Goal: Task Accomplishment & Management: Manage account settings

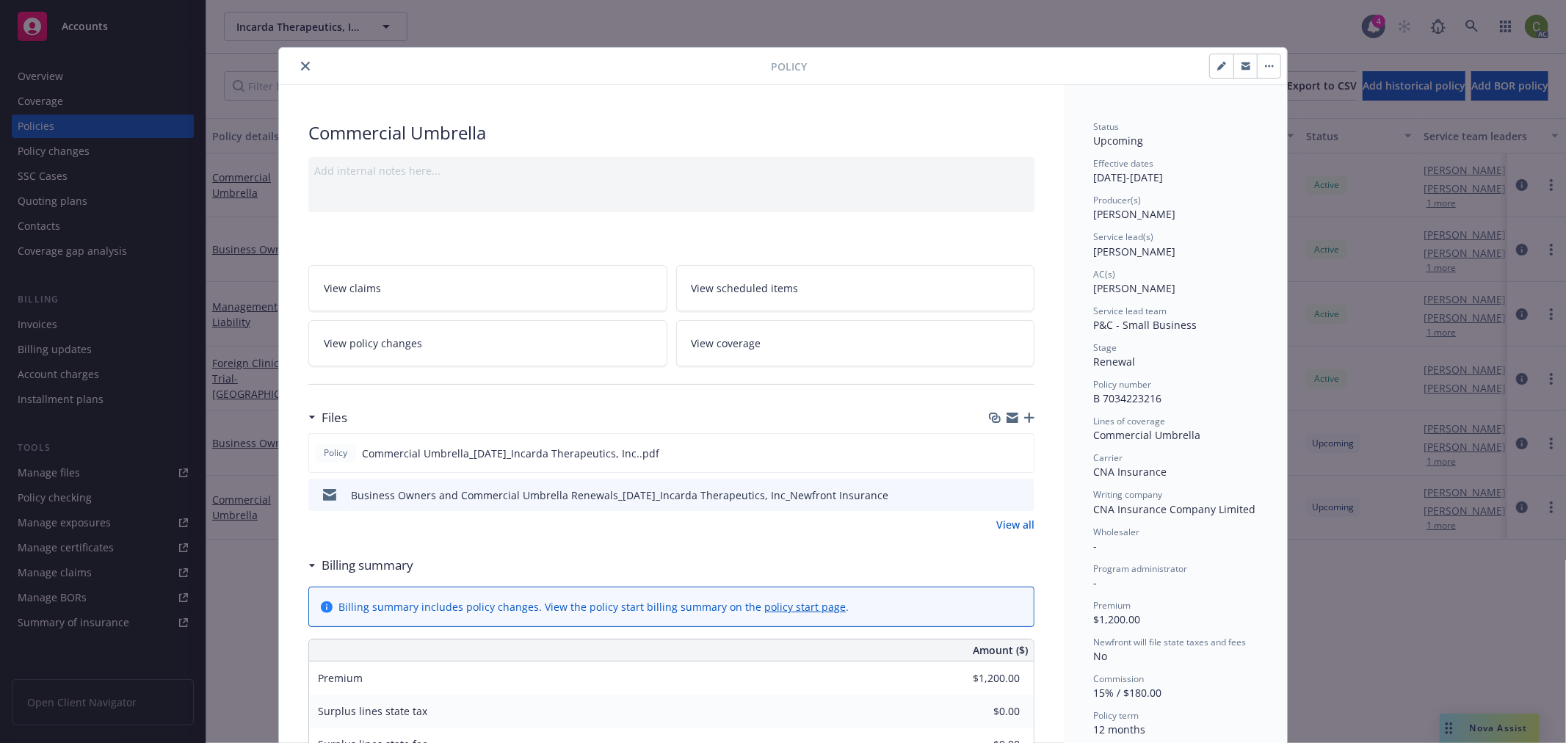
drag, startPoint x: 297, startPoint y: 62, endPoint x: 311, endPoint y: 89, distance: 29.6
click at [301, 62] on icon "close" at bounding box center [305, 66] width 9 height 9
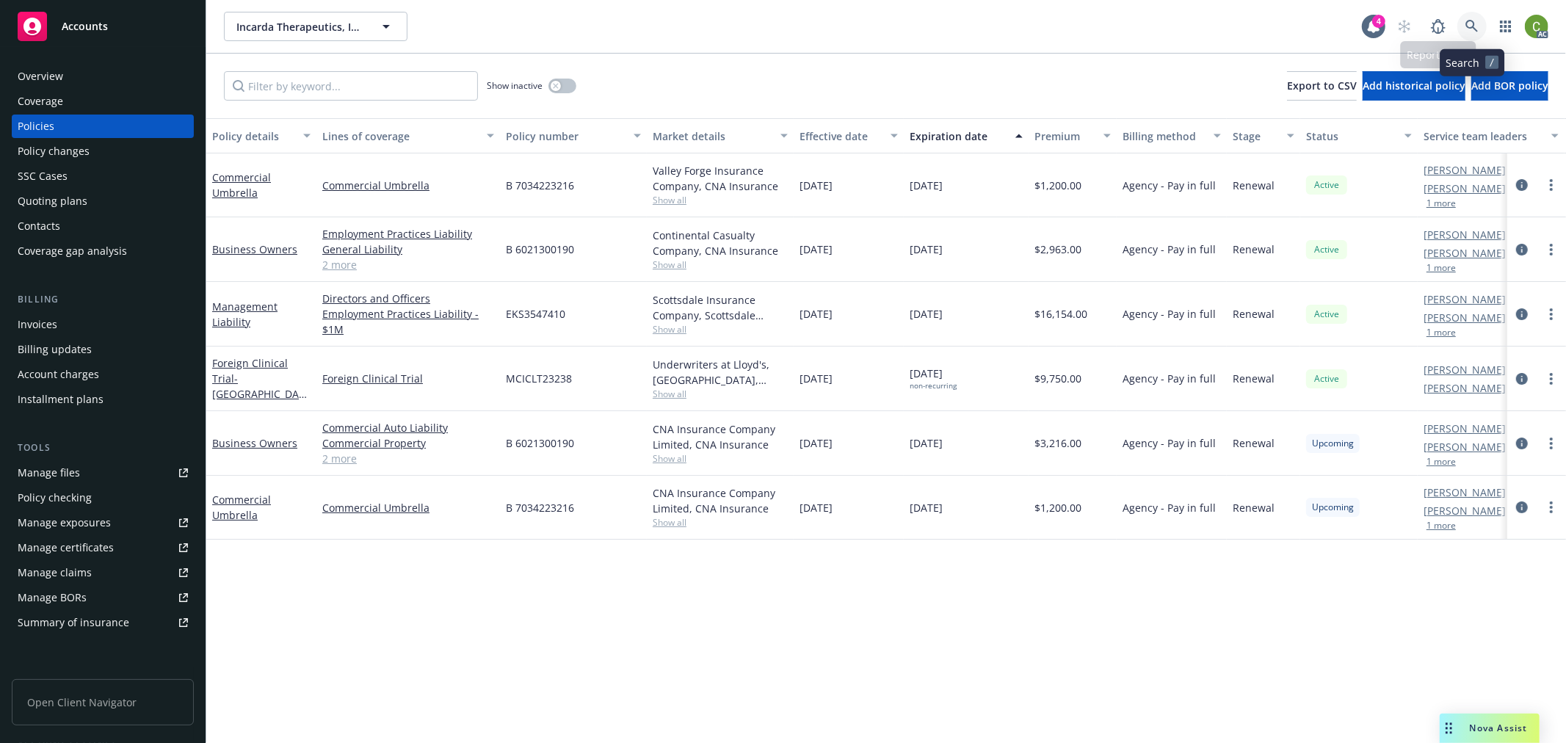
drag, startPoint x: 1465, startPoint y: 23, endPoint x: 1463, endPoint y: 68, distance: 44.9
click at [1466, 21] on icon at bounding box center [1472, 26] width 13 height 13
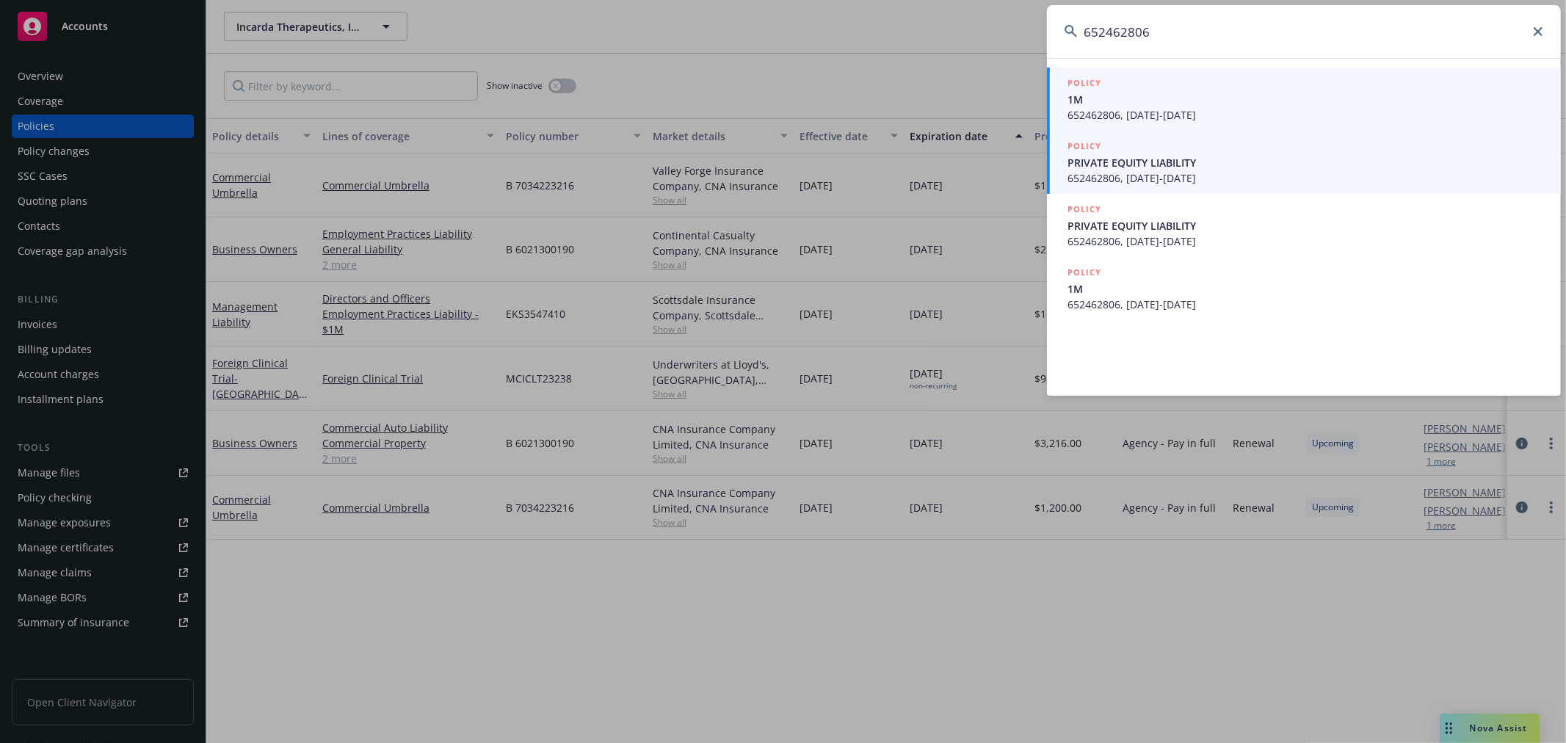
type input "652462806"
click at [1186, 175] on span "652462806, 09/15/2025-09/15/2026" at bounding box center [1306, 177] width 476 height 15
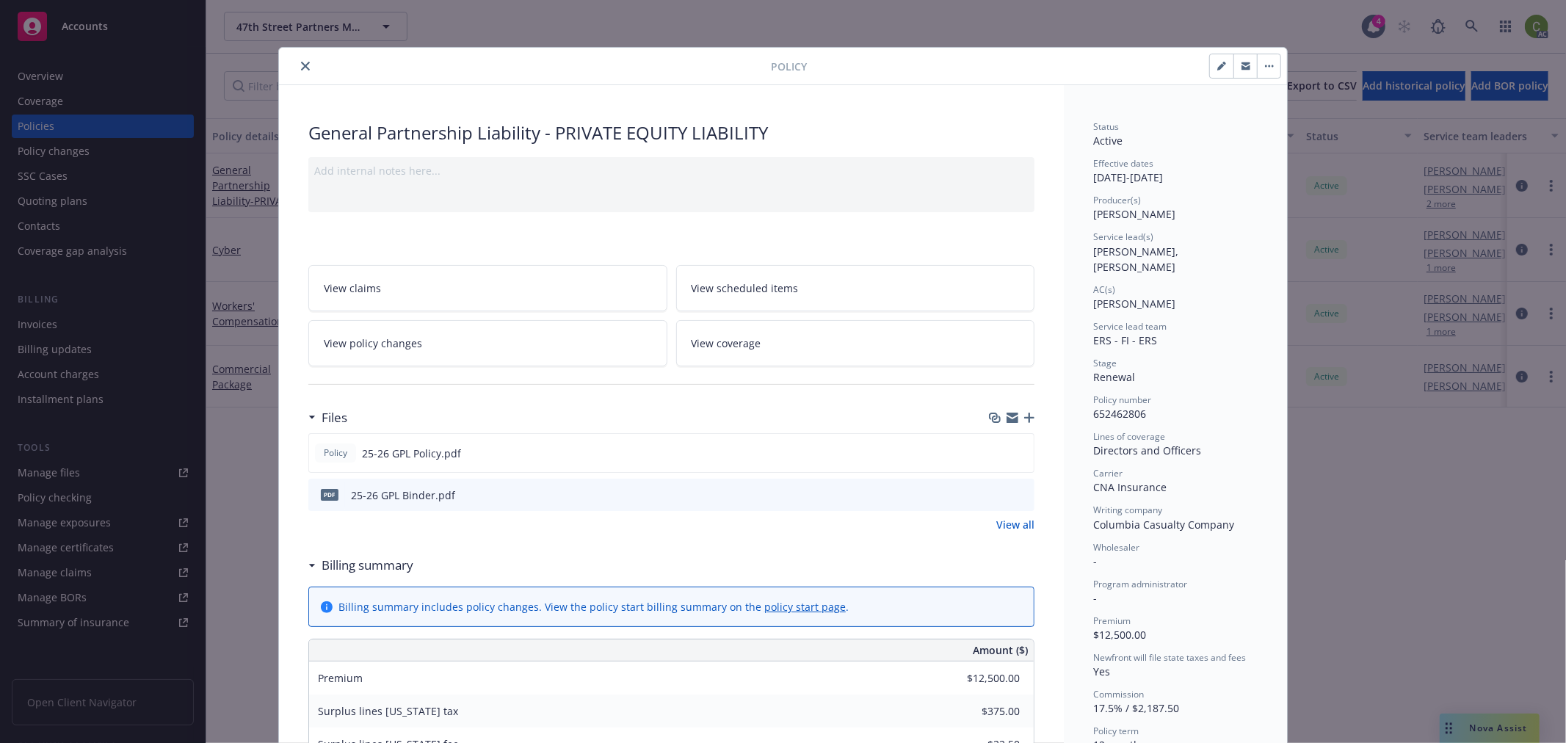
click at [1214, 69] on button "button" at bounding box center [1221, 65] width 23 height 23
select select "RENEWAL"
select select "12"
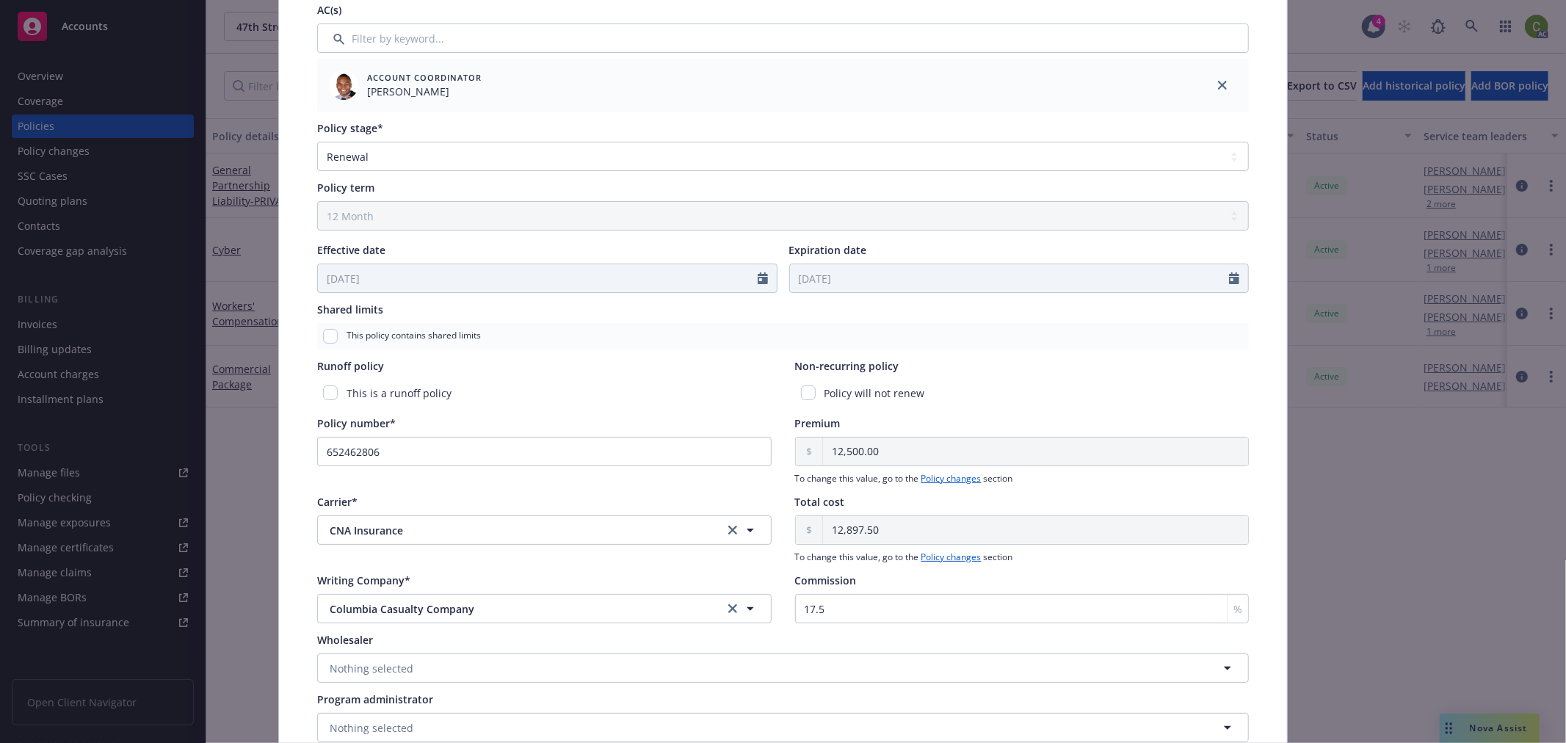
scroll to position [580, 0]
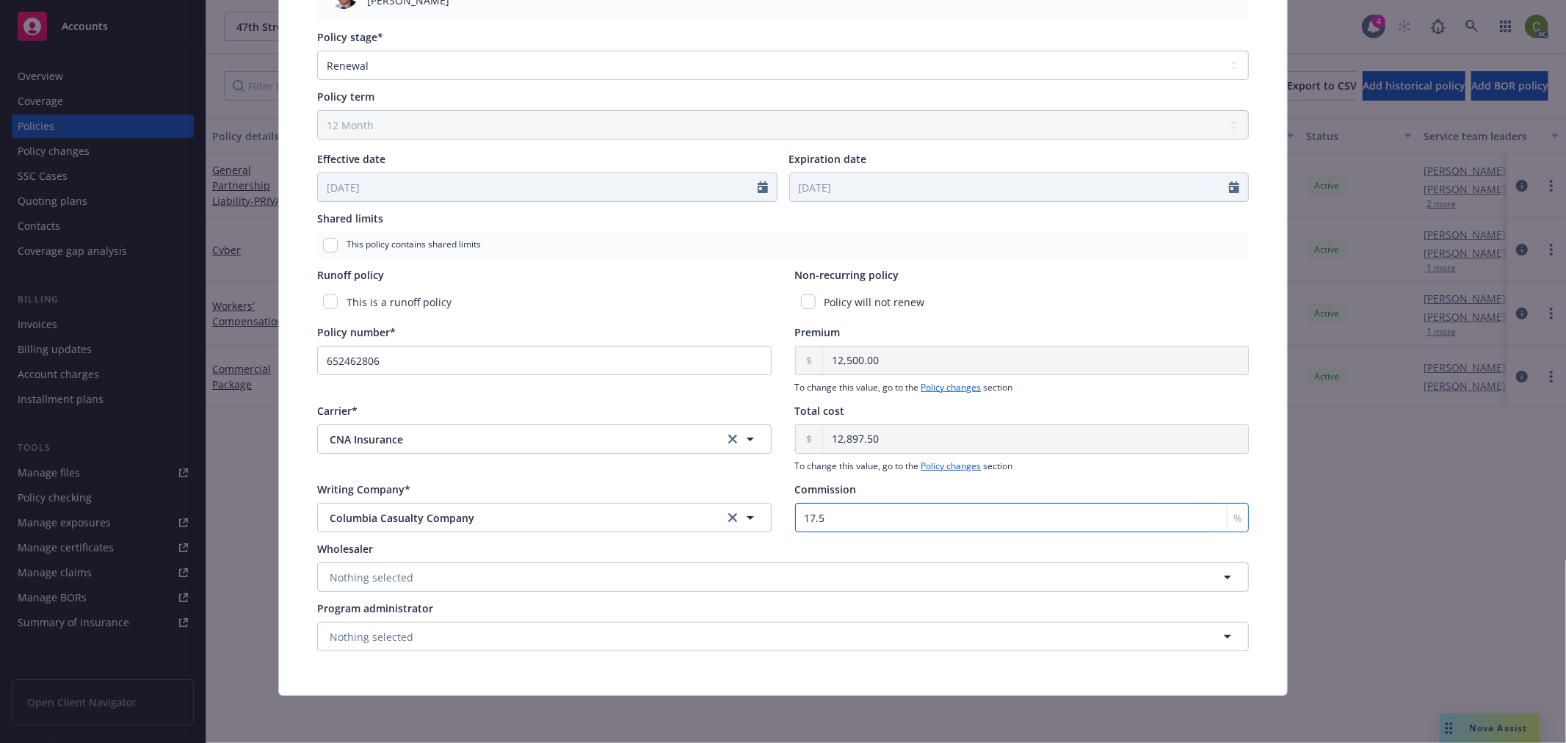
click at [864, 518] on input "17.5" at bounding box center [1022, 517] width 455 height 29
drag, startPoint x: 876, startPoint y: 521, endPoint x: 679, endPoint y: 559, distance: 200.3
click at [679, 558] on div "Policy type* General Partnership Liability Display name PRIVATE EQUITY LIABILIT…" at bounding box center [783, 103] width 950 height 1116
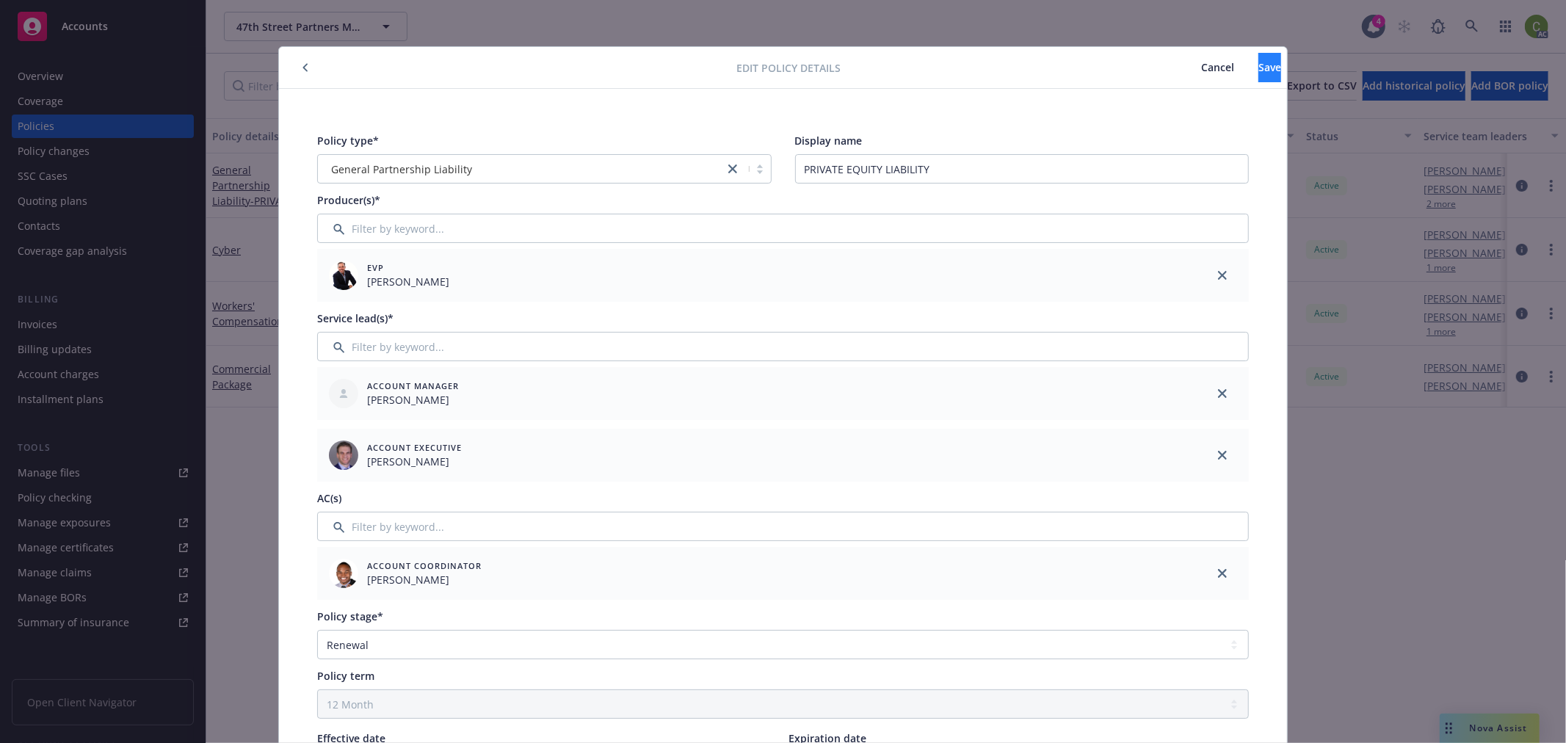
scroll to position [0, 0]
type input "15"
drag, startPoint x: 1236, startPoint y: 71, endPoint x: 1467, endPoint y: 142, distance: 241.3
click at [1259, 71] on span "Save" at bounding box center [1270, 68] width 23 height 14
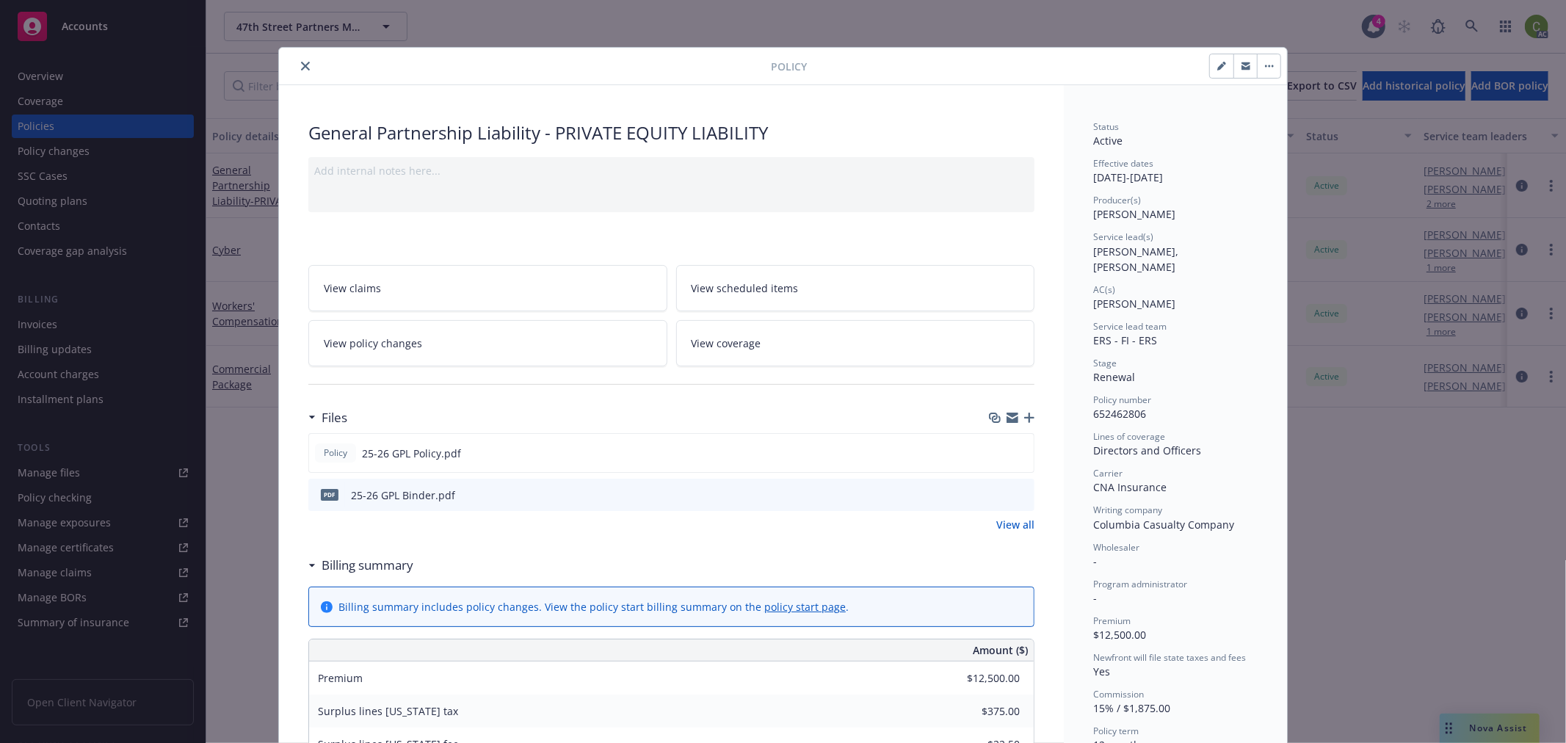
click at [301, 65] on icon "close" at bounding box center [305, 66] width 9 height 9
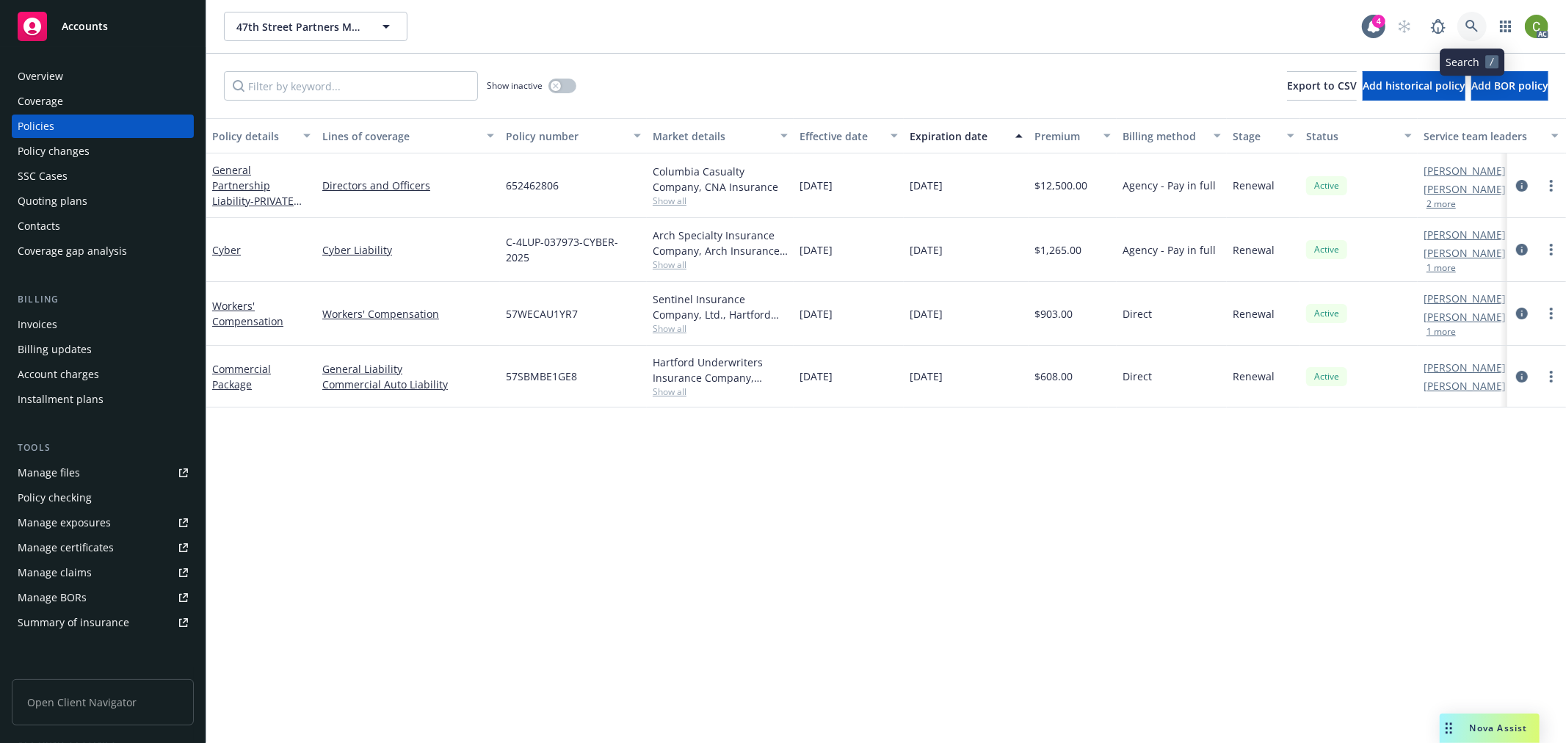
drag, startPoint x: 1472, startPoint y: 27, endPoint x: 1450, endPoint y: 57, distance: 37.3
click at [1472, 26] on icon at bounding box center [1472, 26] width 13 height 13
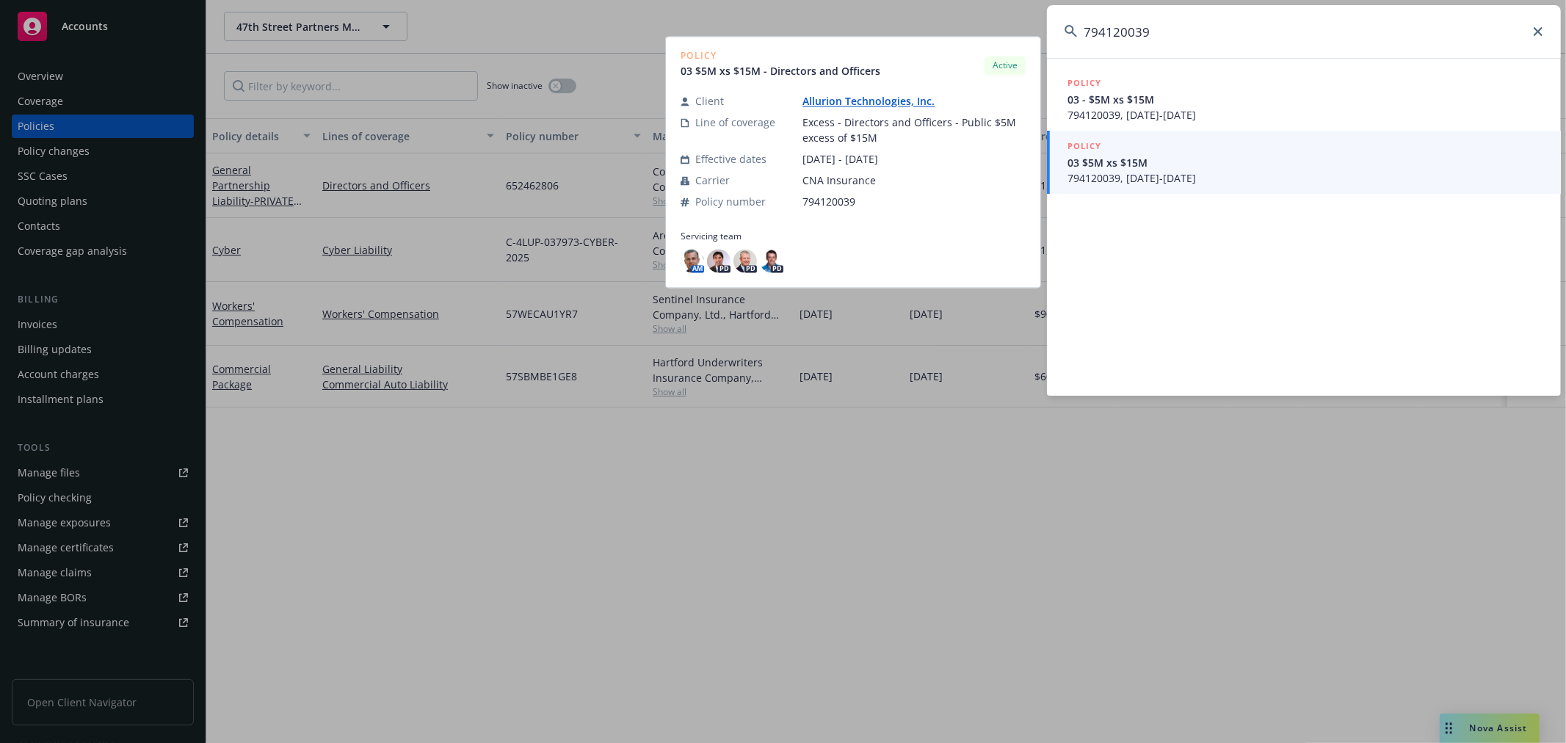
type input "794120039"
click at [1254, 166] on span "03 $5M xs $15M" at bounding box center [1306, 162] width 476 height 15
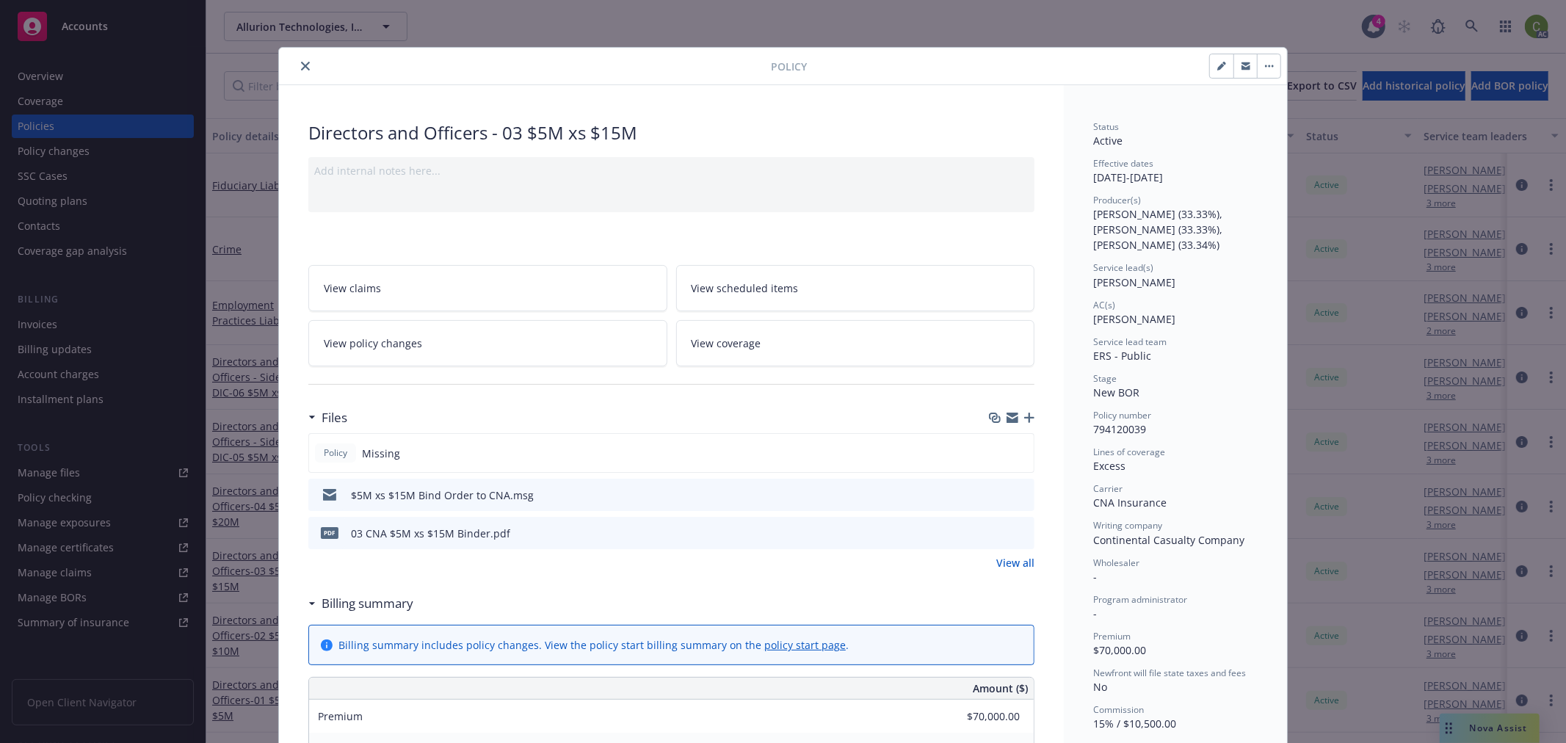
click at [1014, 530] on icon "preview file" at bounding box center [1020, 532] width 13 height 10
click at [302, 62] on icon "close" at bounding box center [305, 66] width 9 height 9
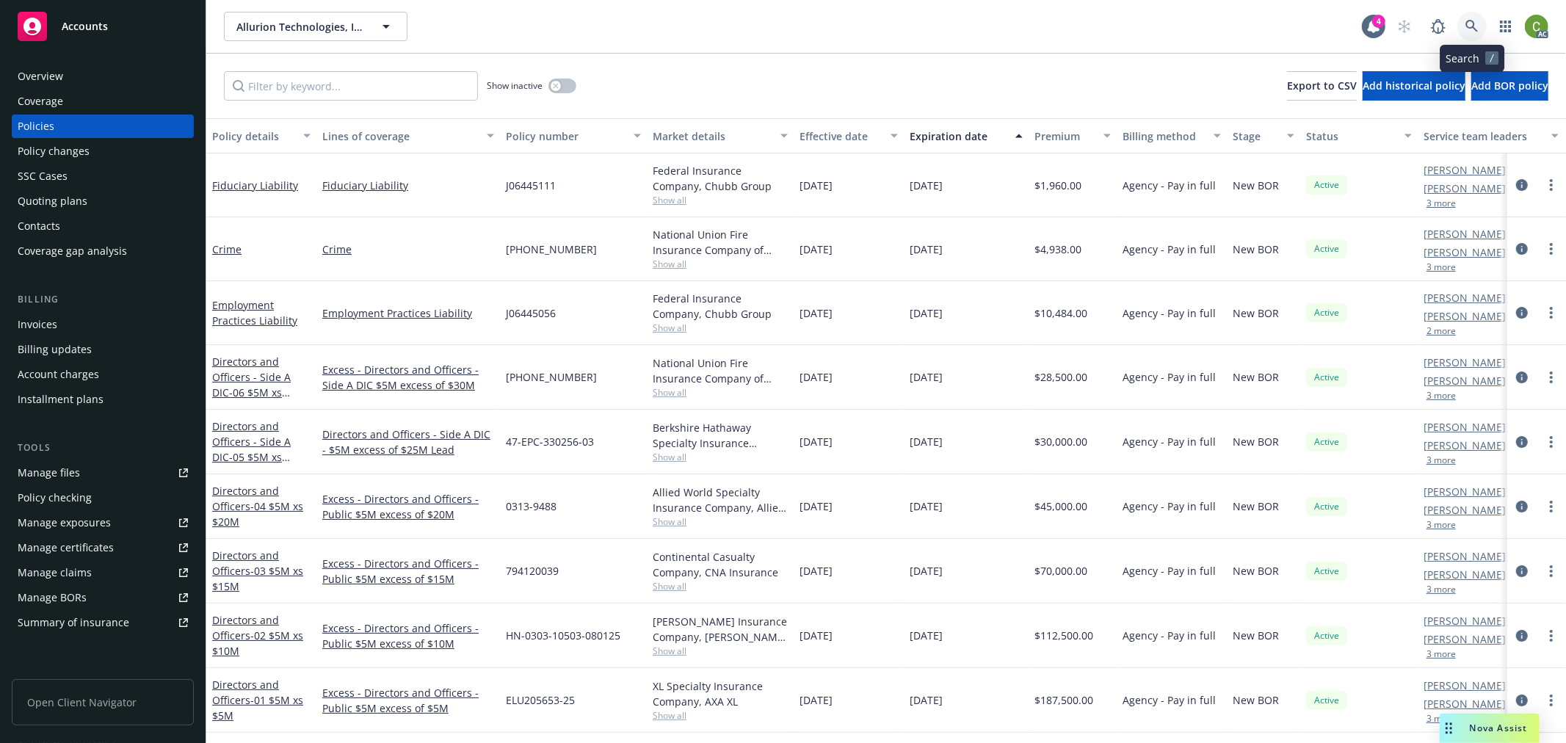
click at [1475, 26] on icon at bounding box center [1472, 26] width 13 height 13
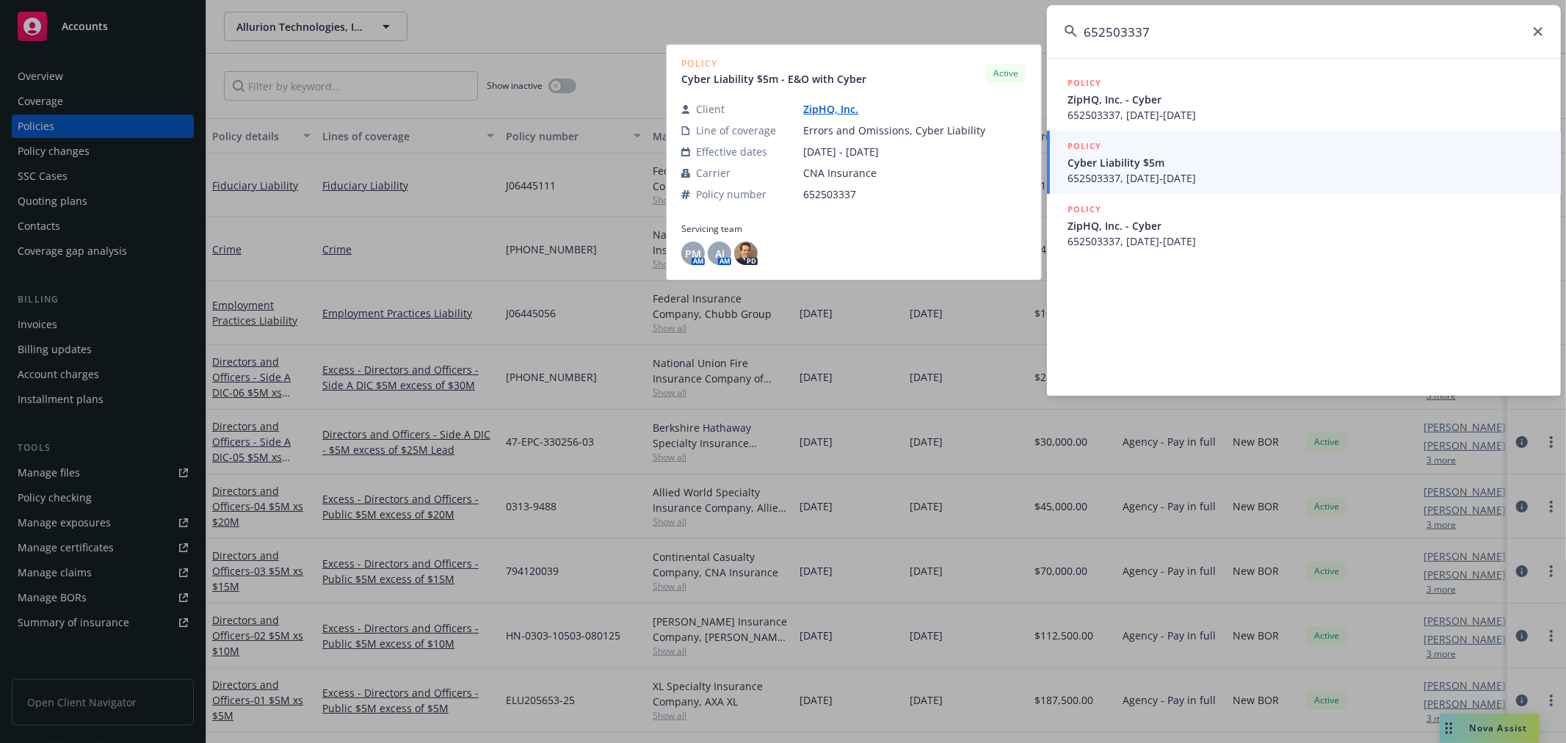
type input "652503337"
click at [1210, 160] on span "Cyber Liability $5m" at bounding box center [1306, 162] width 476 height 15
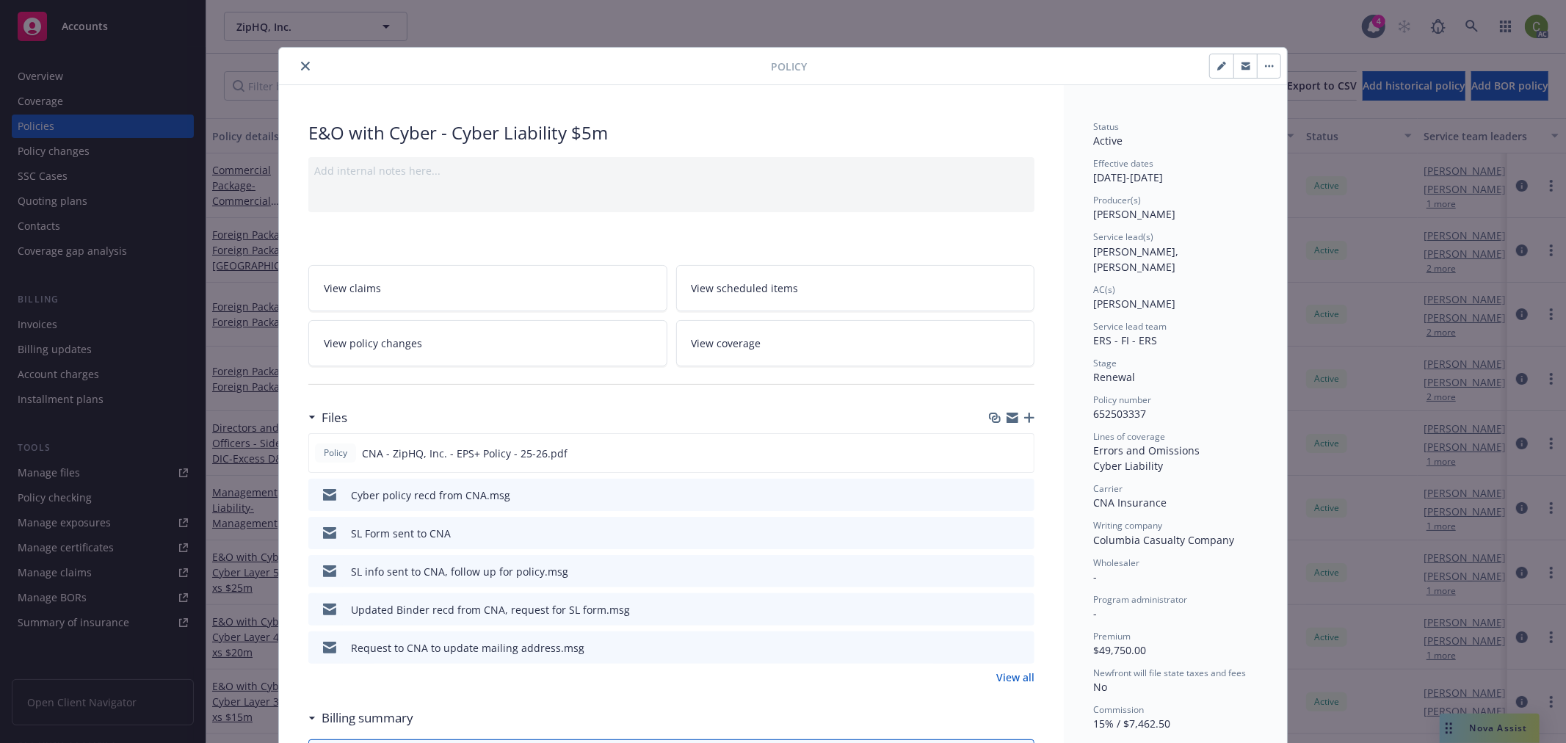
drag, startPoint x: 298, startPoint y: 67, endPoint x: 298, endPoint y: 79, distance: 12.5
click at [301, 66] on icon "close" at bounding box center [305, 66] width 9 height 9
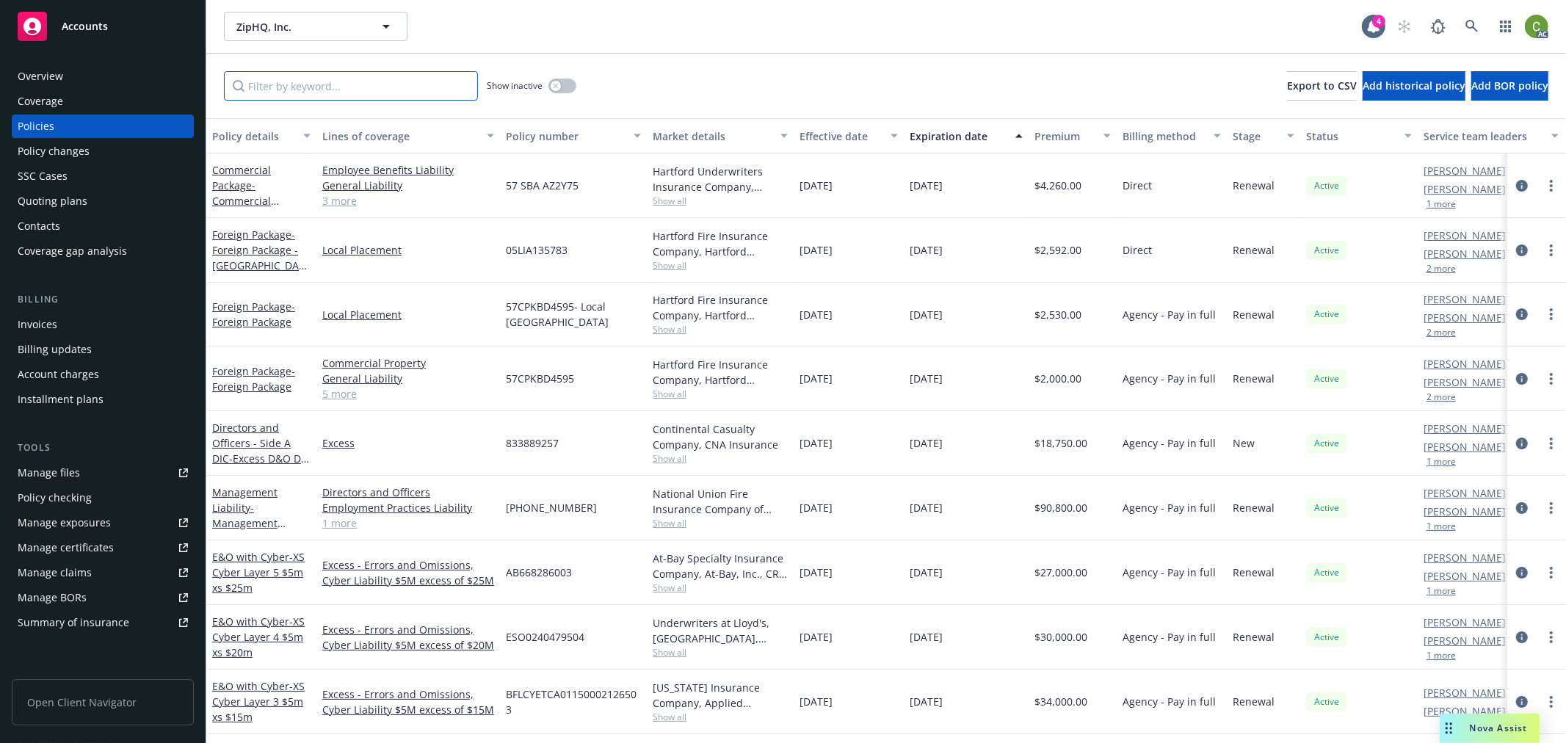
click at [297, 79] on input "Filter by keyword..." at bounding box center [351, 85] width 254 height 29
paste input "833889257"
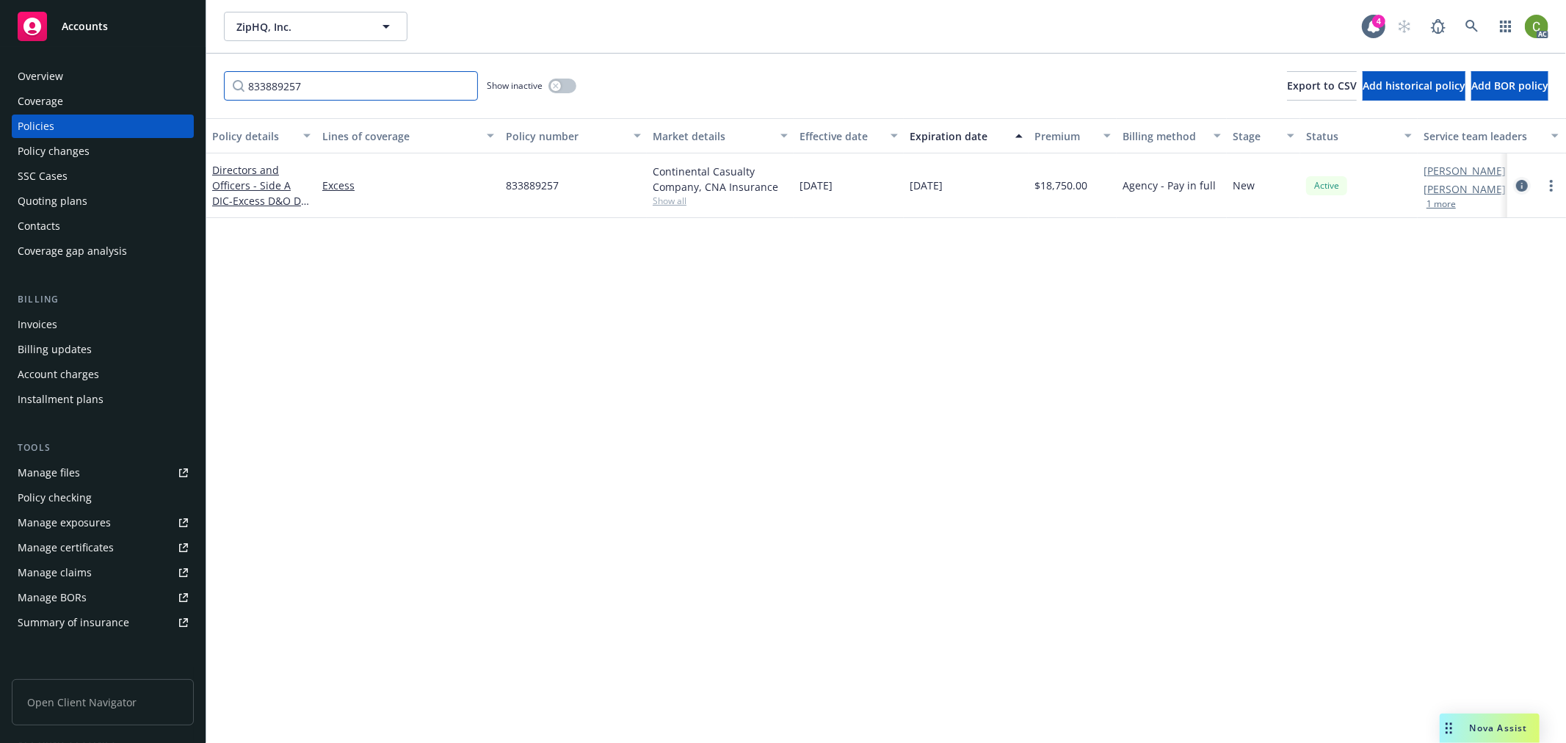
type input "833889257"
click at [1518, 186] on icon "circleInformation" at bounding box center [1522, 186] width 12 height 12
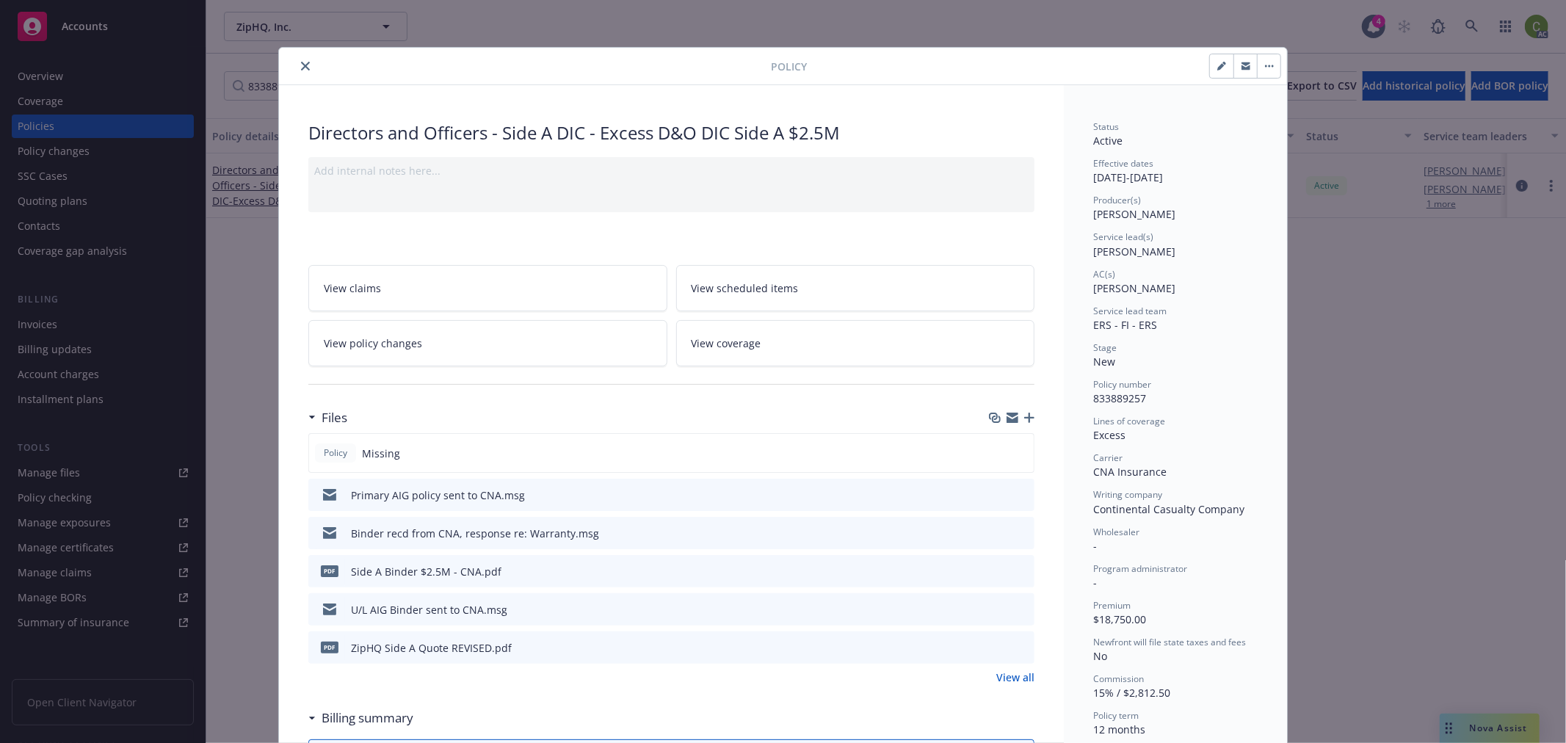
click at [301, 64] on icon "close" at bounding box center [305, 66] width 9 height 9
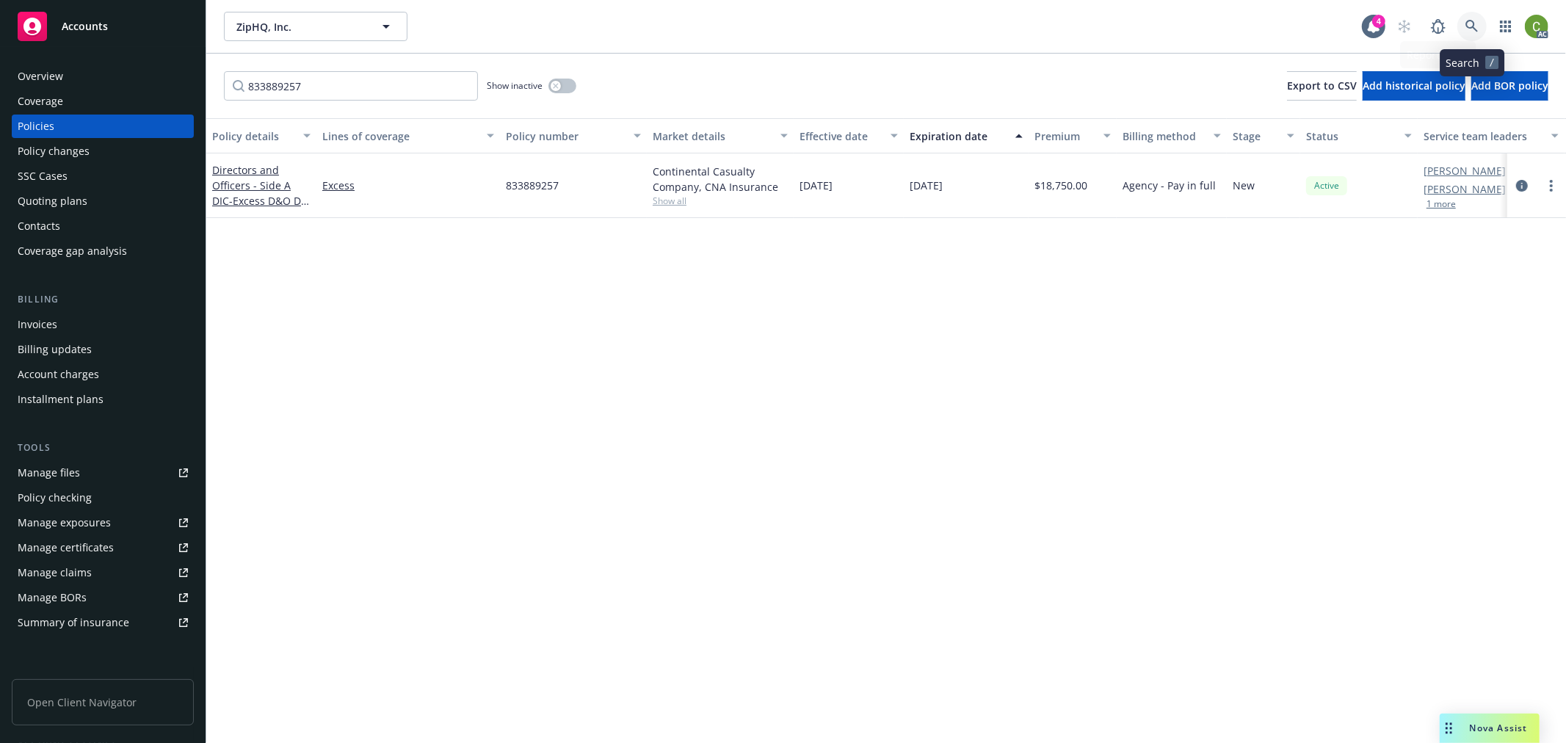
click at [1473, 22] on icon at bounding box center [1472, 26] width 13 height 13
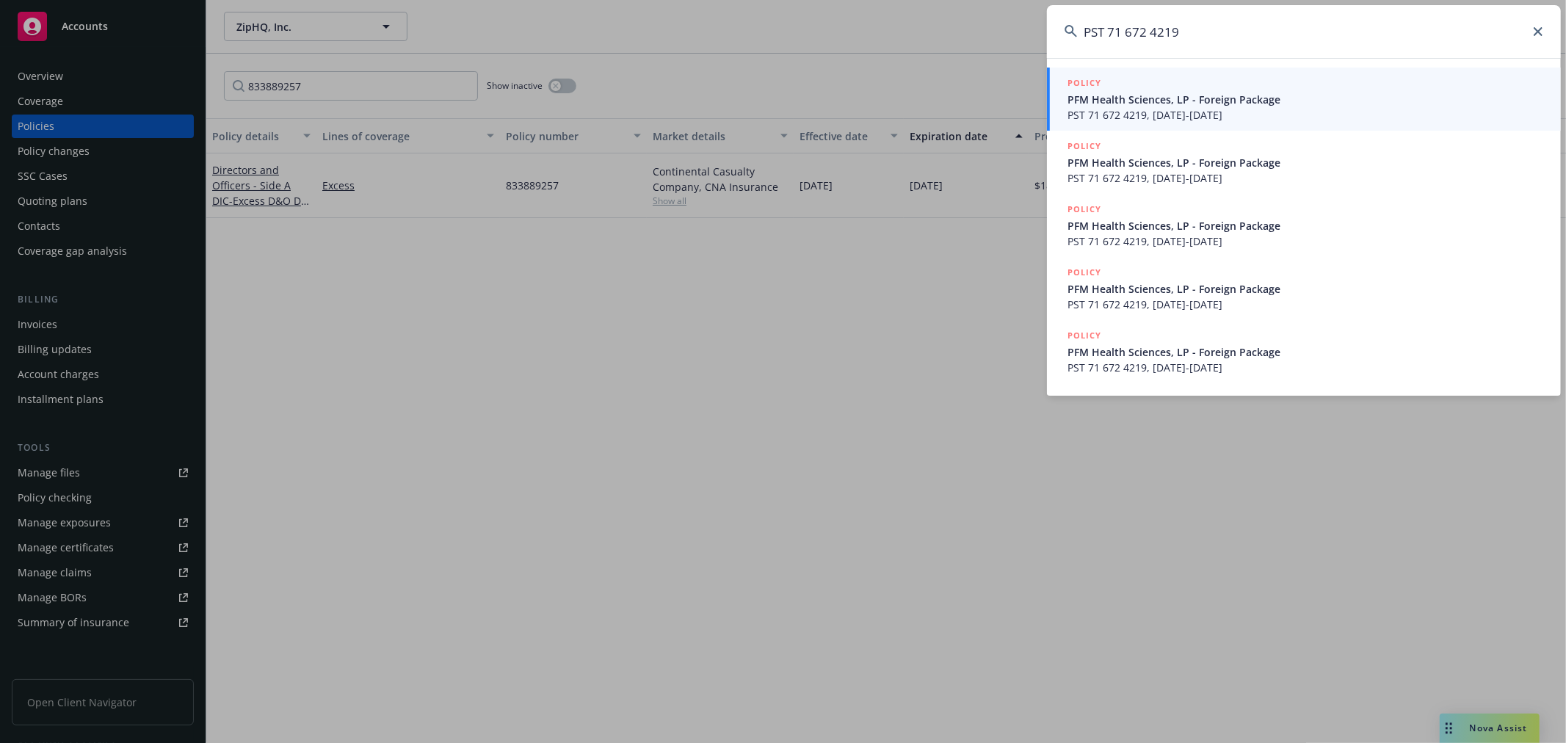
type input "PST 71 672 4219"
click at [1319, 305] on span "PST 71 672 4219, 09/01/2025-09/01/2026" at bounding box center [1306, 304] width 476 height 15
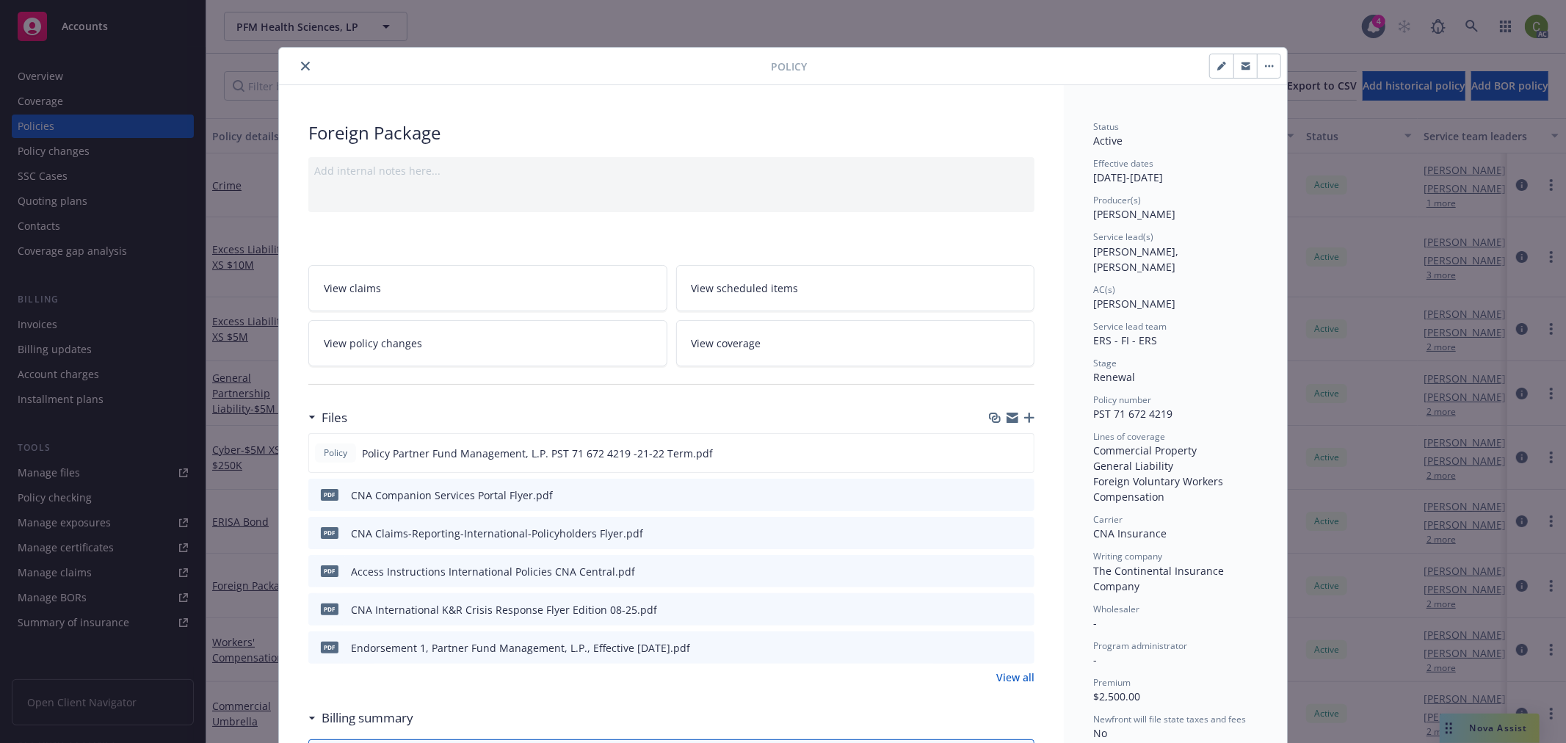
click at [1013, 677] on link "View all" at bounding box center [1016, 677] width 38 height 15
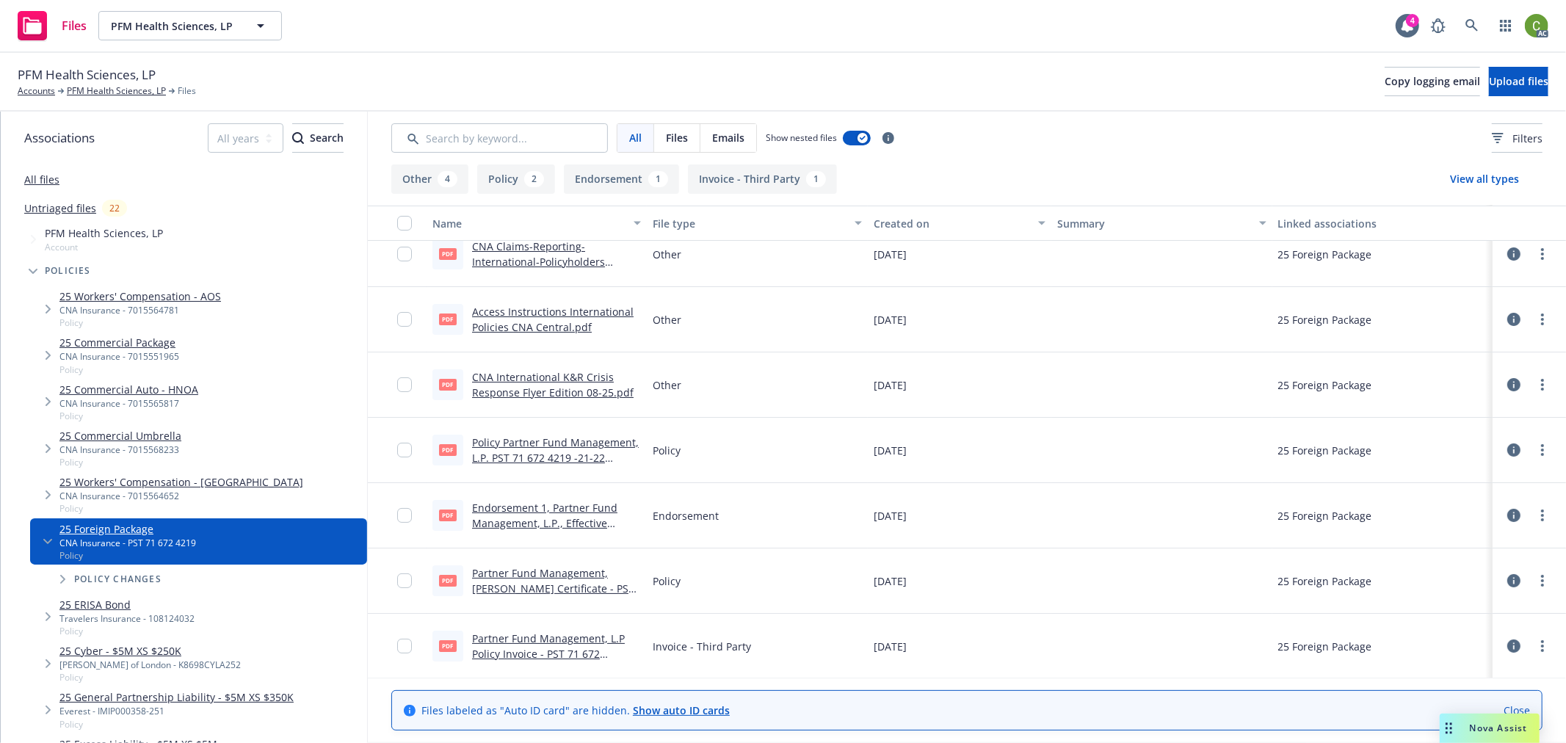
scroll to position [86, 0]
click at [568, 637] on link "Partner Fund Management, L.P Policy Invoice - PST 71 672 4219.pdf" at bounding box center [548, 652] width 153 height 45
click at [99, 91] on link "PFM Health Sciences, LP" at bounding box center [116, 90] width 99 height 13
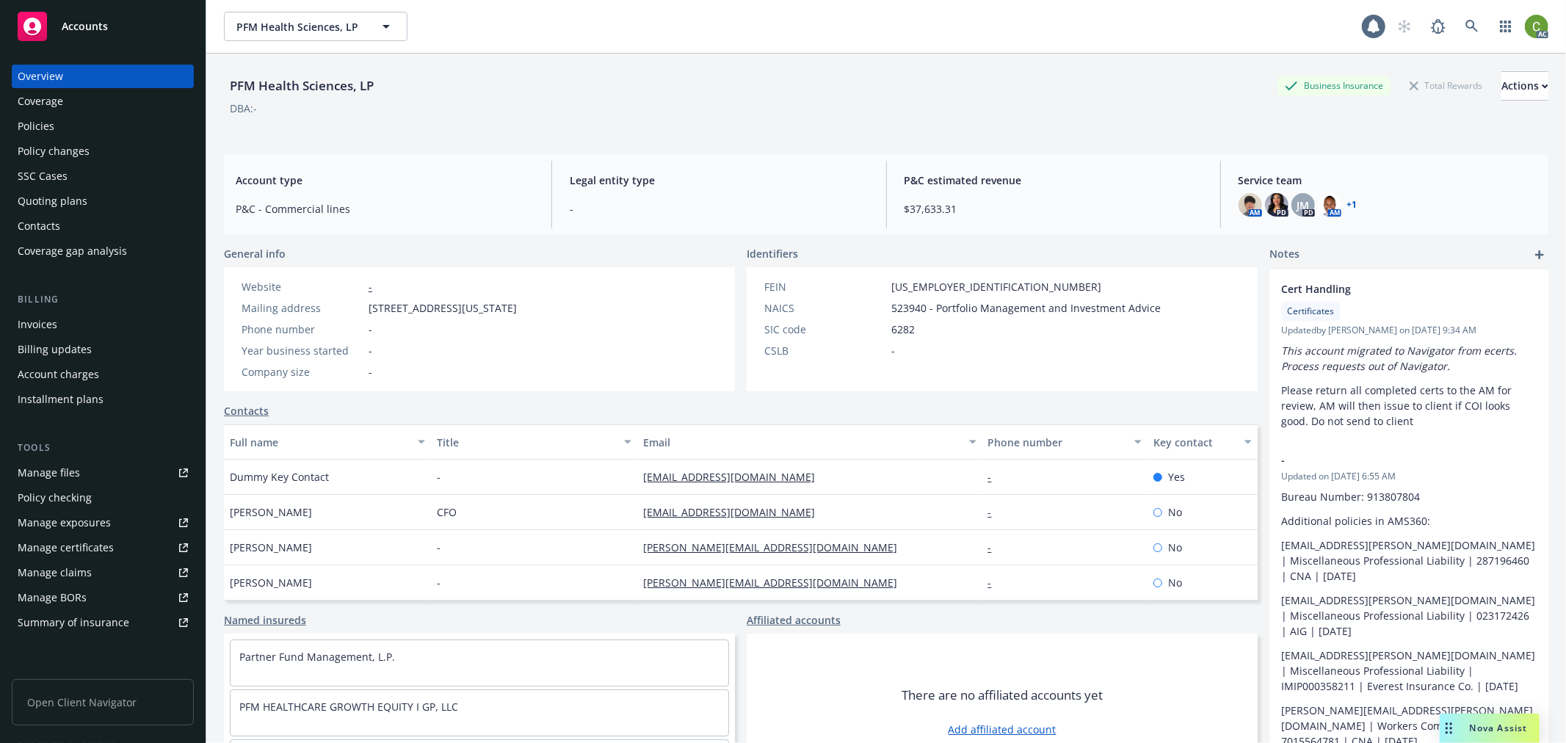
click at [120, 126] on div "Policies" at bounding box center [103, 126] width 170 height 23
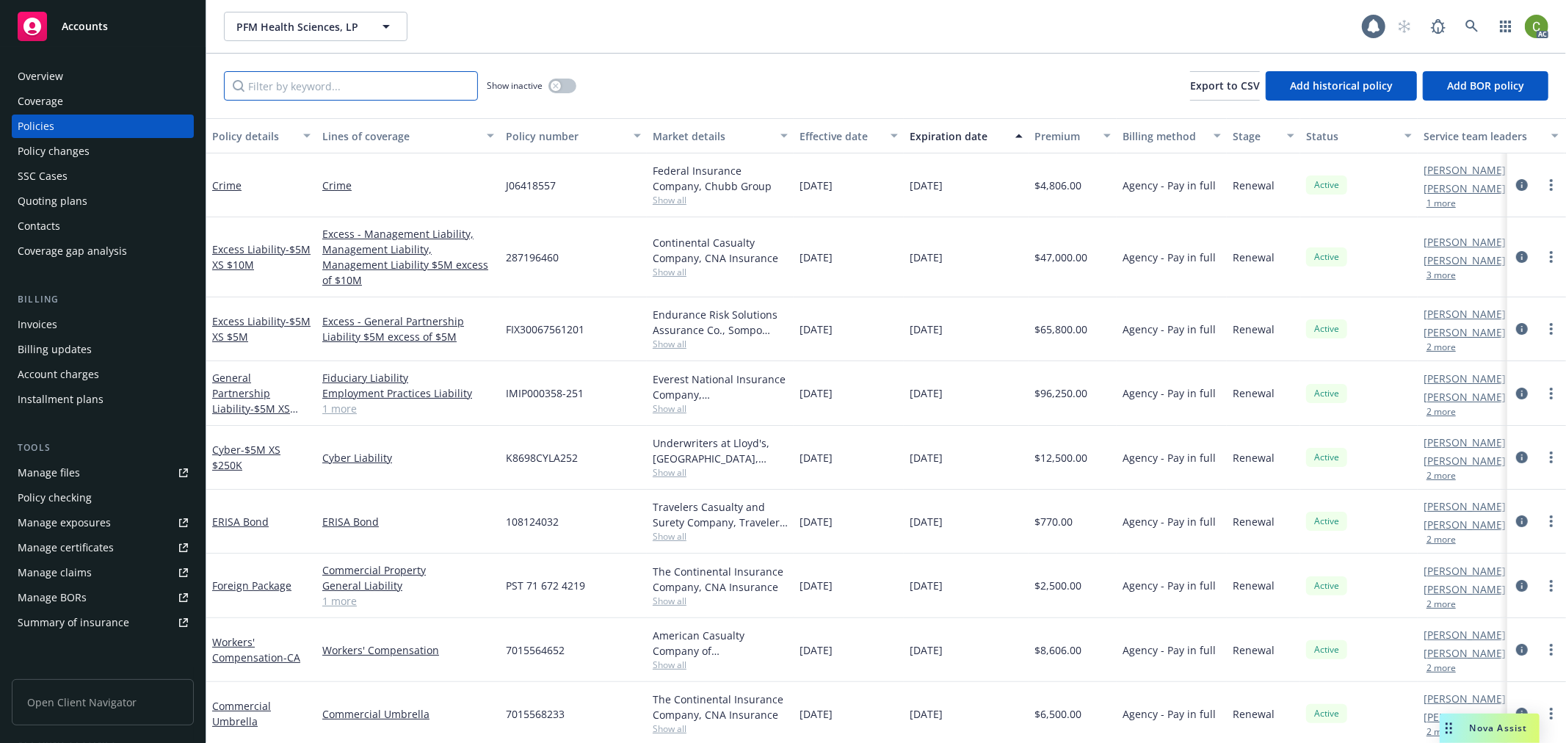
click at [319, 87] on input "Filter by keyword..." at bounding box center [351, 85] width 254 height 29
paste input "7015564781"
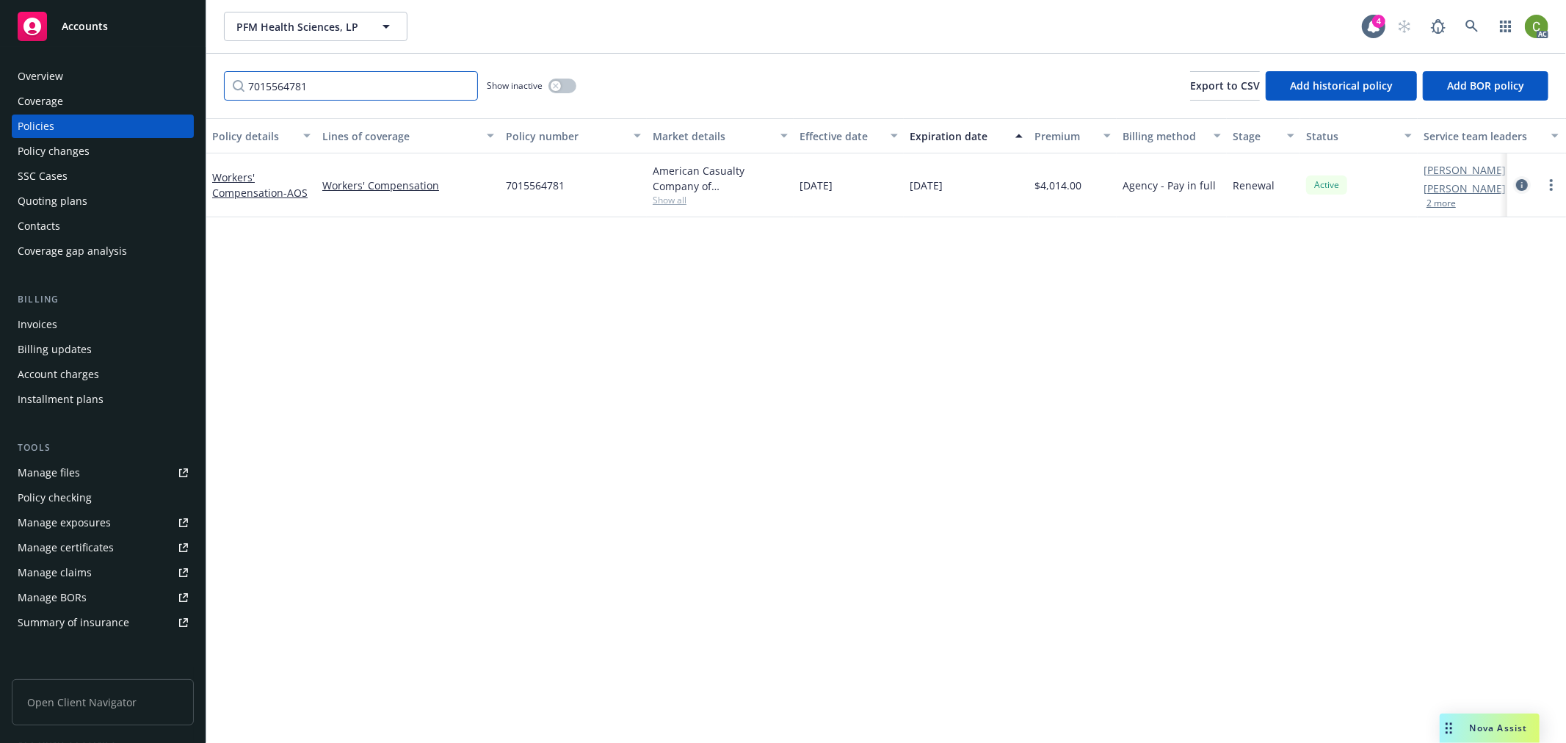
type input "7015564781"
click at [1522, 181] on icon "circleInformation" at bounding box center [1522, 185] width 12 height 12
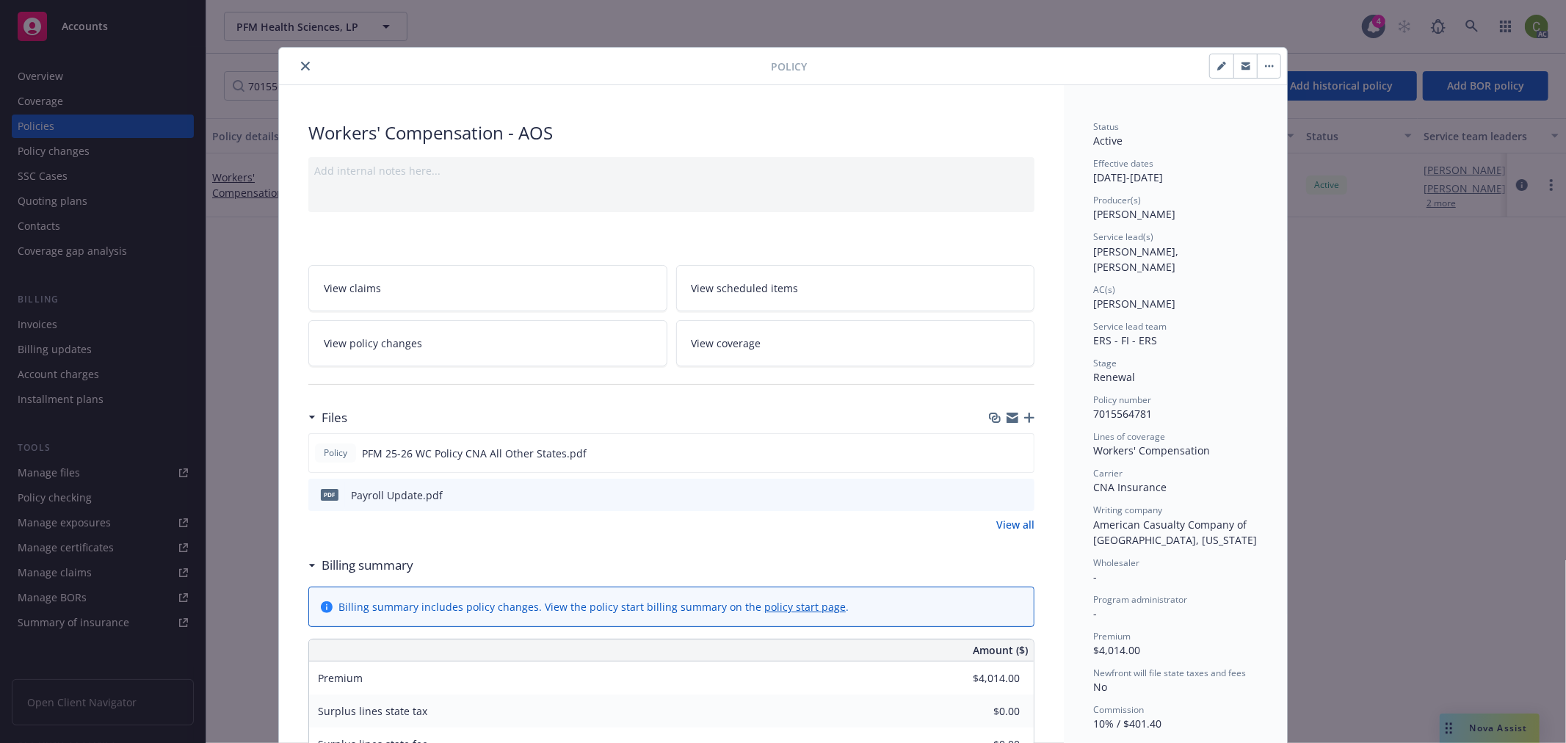
click at [471, 351] on link "View policy changes" at bounding box center [487, 343] width 359 height 46
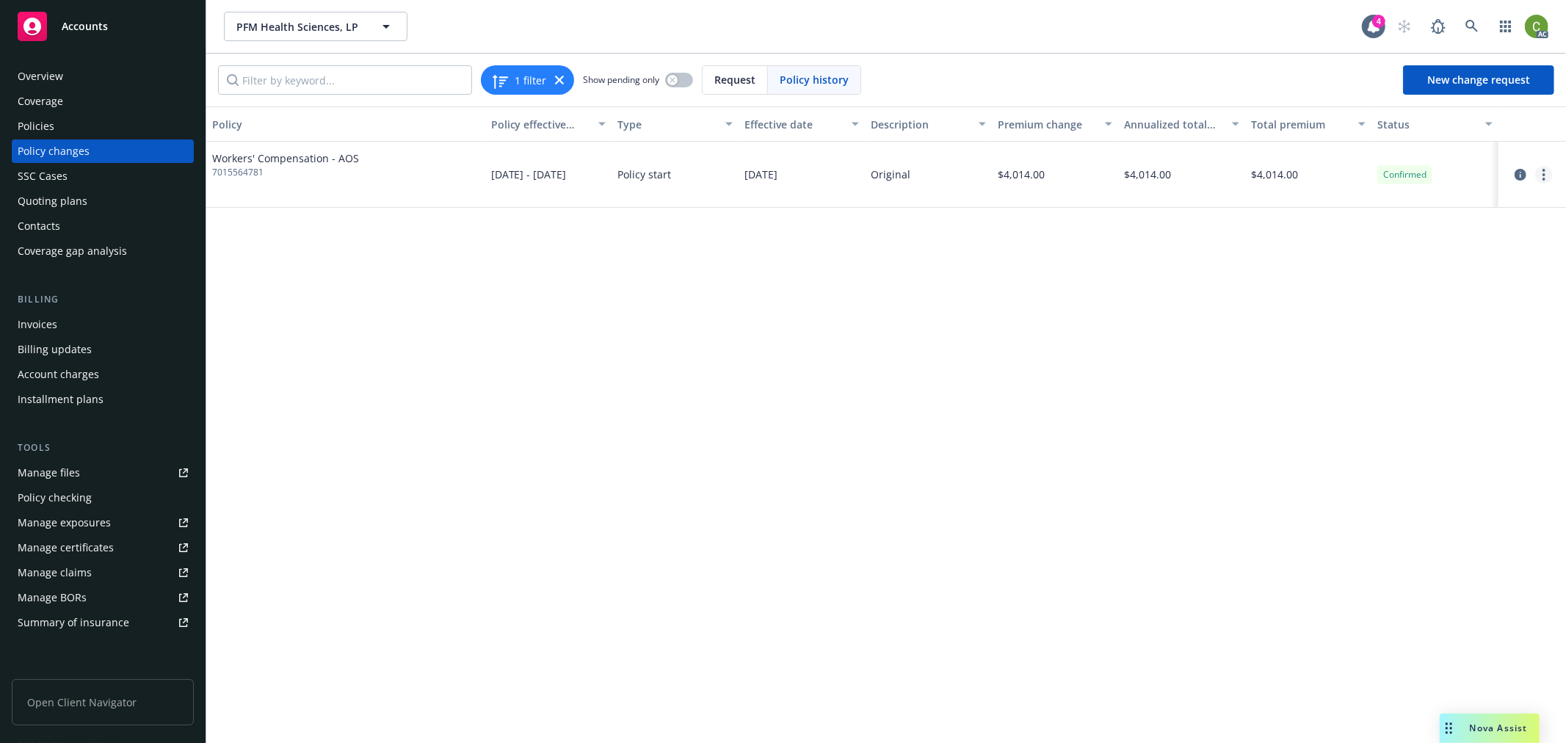
click at [1545, 171] on icon "more" at bounding box center [1544, 175] width 3 height 12
click at [1349, 287] on link "Edit billing info" at bounding box center [1427, 292] width 252 height 29
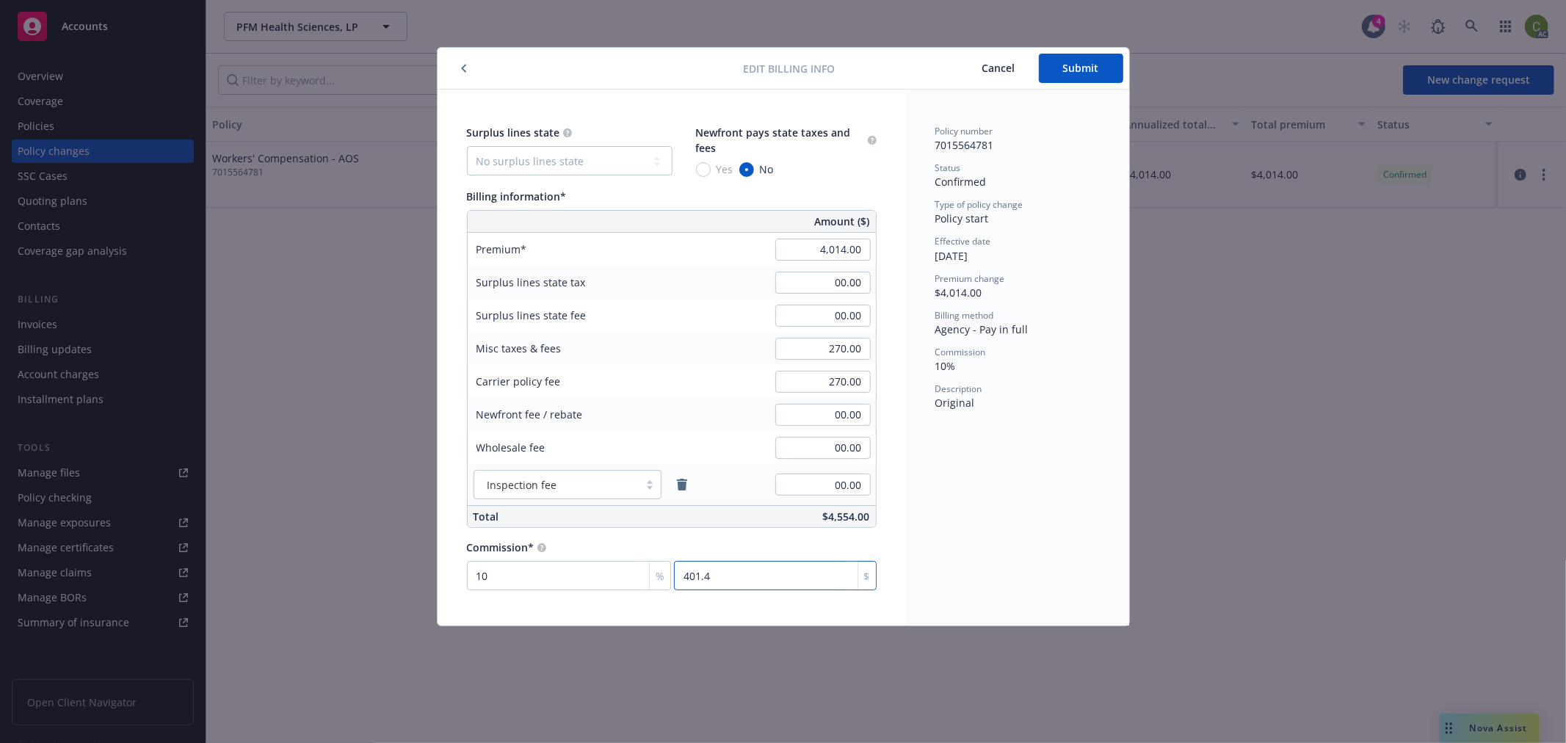
click at [731, 581] on input "401.4" at bounding box center [775, 575] width 202 height 29
type input "0.1"
type input "4"
type input "1.046"
type input "42"
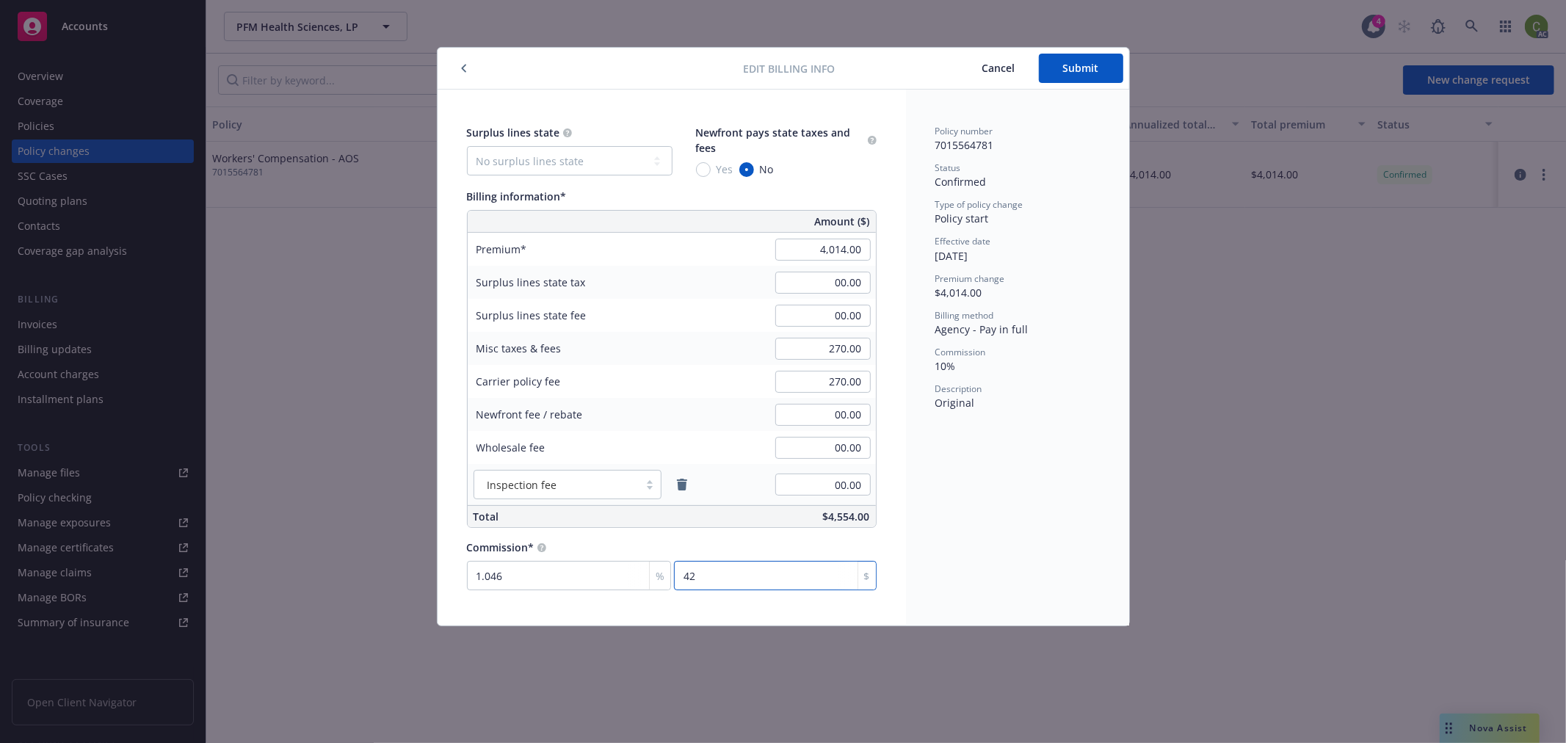
type input "10.663"
type input "428"
type input "10.673"
type input "428.41"
click at [1083, 70] on button "Submit" at bounding box center [1081, 68] width 84 height 29
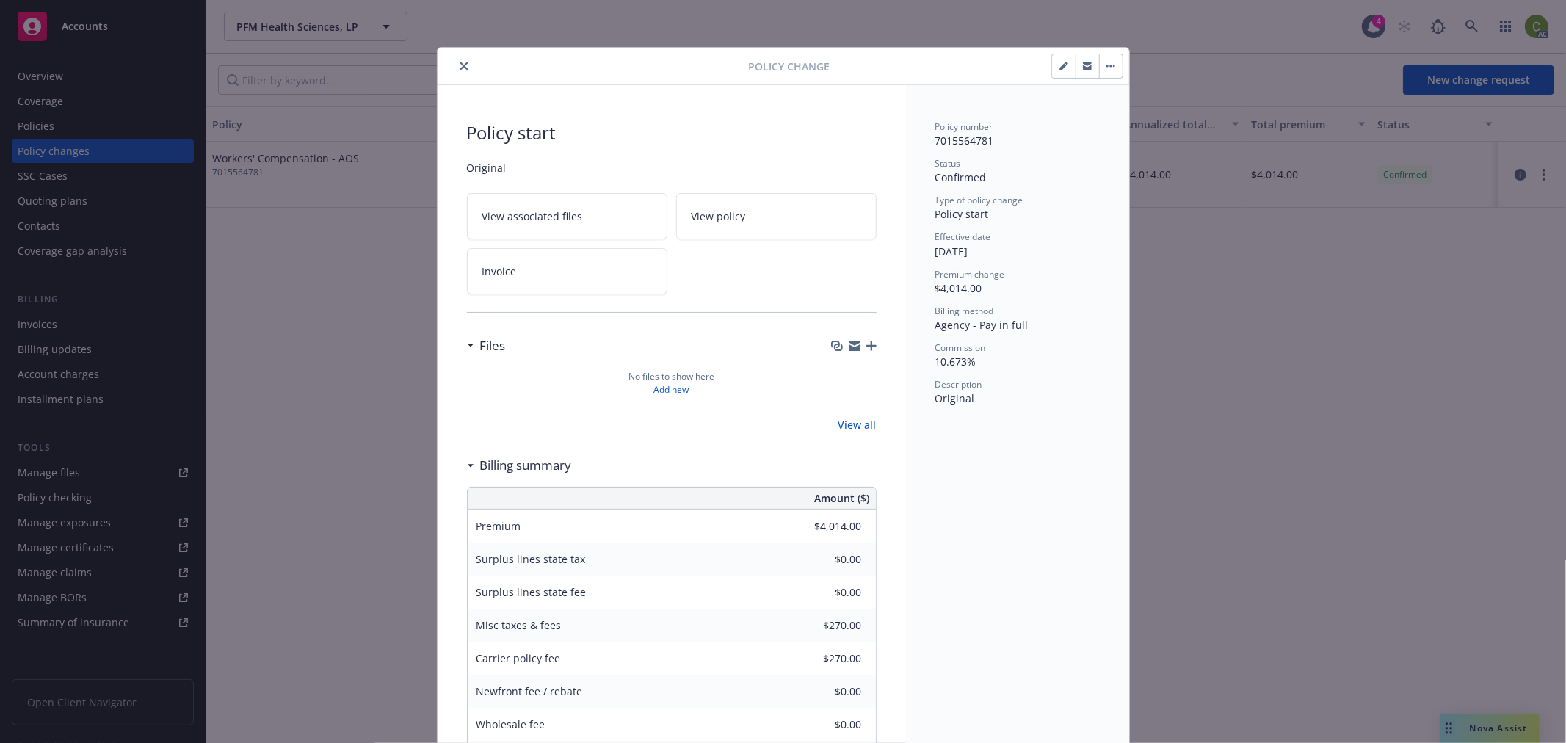
click at [460, 64] on icon "close" at bounding box center [464, 66] width 9 height 9
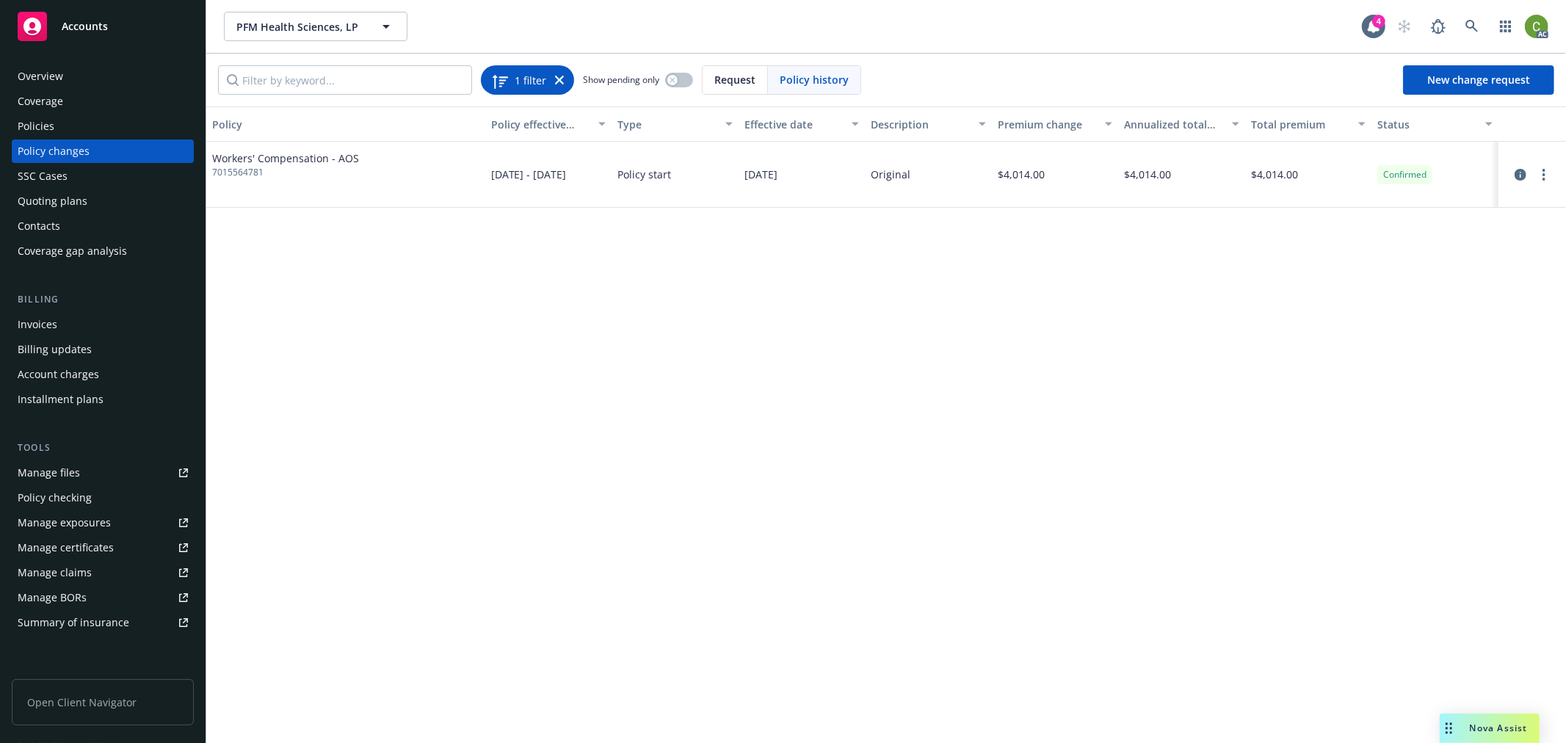
click at [555, 78] on icon at bounding box center [559, 80] width 9 height 9
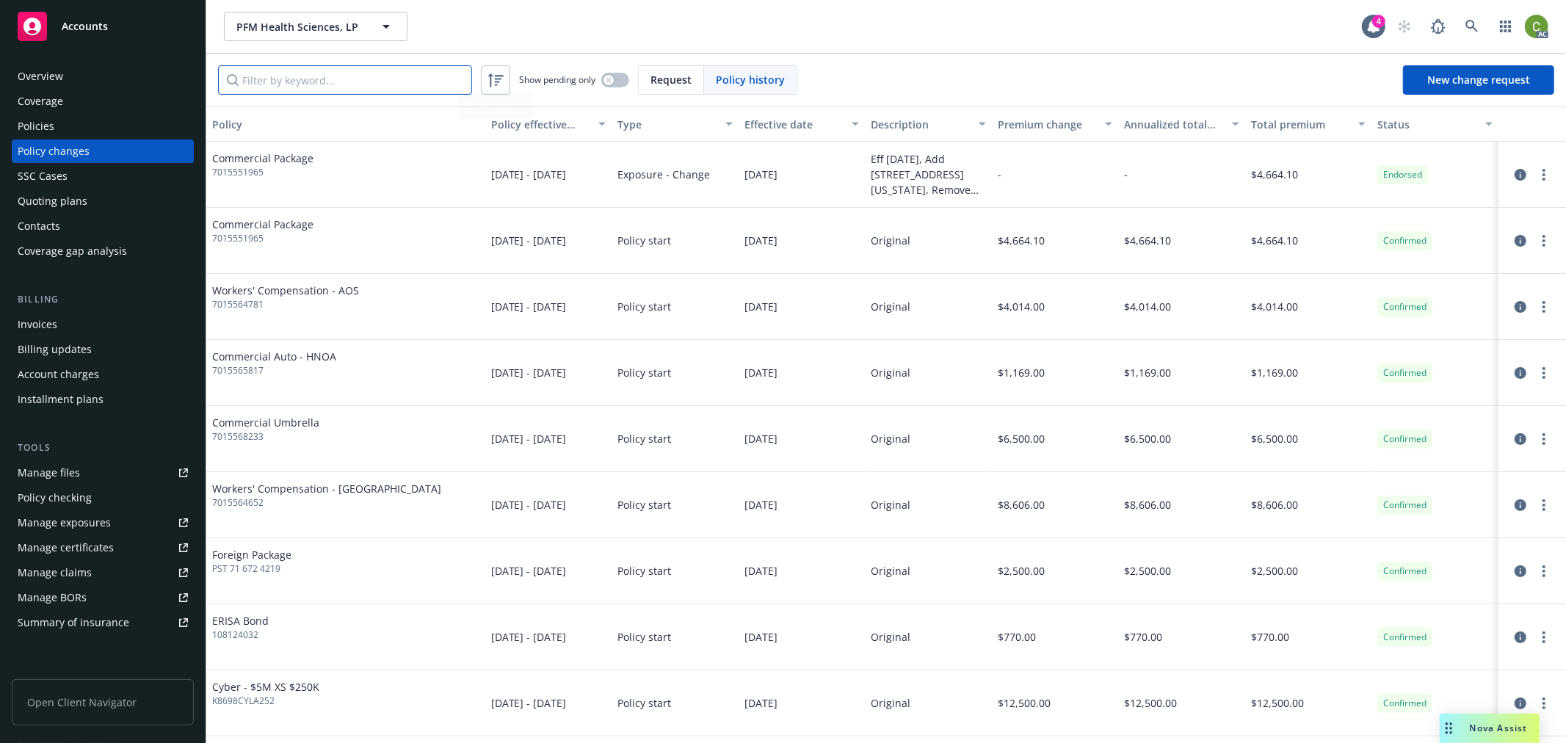
click at [390, 84] on input "Filter by keyword..." at bounding box center [345, 79] width 254 height 29
paste input "7015564652"
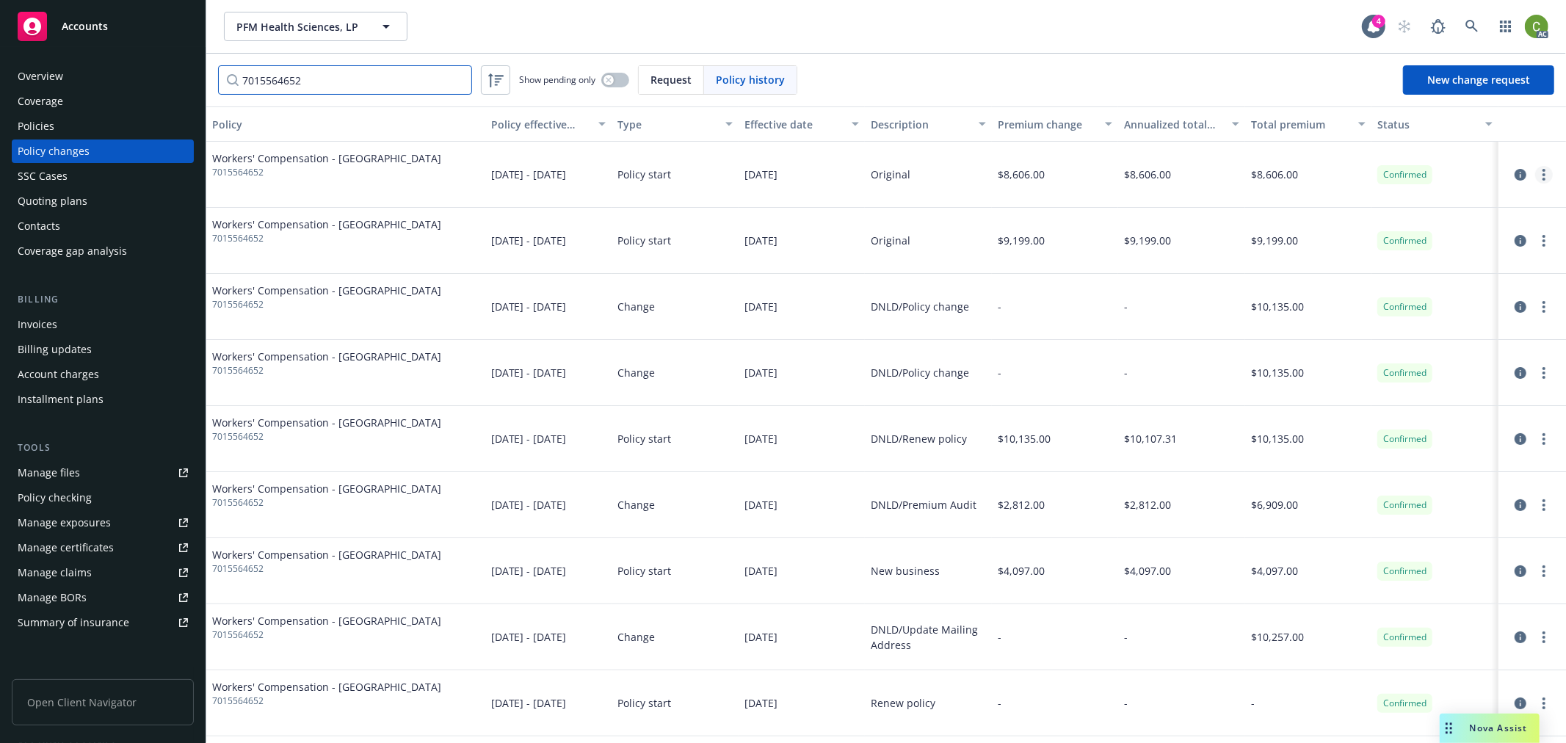
type input "7015564652"
click at [1543, 178] on circle "more" at bounding box center [1544, 179] width 3 height 3
click at [1390, 297] on link "Edit billing info" at bounding box center [1415, 292] width 252 height 29
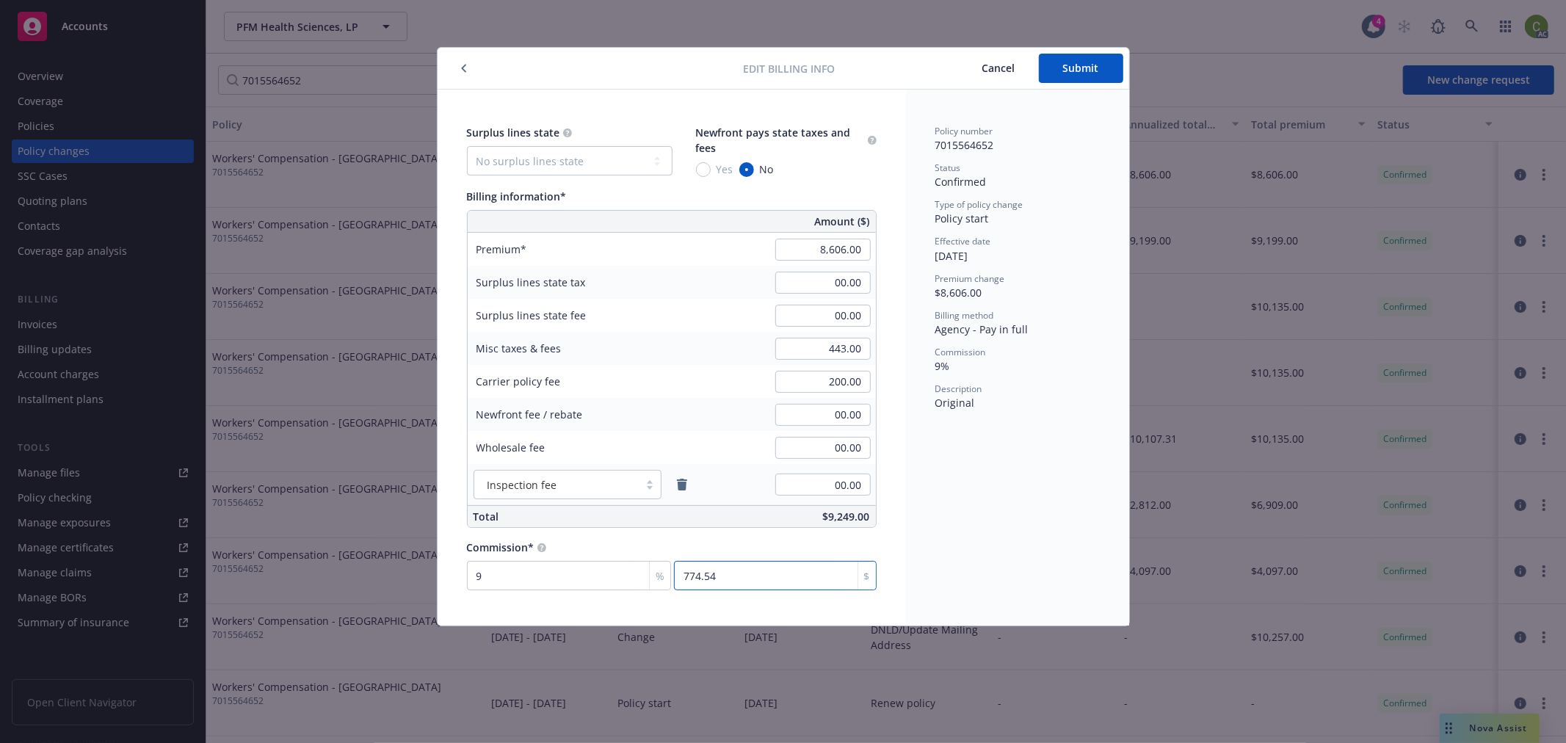
click at [762, 576] on input "774.54" at bounding box center [775, 575] width 202 height 29
type input "0.093"
type input "8"
type input "1.023"
type input "88"
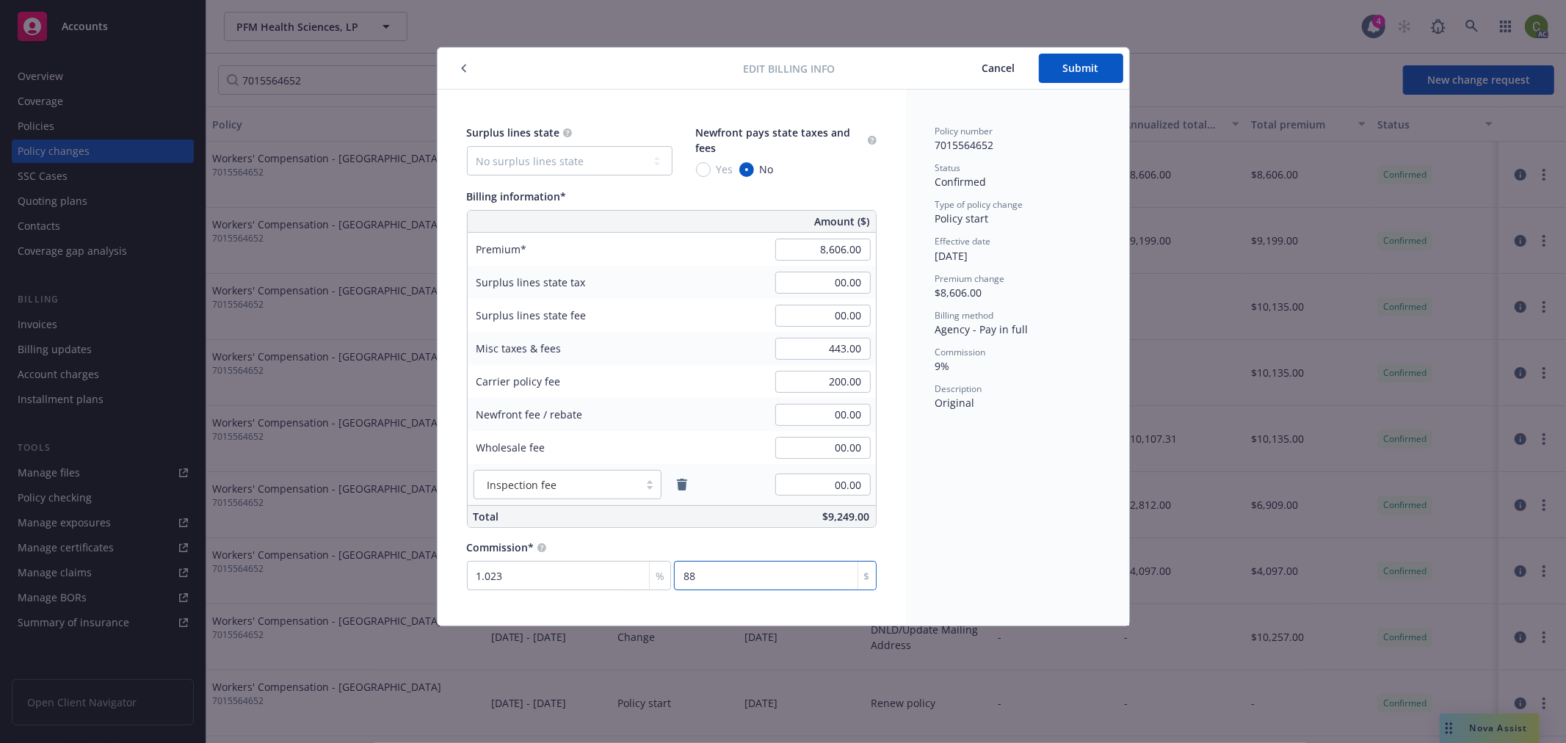
type input "10.225"
type input "880"
type input "10.232"
type input "880.57"
click at [1070, 74] on button "Submit" at bounding box center [1081, 68] width 84 height 29
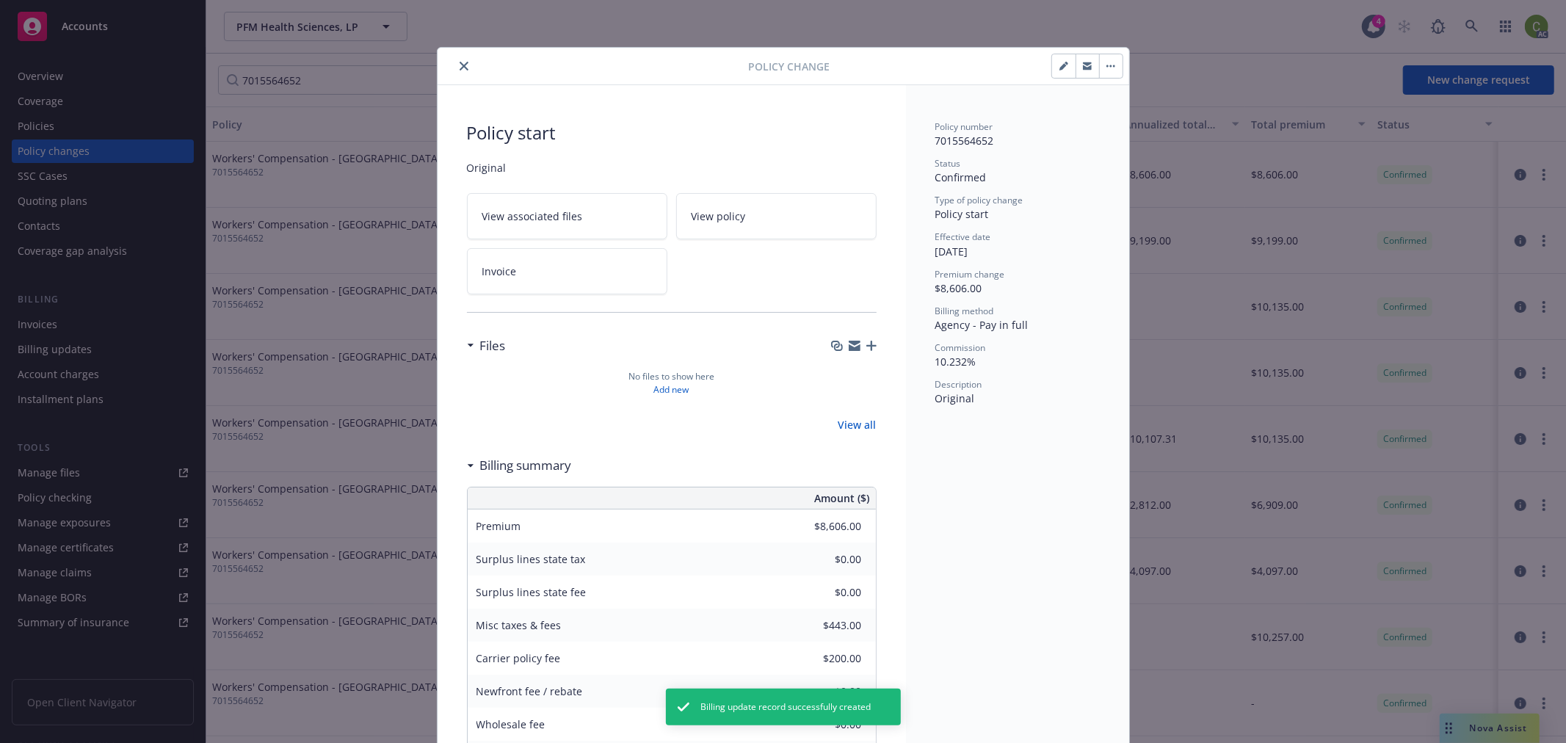
click at [460, 63] on icon "close" at bounding box center [464, 66] width 9 height 9
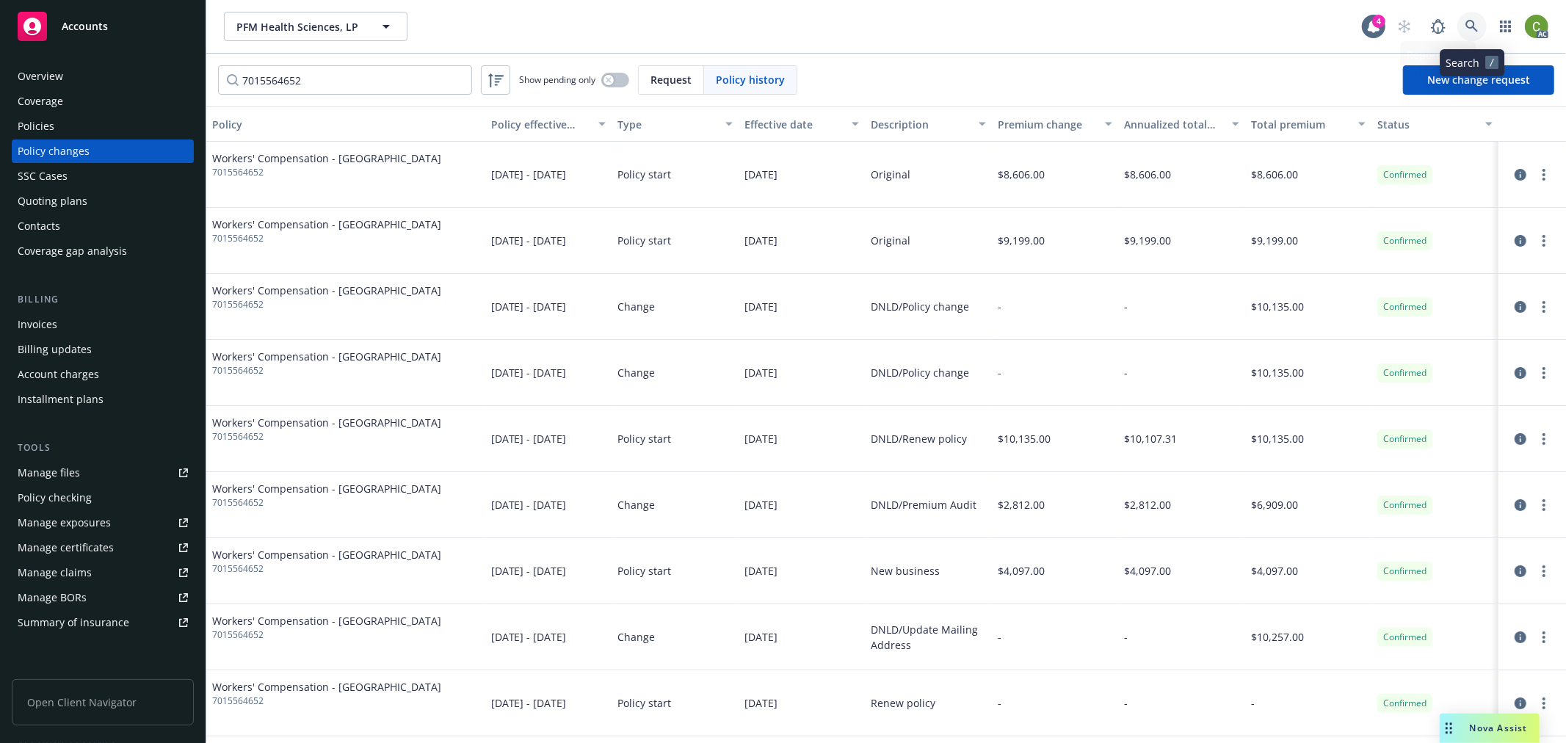
drag, startPoint x: 1472, startPoint y: 26, endPoint x: 1466, endPoint y: 47, distance: 21.6
click at [1472, 26] on icon at bounding box center [1472, 26] width 13 height 13
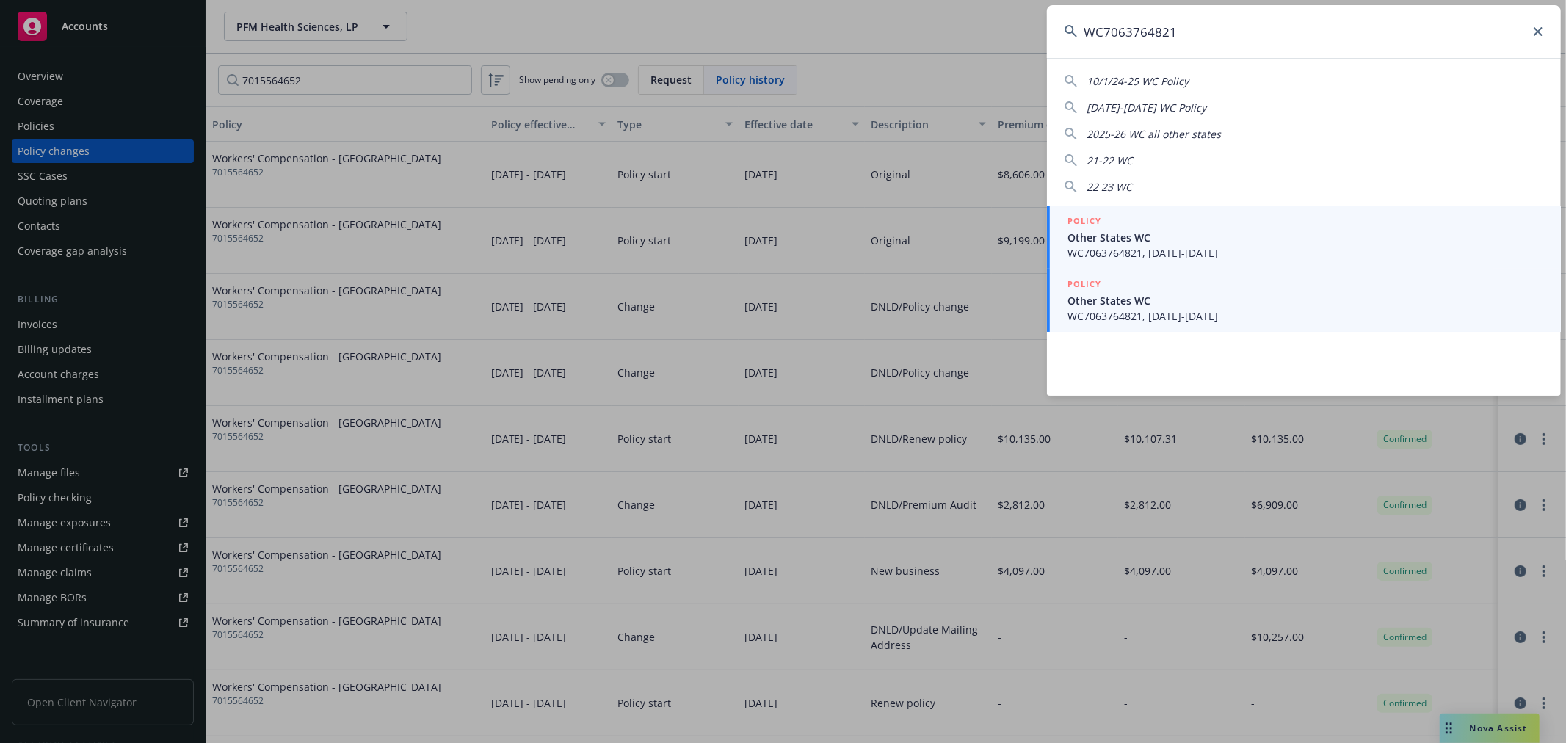
type input "WC7063764821"
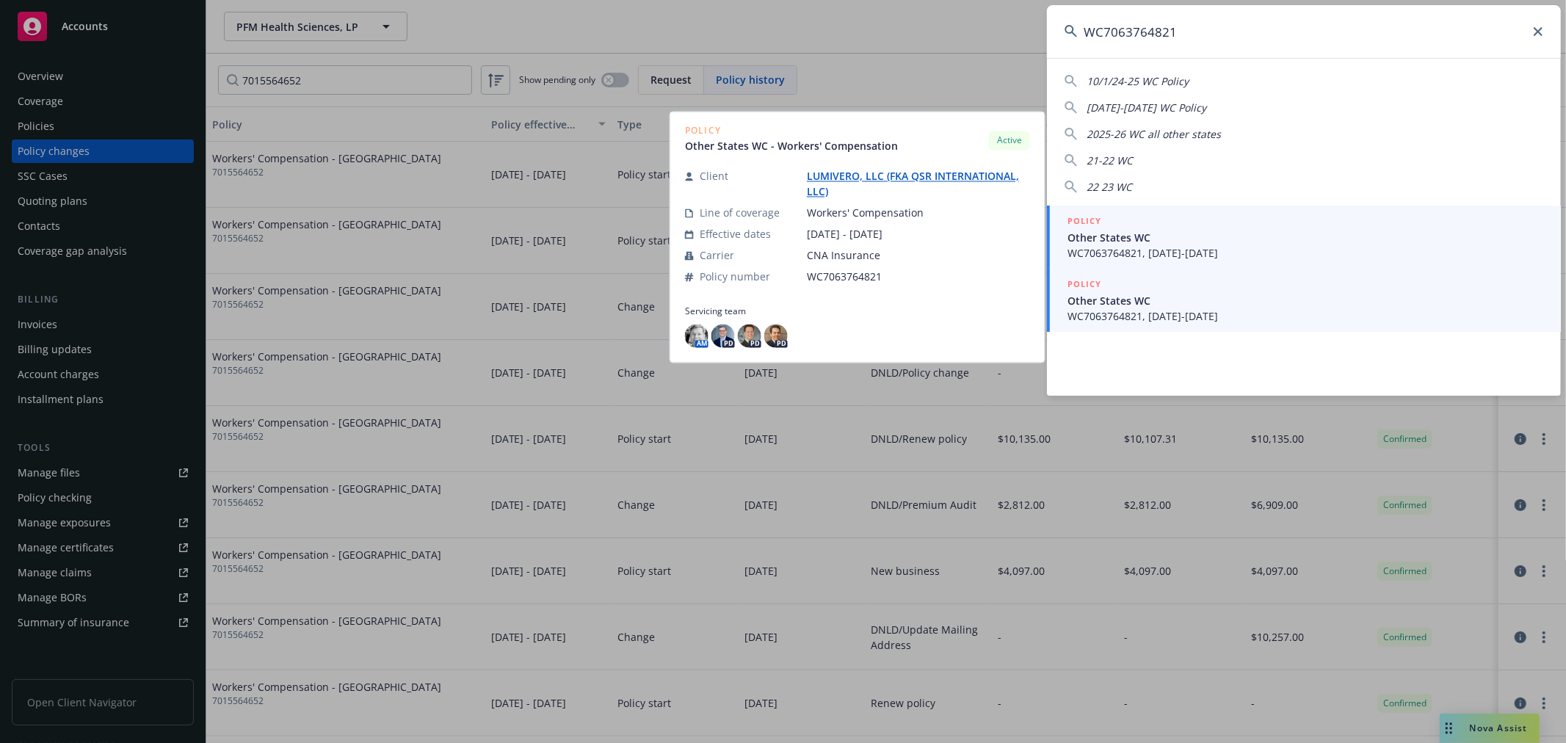
click at [1197, 311] on span "WC7063764821, [DATE]-[DATE]" at bounding box center [1306, 315] width 476 height 15
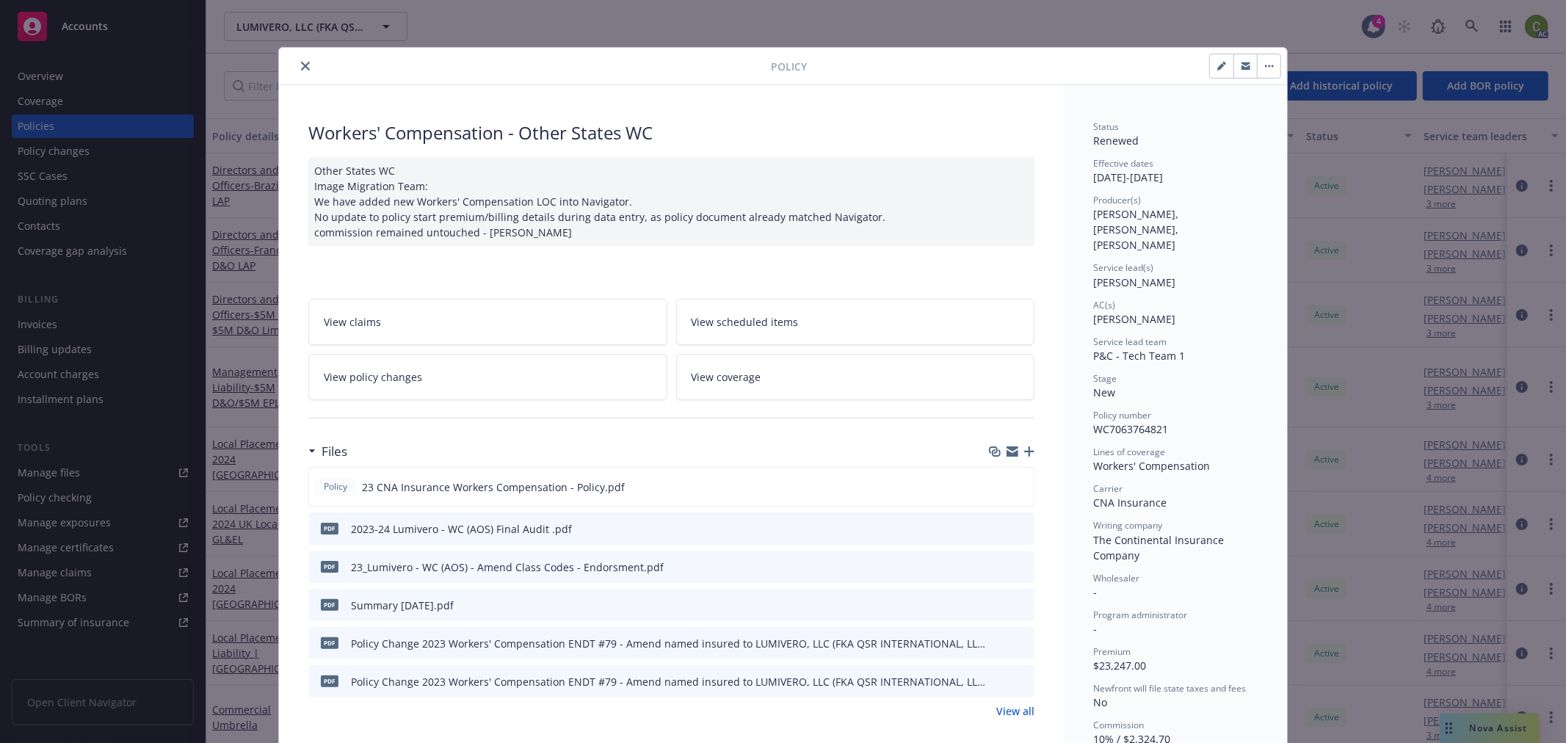
click at [499, 386] on link "View policy changes" at bounding box center [487, 377] width 359 height 46
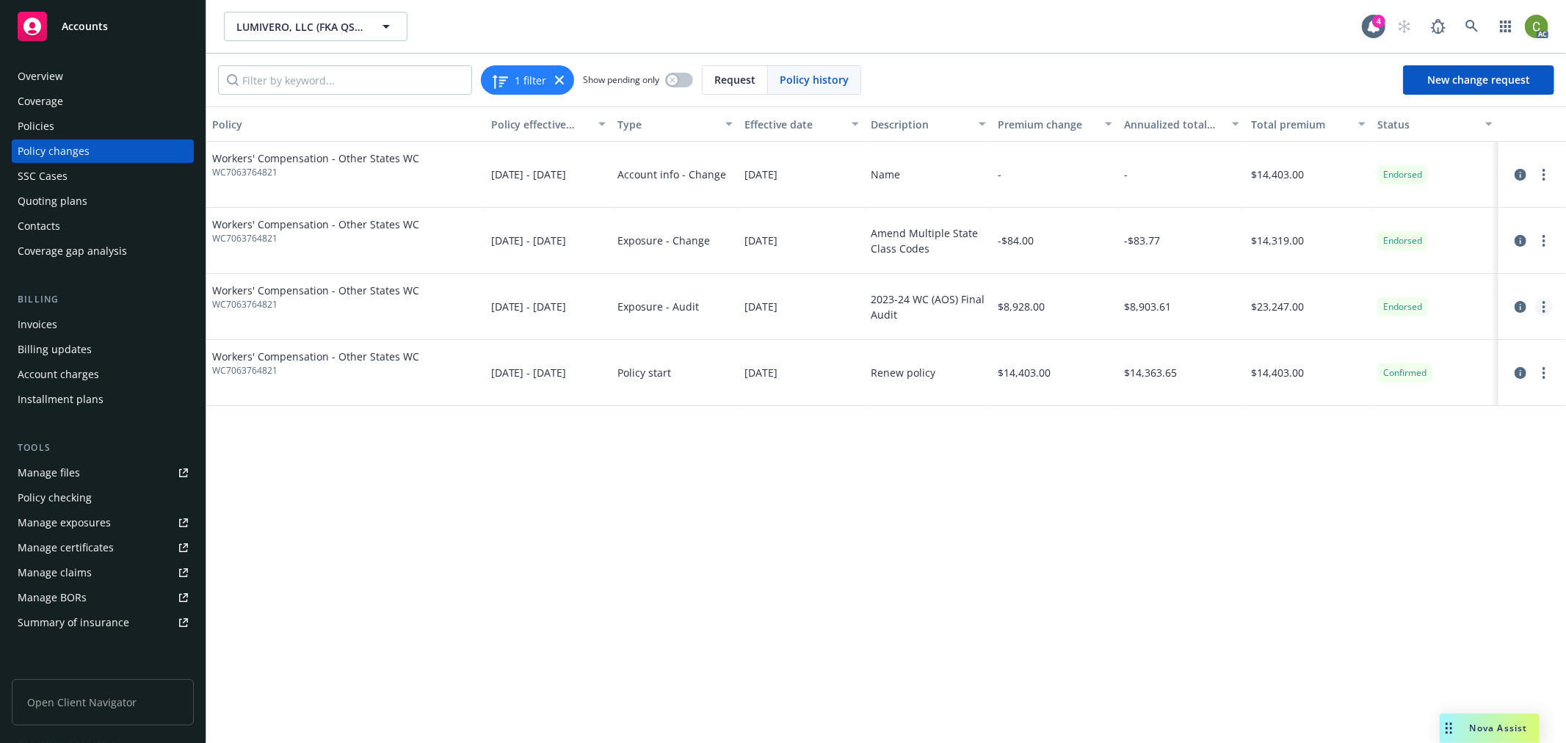
click at [1547, 305] on link "more" at bounding box center [1545, 307] width 18 height 18
click at [1422, 429] on link "Edit billing info" at bounding box center [1427, 425] width 252 height 29
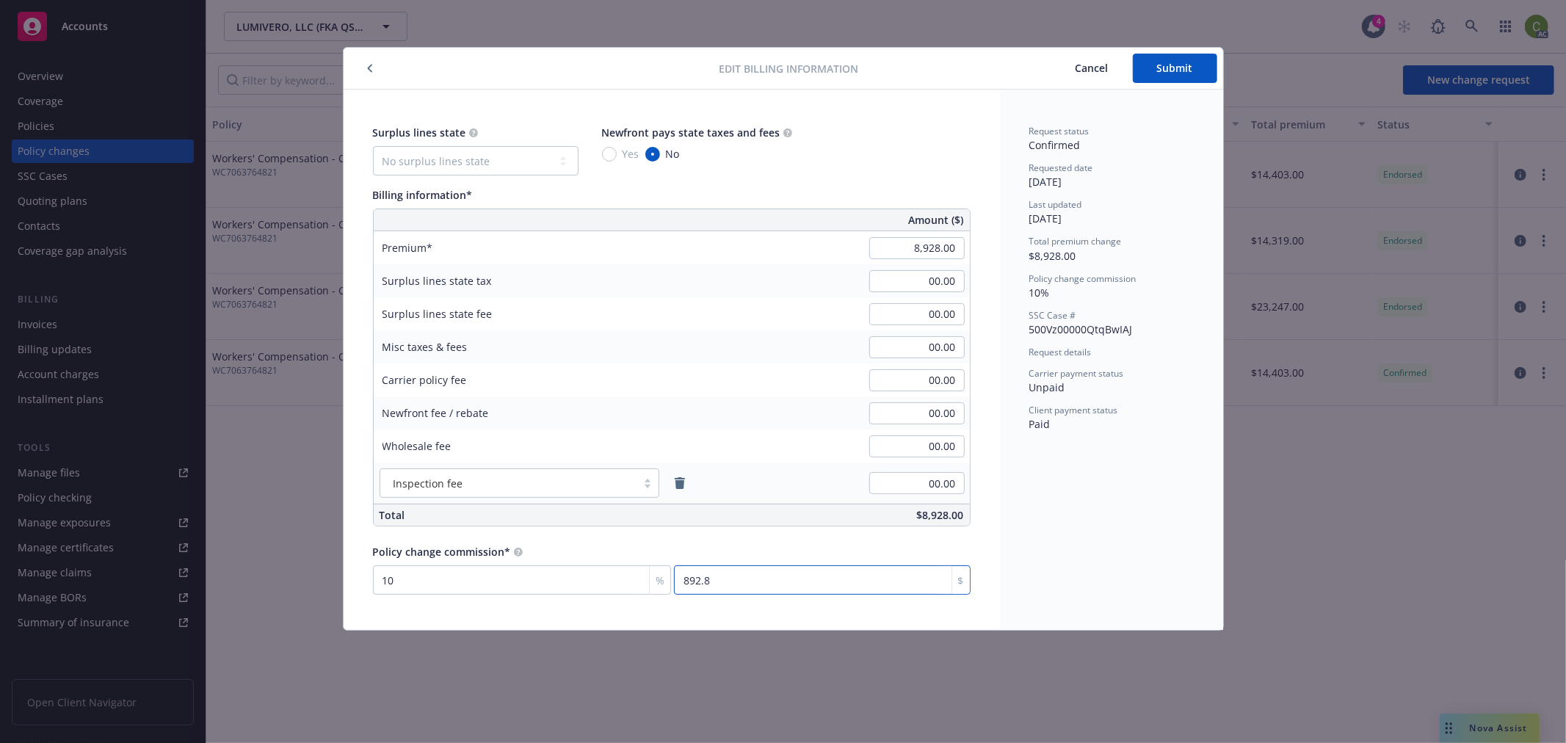
click at [753, 585] on input "892.8" at bounding box center [822, 579] width 296 height 29
type input "0.09"
type input "8"
type input "0.974"
type input "87"
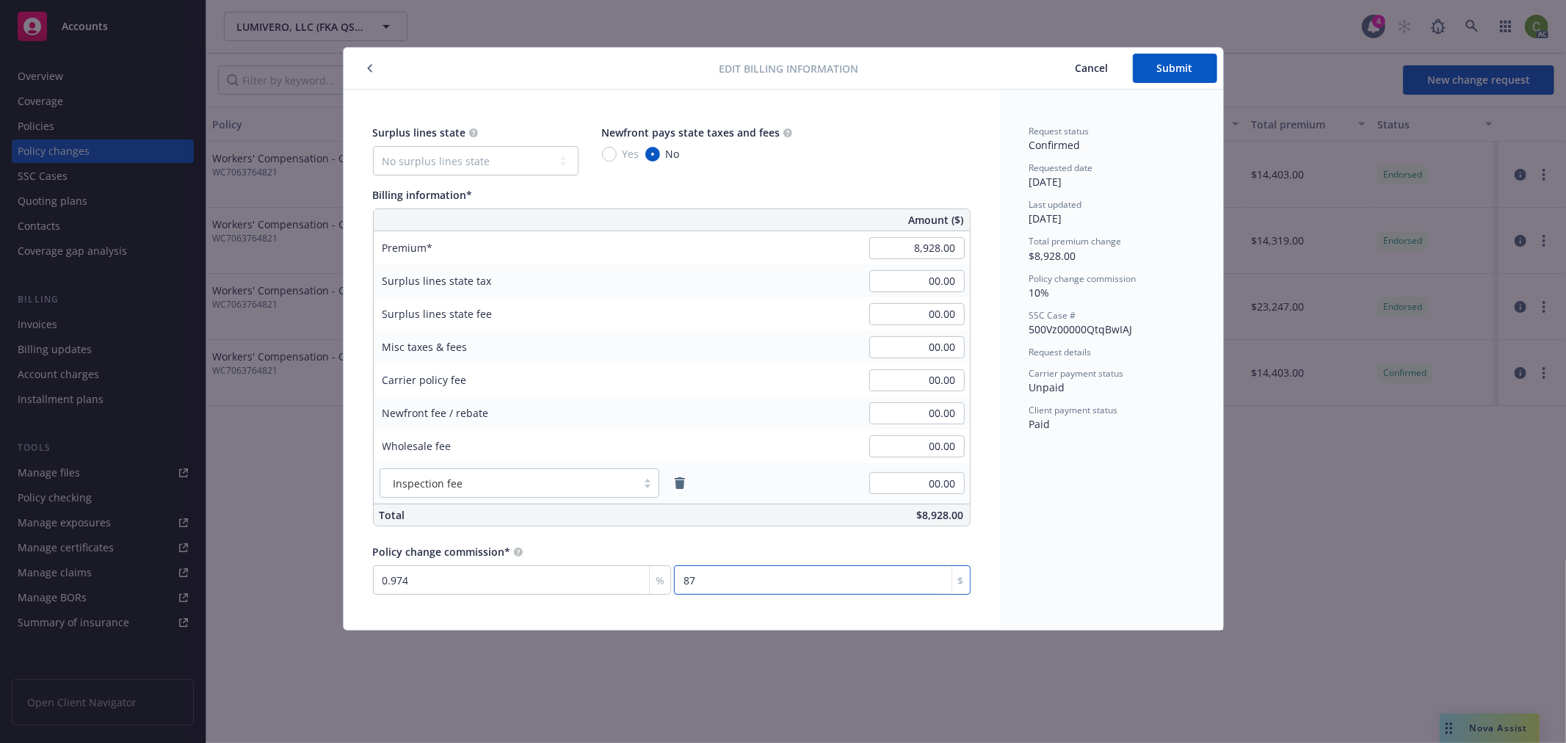
type input "9.834"
type input "878"
type input "9.836"
type input "878.16"
click at [1176, 68] on span "Submit" at bounding box center [1175, 68] width 36 height 14
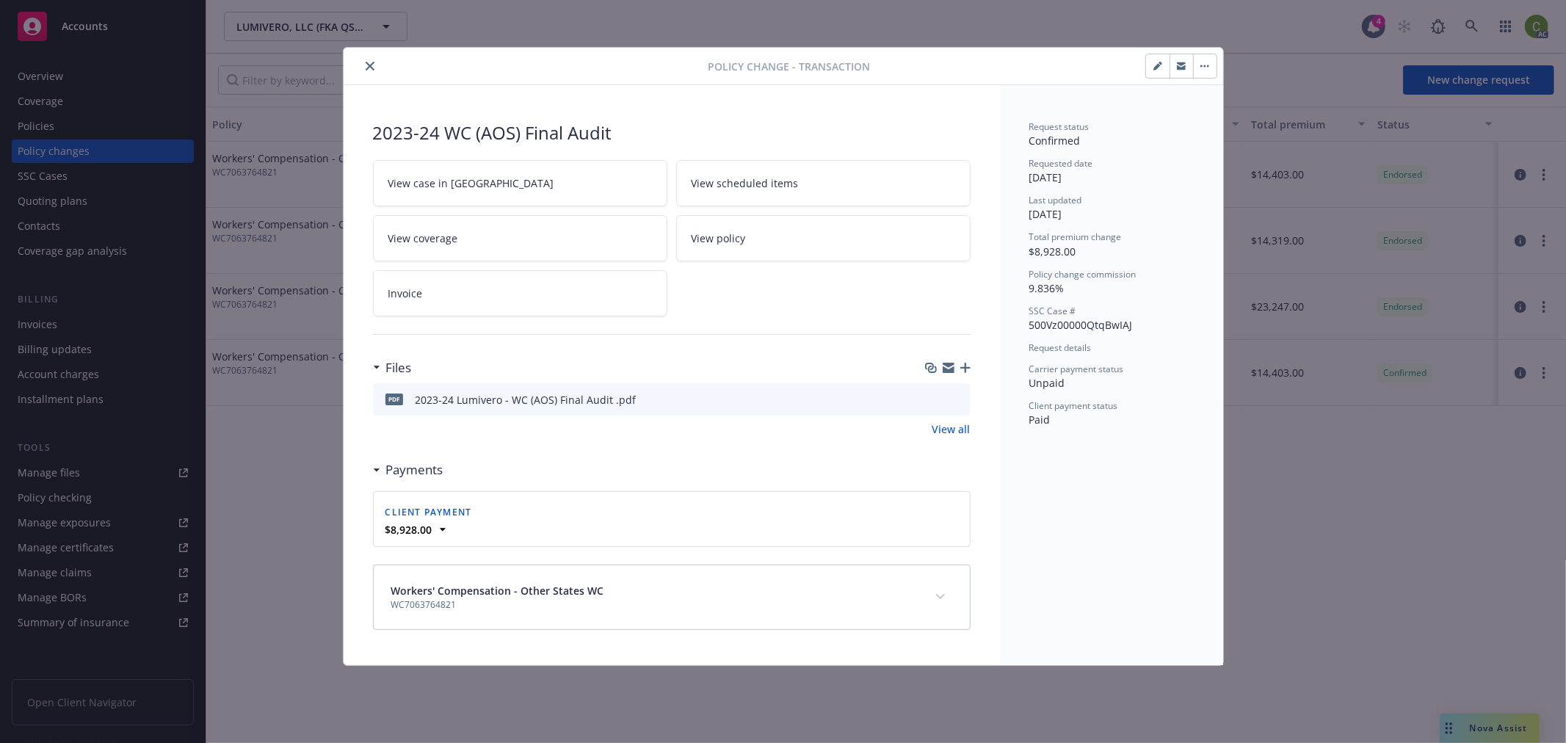
click at [373, 62] on icon "close" at bounding box center [370, 66] width 9 height 9
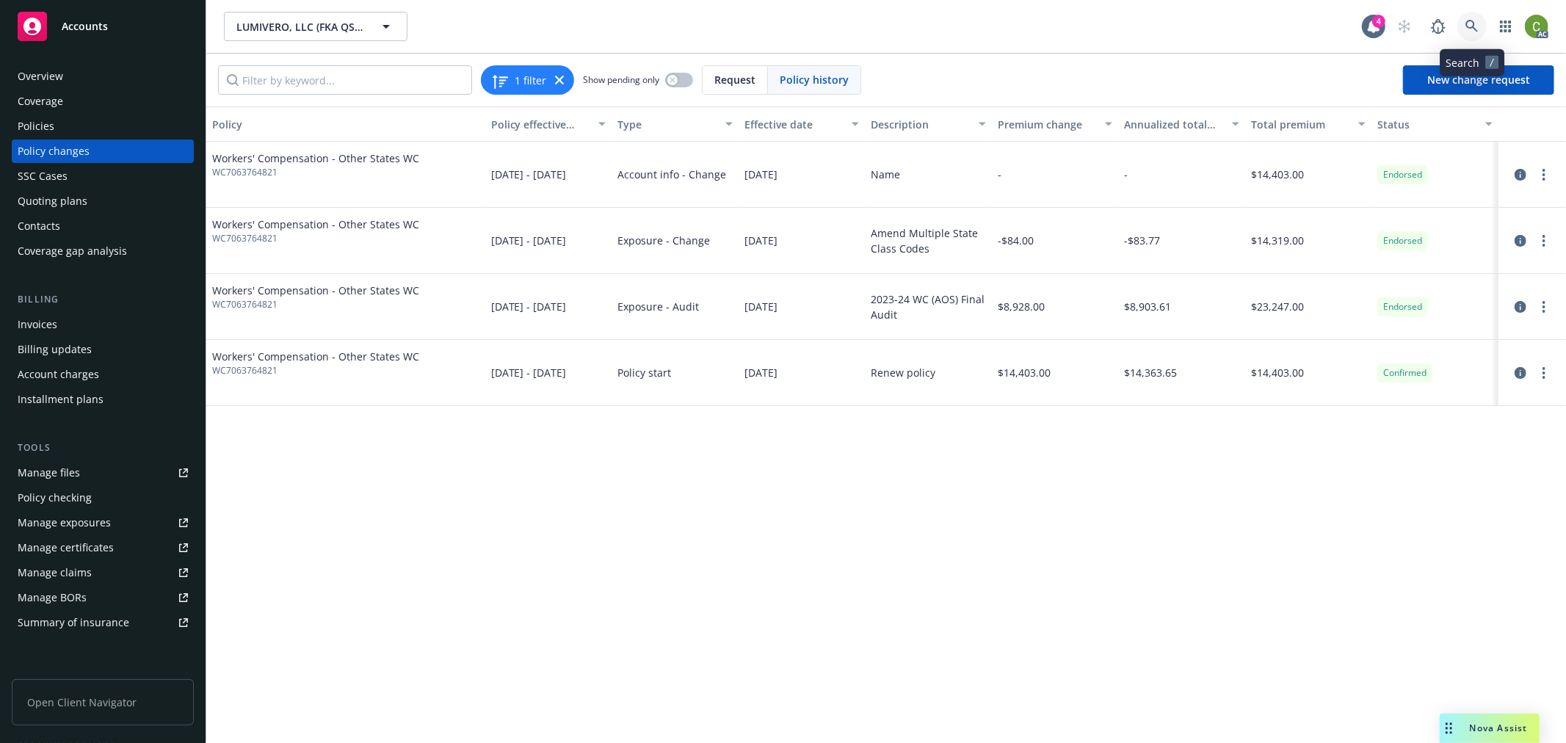
click at [1469, 25] on icon at bounding box center [1472, 26] width 13 height 13
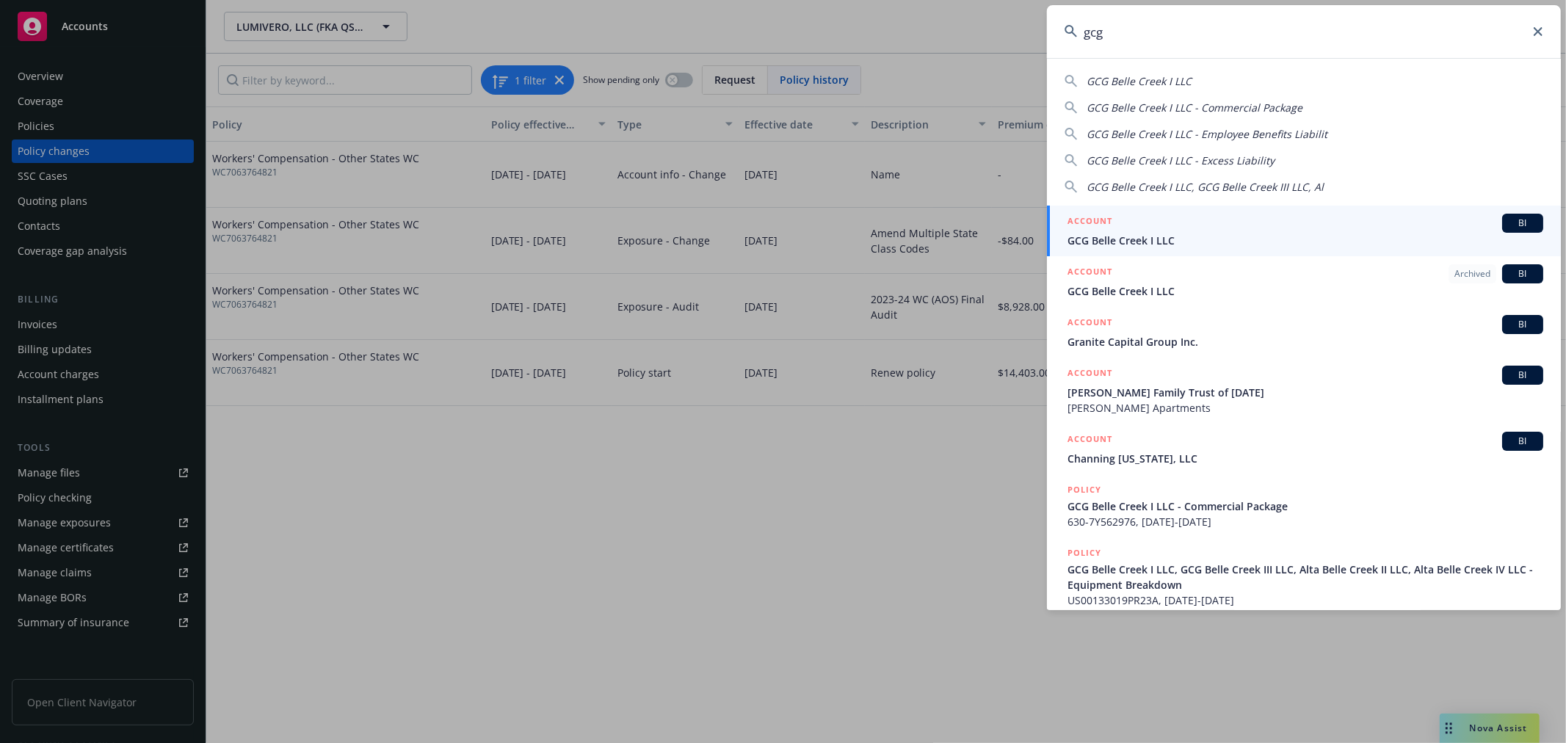
type input "gcg"
click at [1179, 234] on span "GCG Belle Creek I LLC" at bounding box center [1306, 240] width 476 height 15
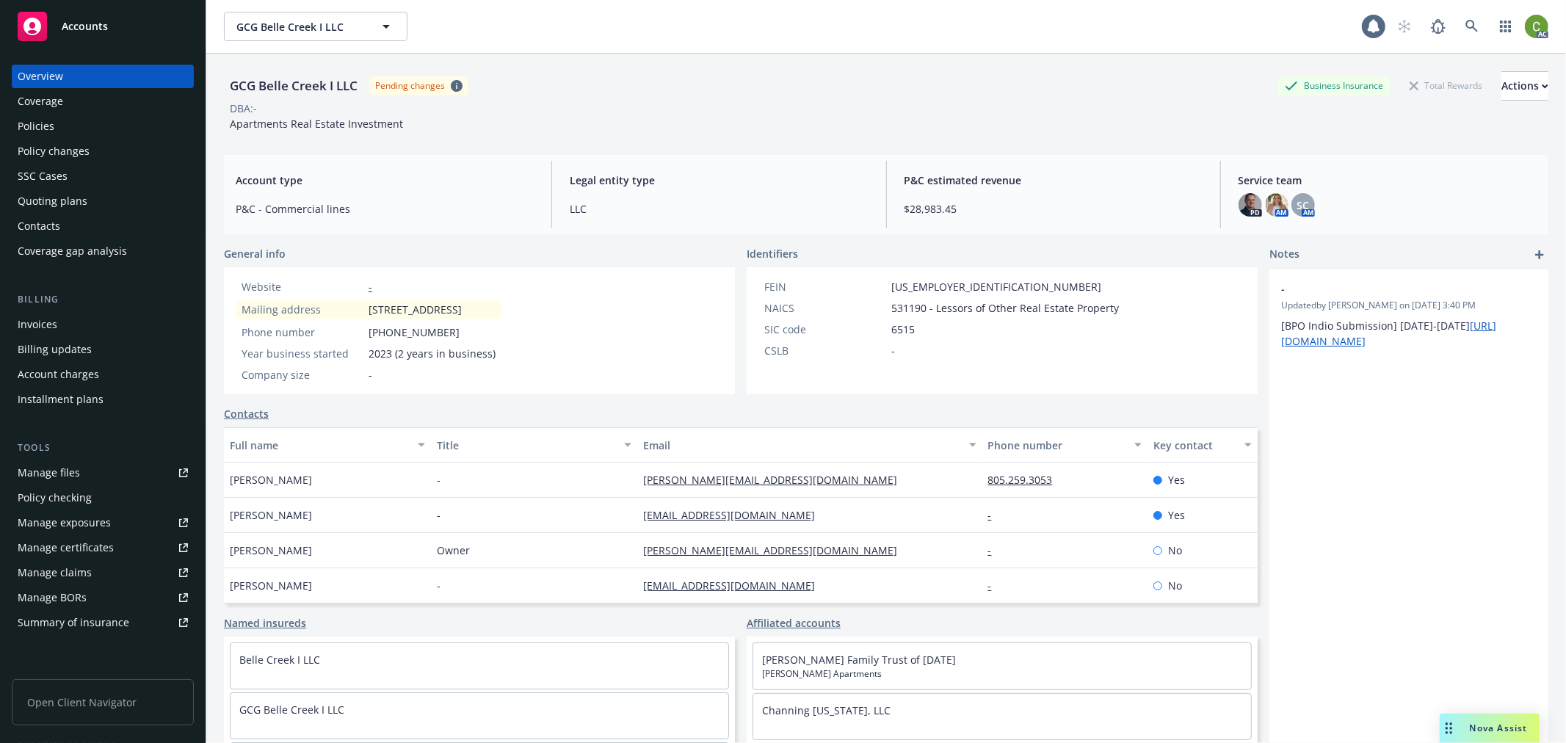
click at [88, 319] on div "Invoices" at bounding box center [103, 324] width 170 height 23
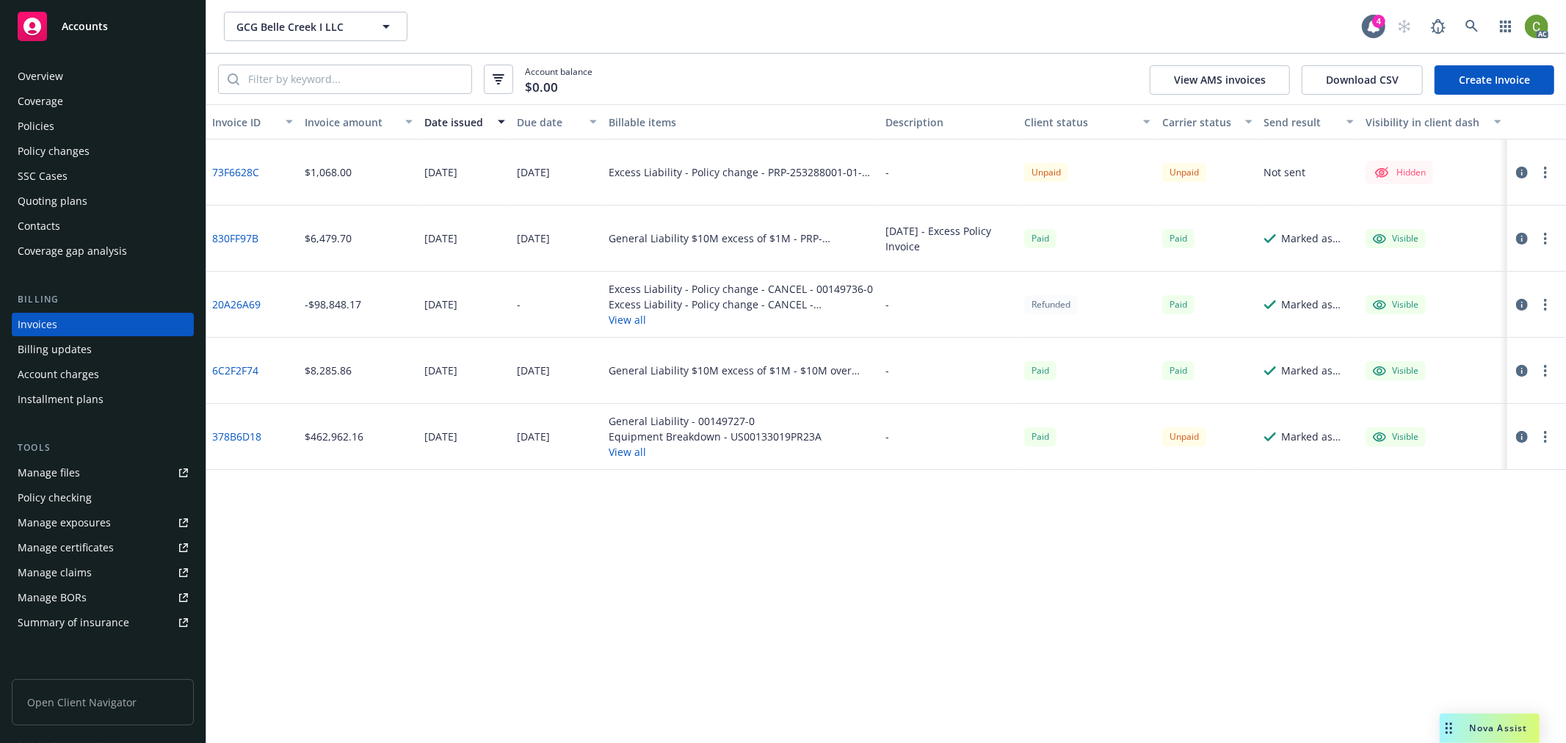
click at [1521, 167] on icon "button" at bounding box center [1522, 173] width 12 height 12
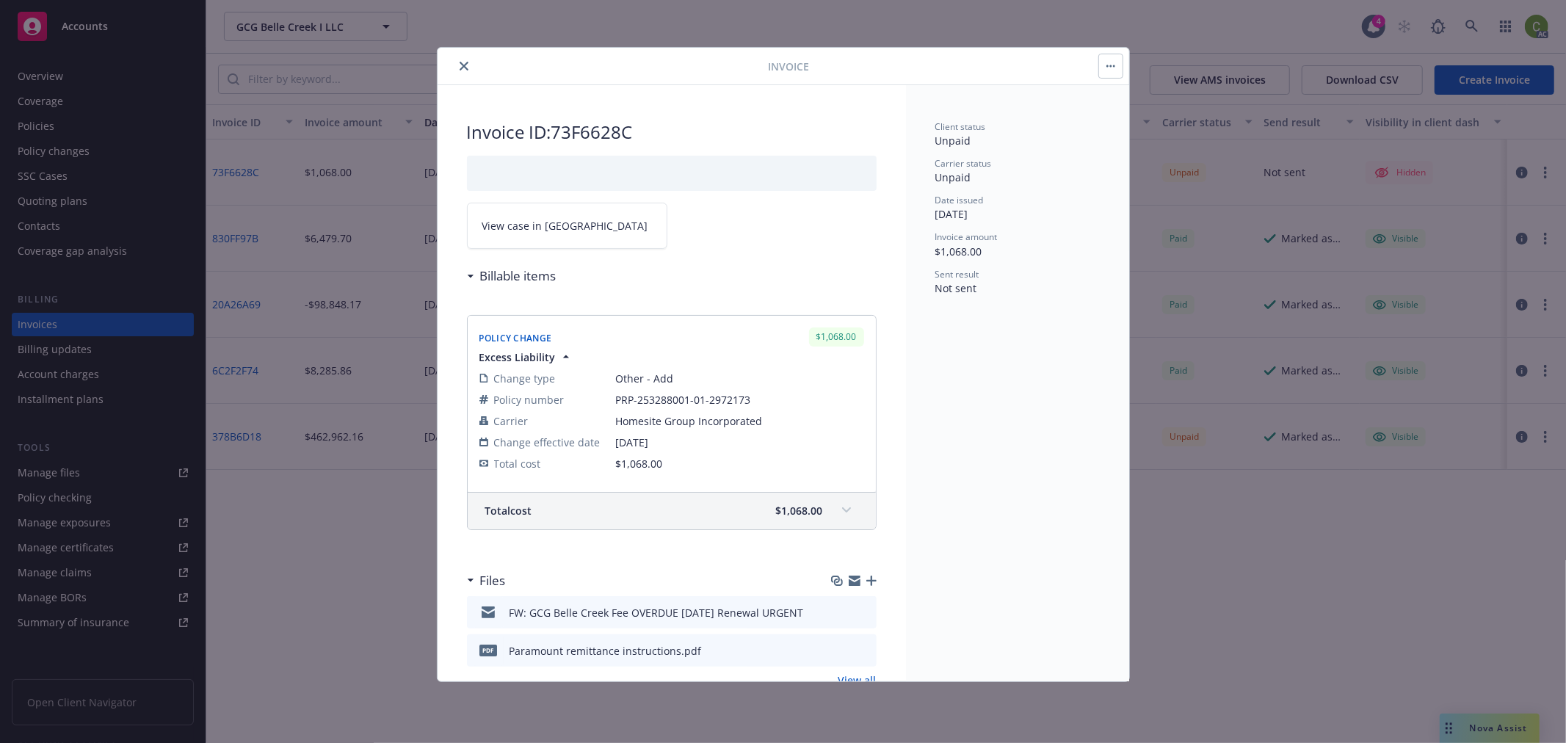
click at [583, 228] on link "View case in [GEOGRAPHIC_DATA]" at bounding box center [567, 226] width 200 height 46
drag, startPoint x: 464, startPoint y: 63, endPoint x: 474, endPoint y: 23, distance: 41.7
click at [464, 62] on icon "close" at bounding box center [464, 66] width 9 height 9
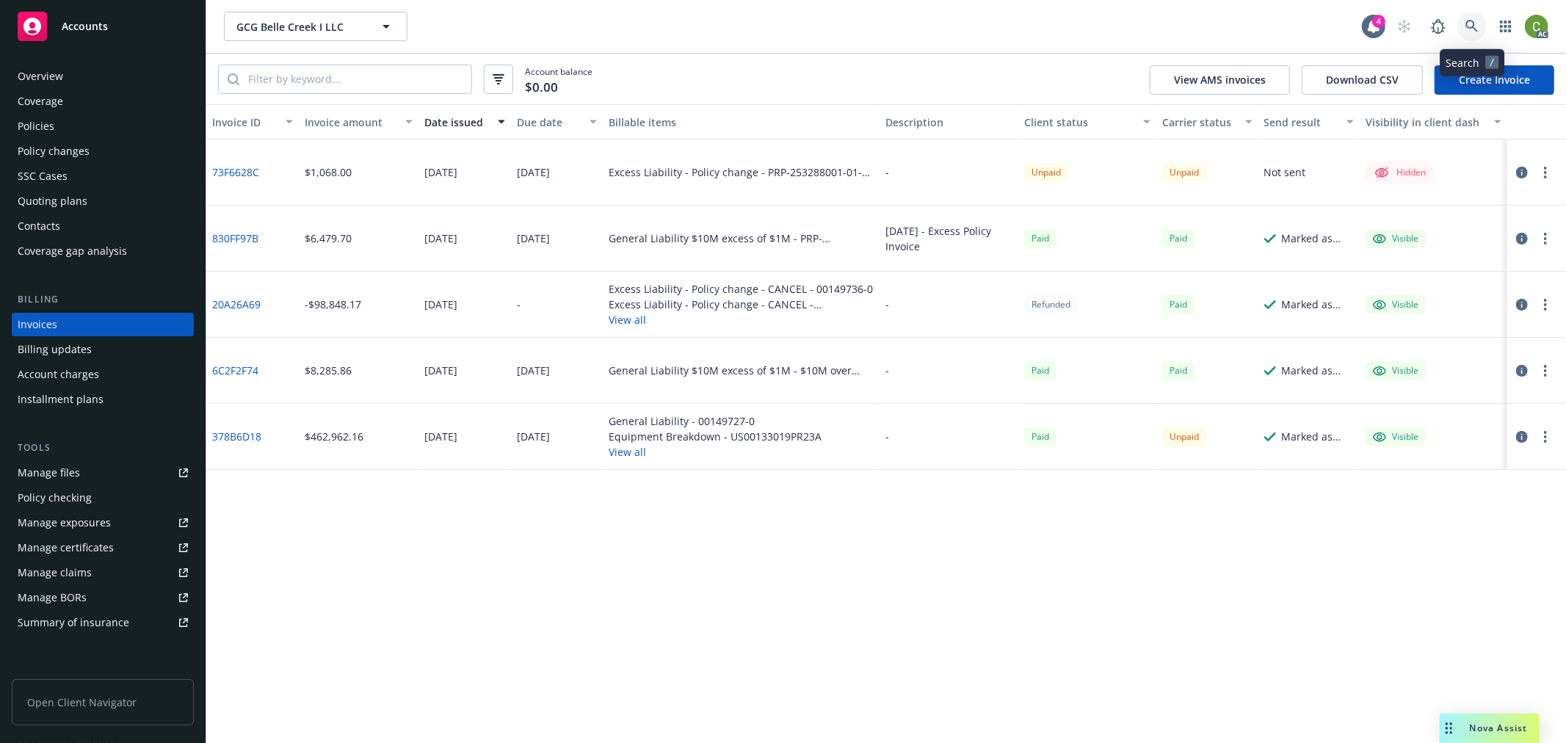
click at [1474, 24] on icon at bounding box center [1472, 26] width 12 height 12
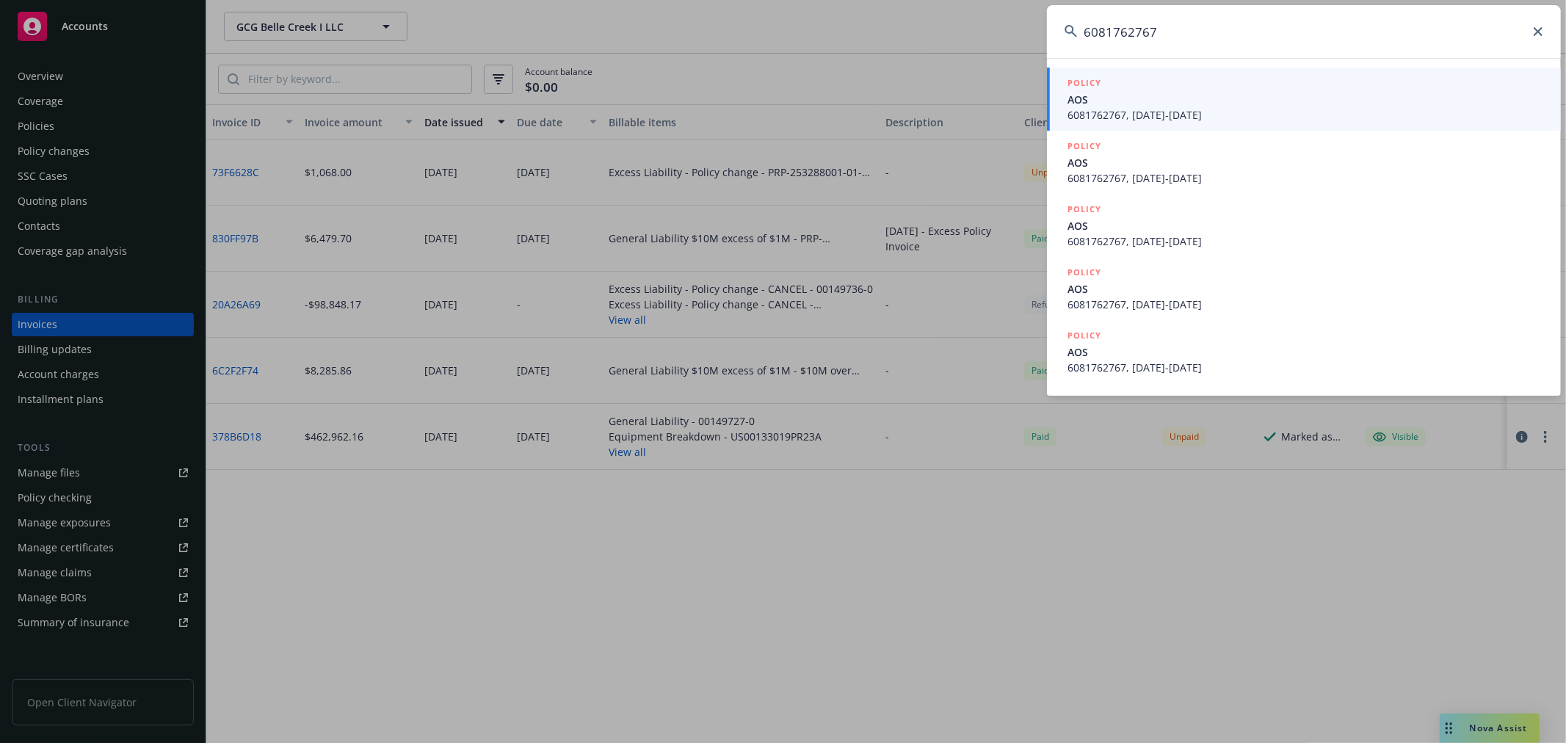
type input "6081762767"
click at [1214, 106] on div "POLICY AOS 6081762767, [DATE]-[DATE]" at bounding box center [1306, 99] width 476 height 47
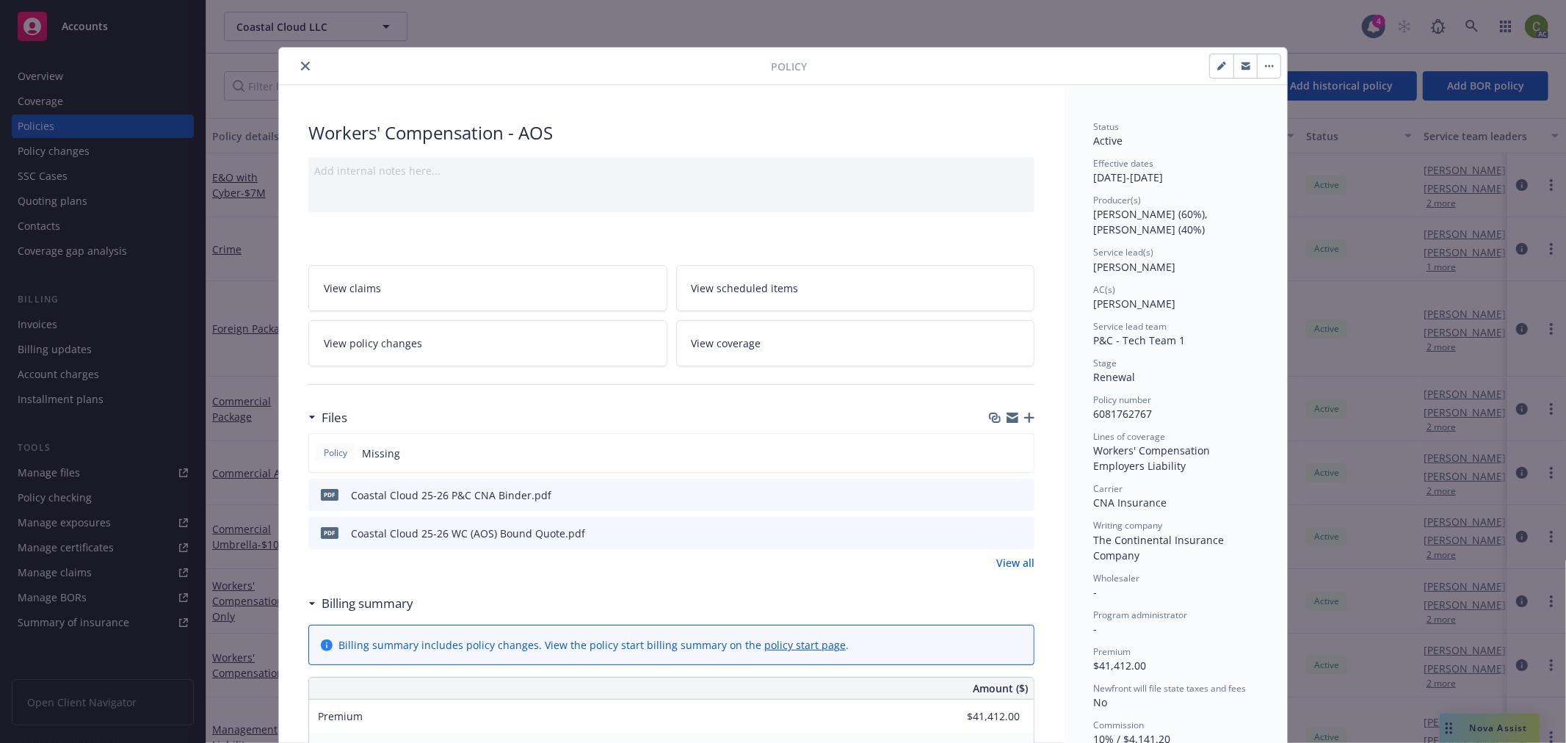
click at [301, 59] on button "close" at bounding box center [306, 66] width 18 height 18
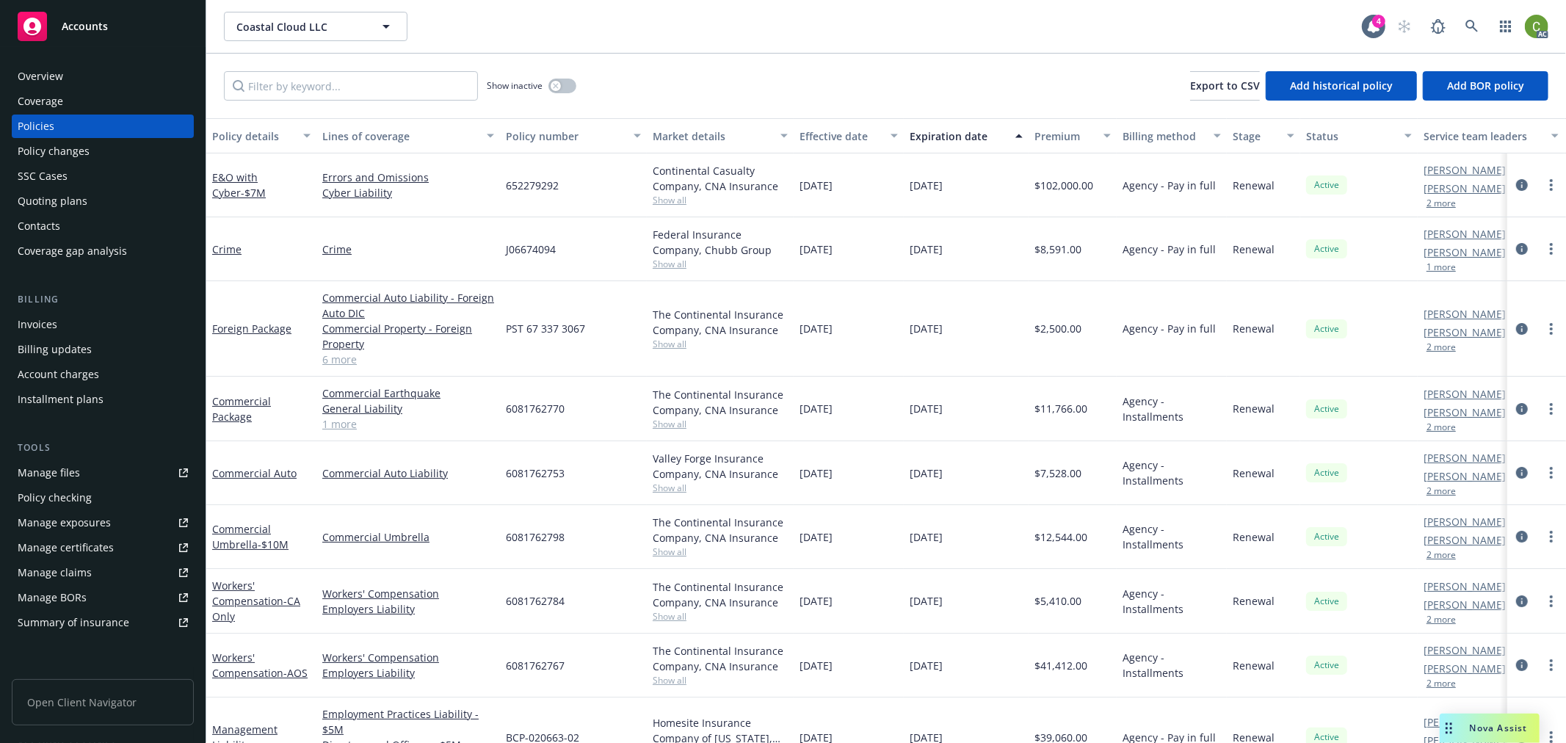
click at [77, 322] on div "Invoices" at bounding box center [103, 324] width 170 height 23
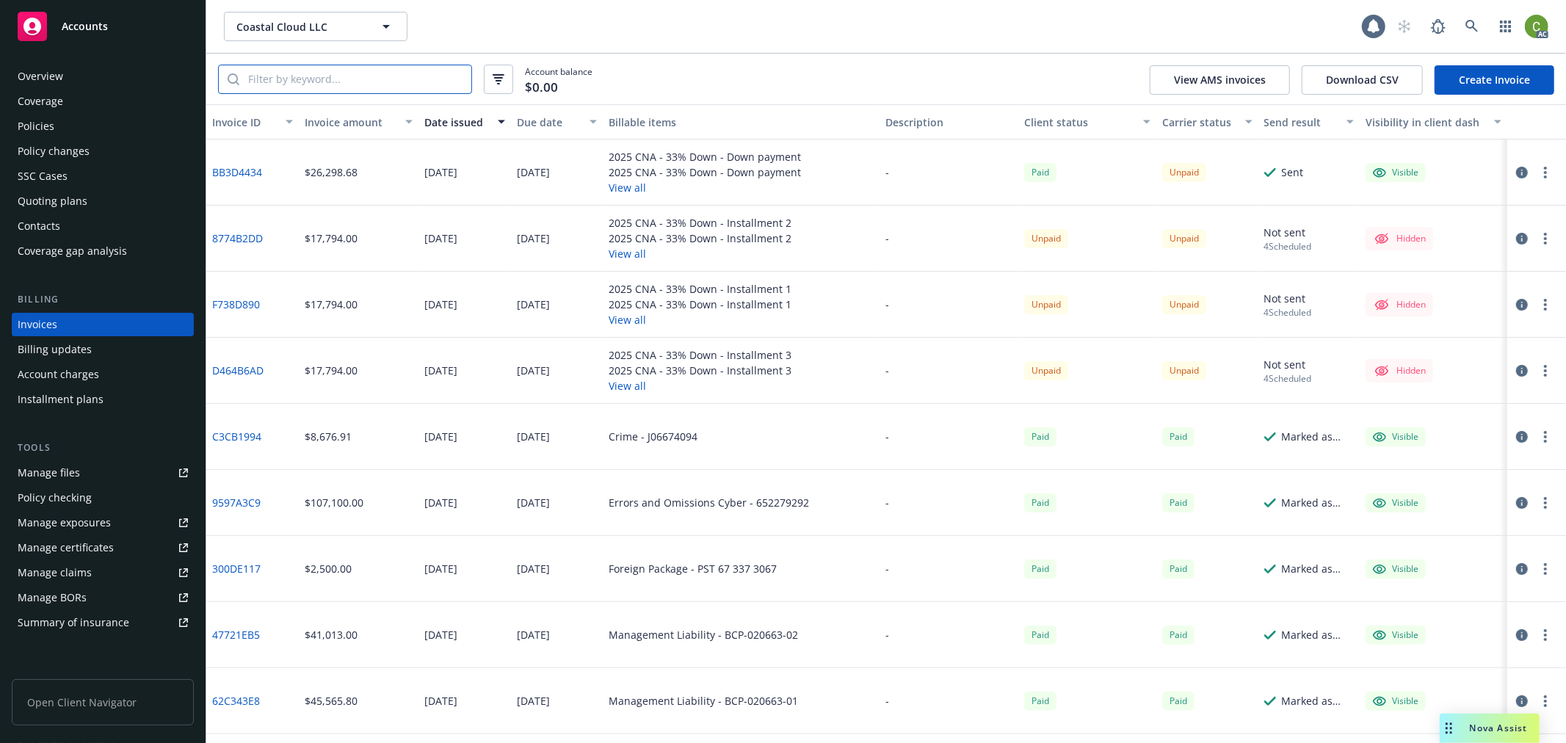
click at [319, 82] on input "search" at bounding box center [355, 79] width 232 height 28
paste input "6081762767"
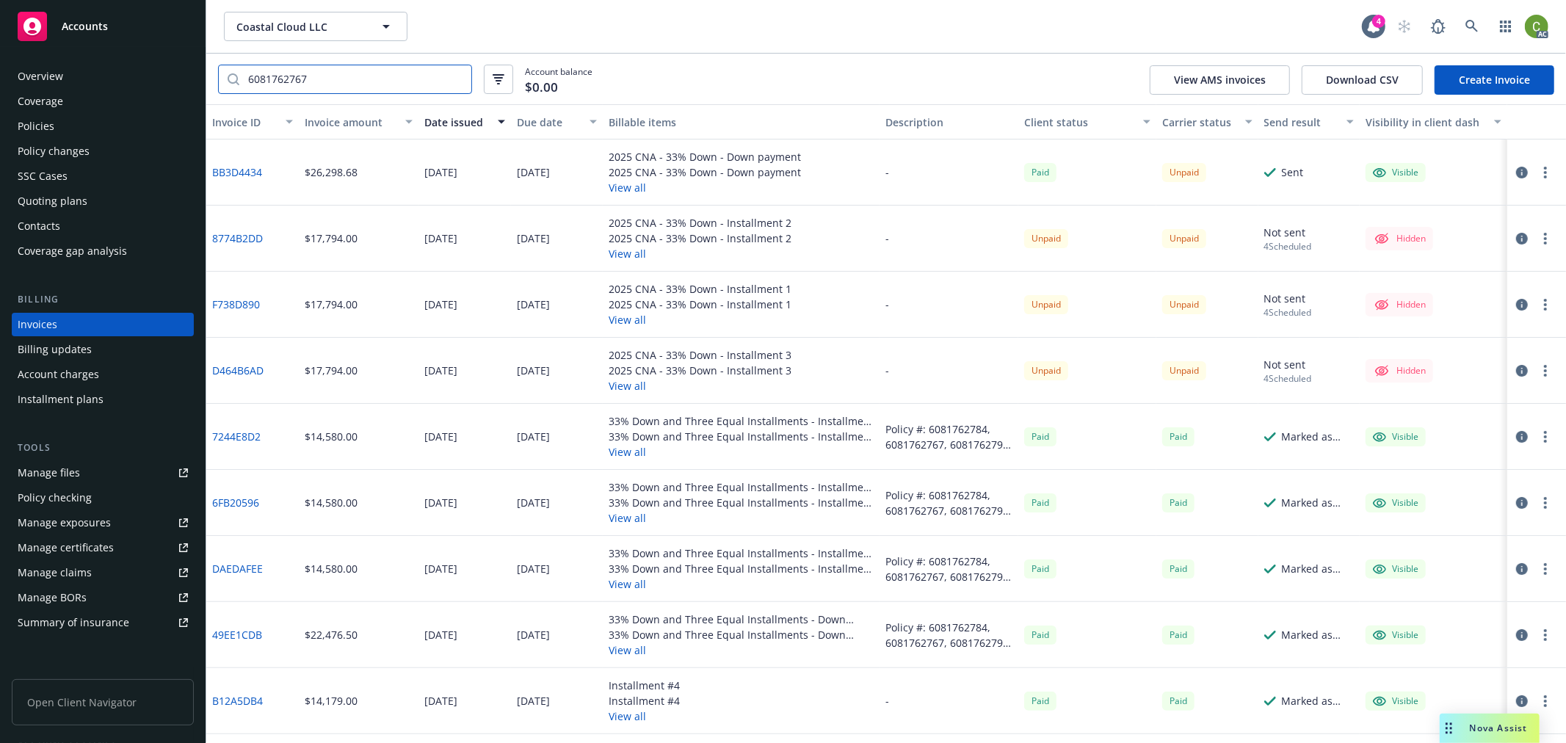
type input "6081762767"
click at [530, 117] on div "Due date" at bounding box center [549, 122] width 65 height 15
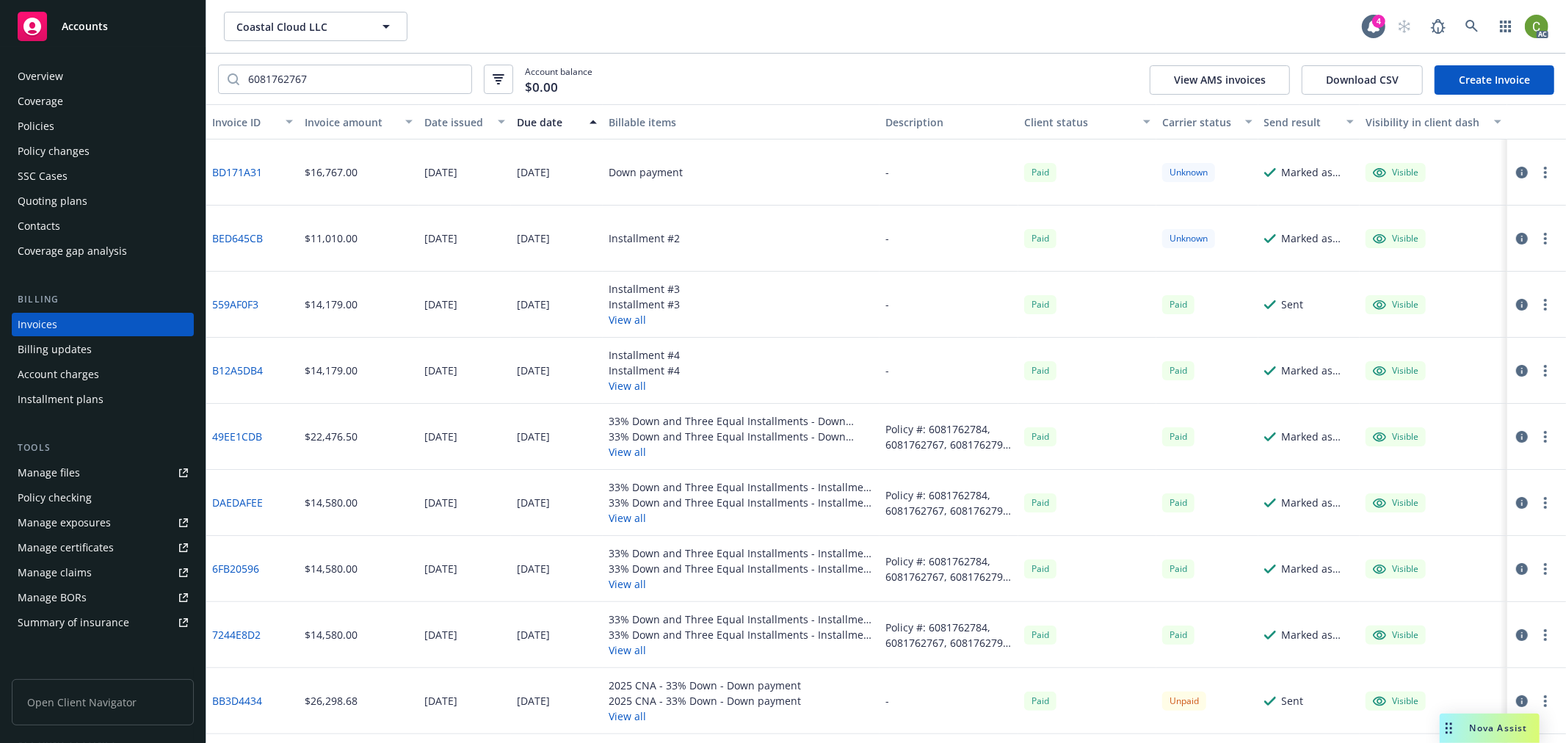
click at [538, 118] on div "Due date" at bounding box center [549, 122] width 65 height 15
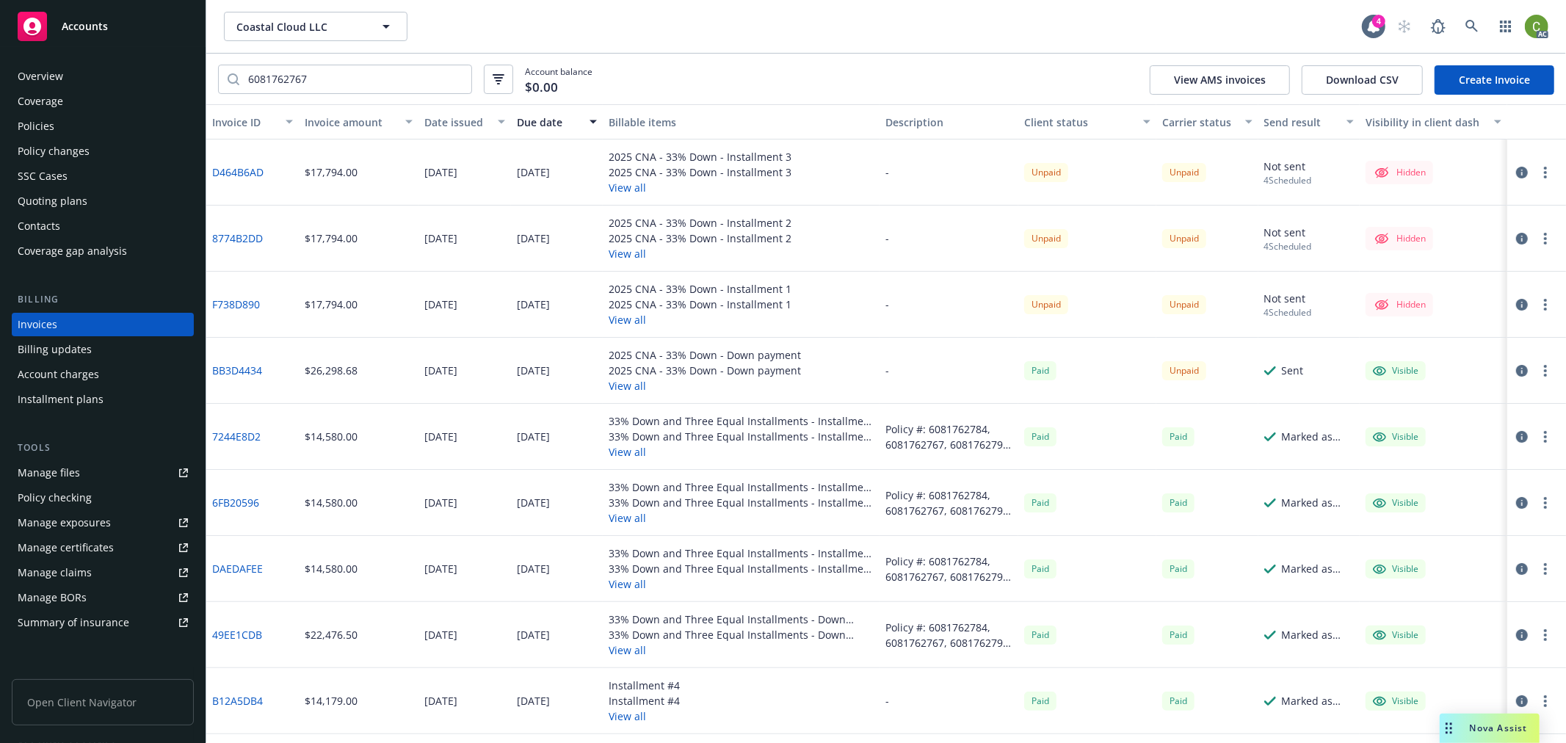
click at [1516, 172] on icon "button" at bounding box center [1522, 173] width 12 height 12
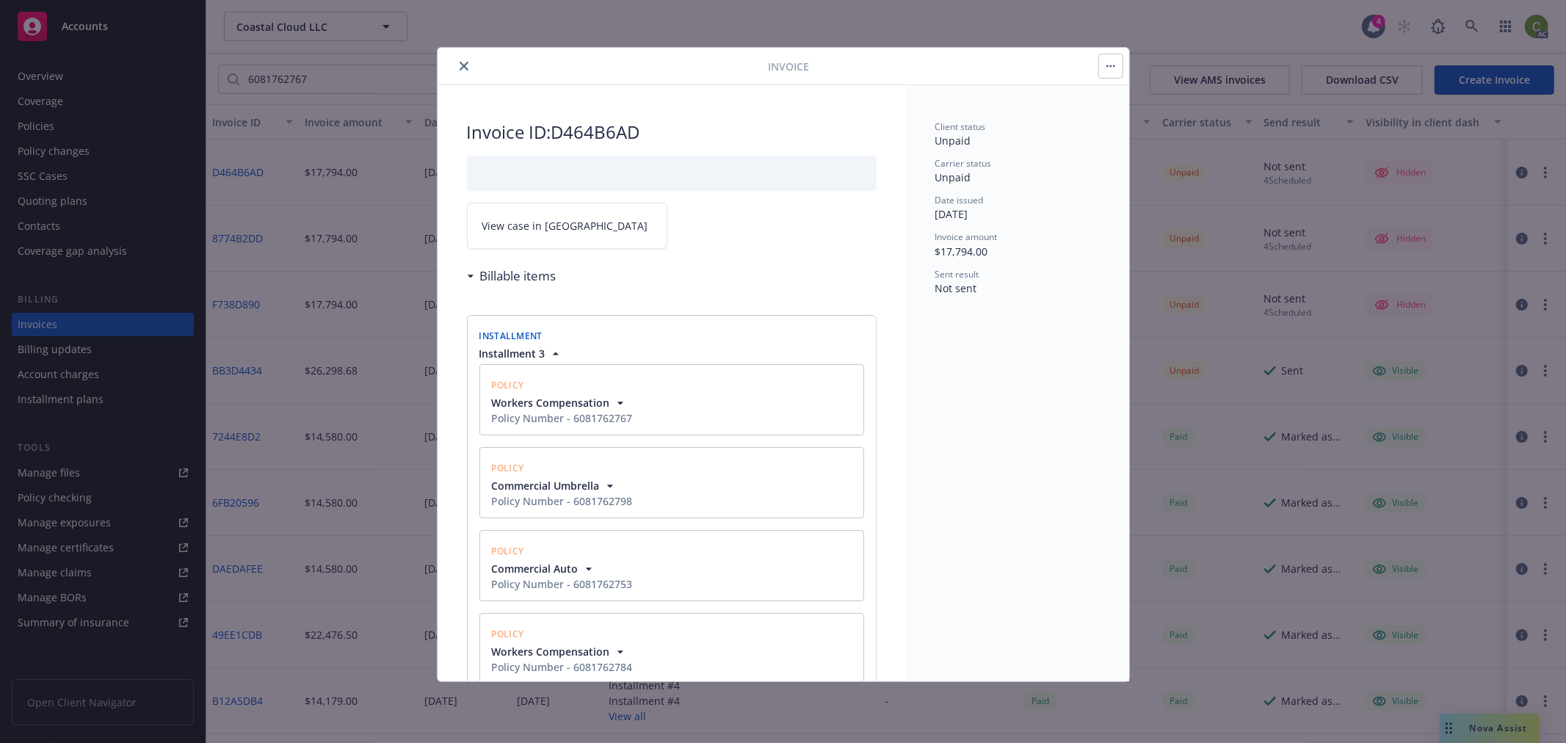
click at [527, 228] on span "View case in [GEOGRAPHIC_DATA]" at bounding box center [565, 225] width 166 height 15
click at [463, 62] on icon "close" at bounding box center [464, 66] width 9 height 9
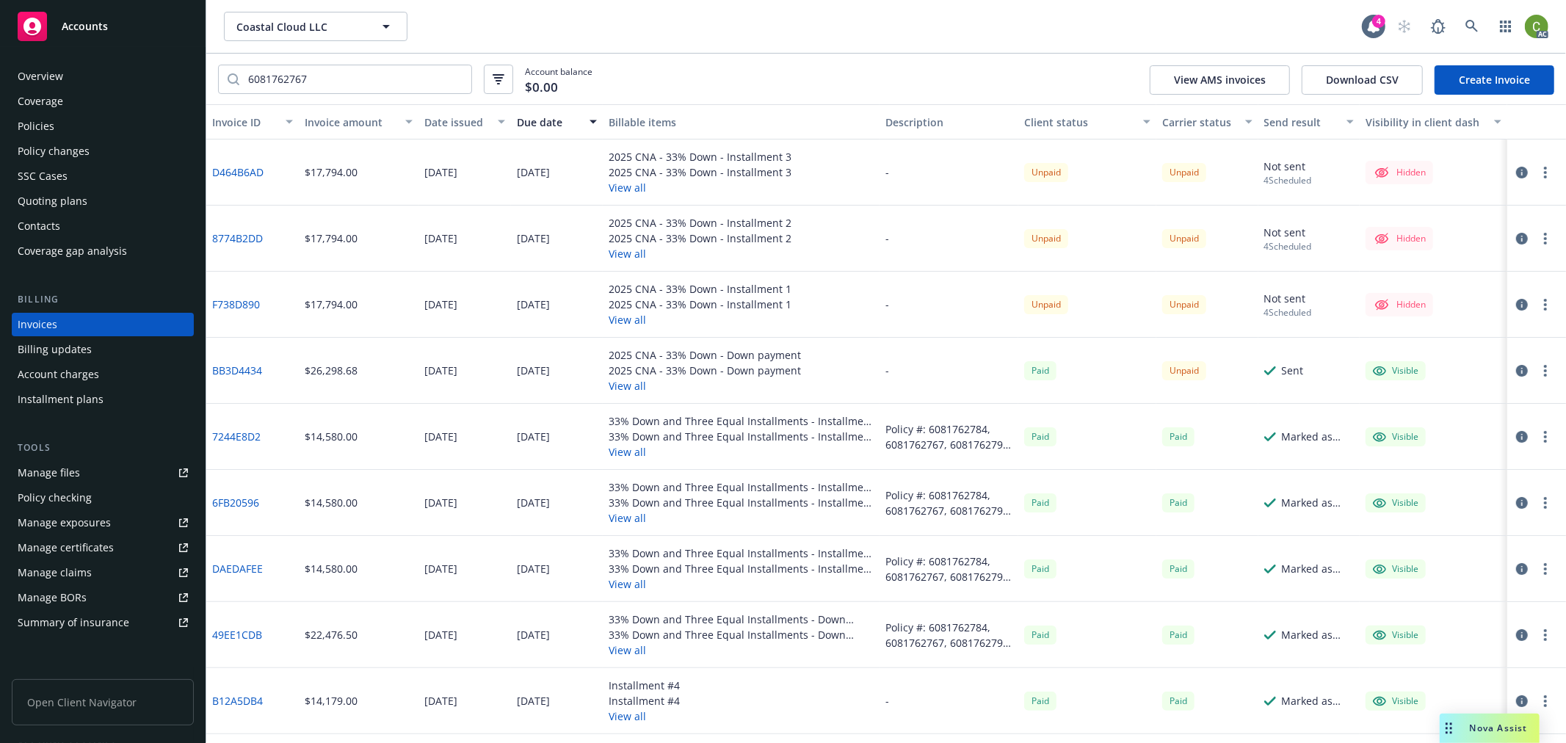
click at [1516, 234] on icon "button" at bounding box center [1522, 239] width 12 height 12
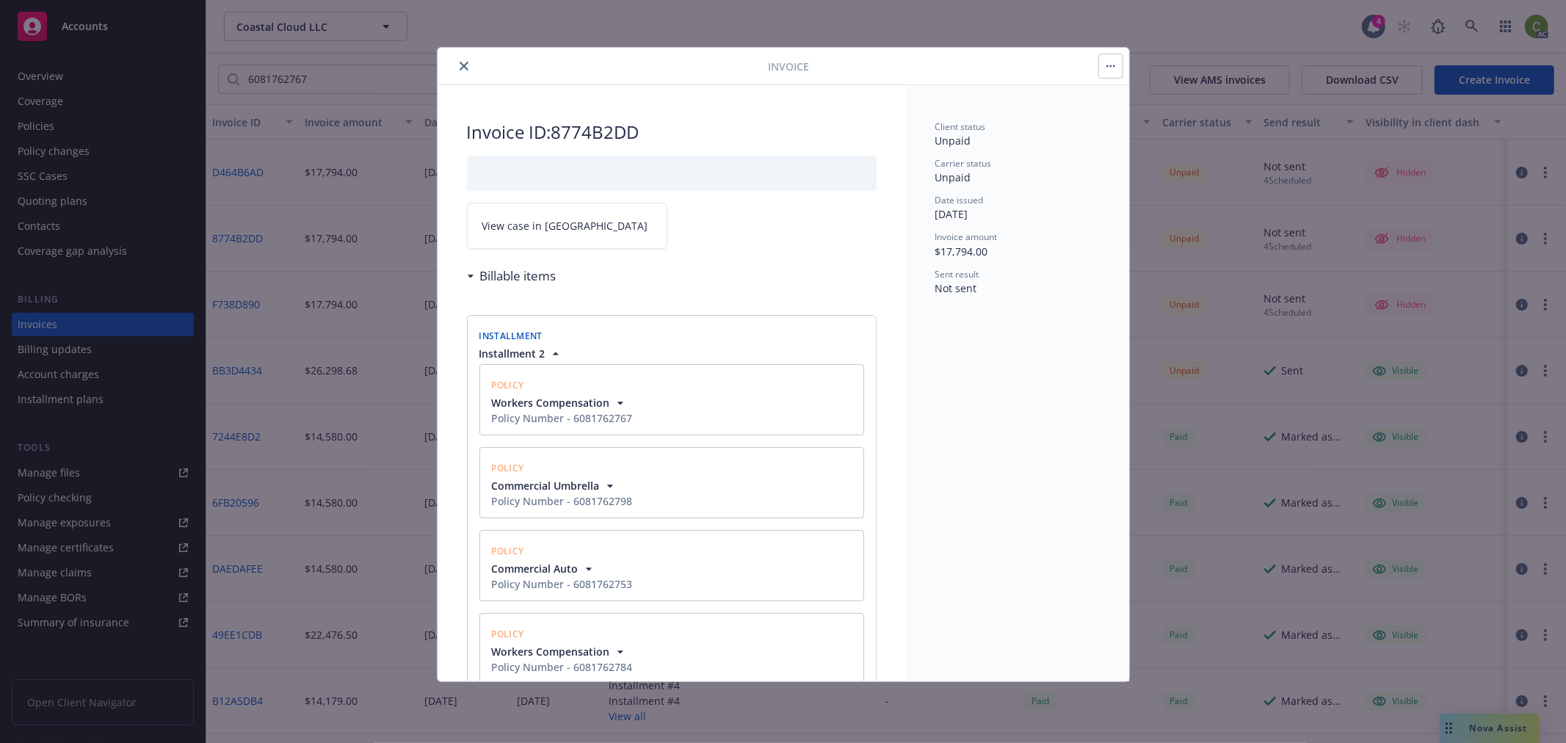
click at [576, 225] on link "View case in [GEOGRAPHIC_DATA]" at bounding box center [567, 226] width 200 height 46
click at [464, 59] on button "close" at bounding box center [464, 66] width 18 height 18
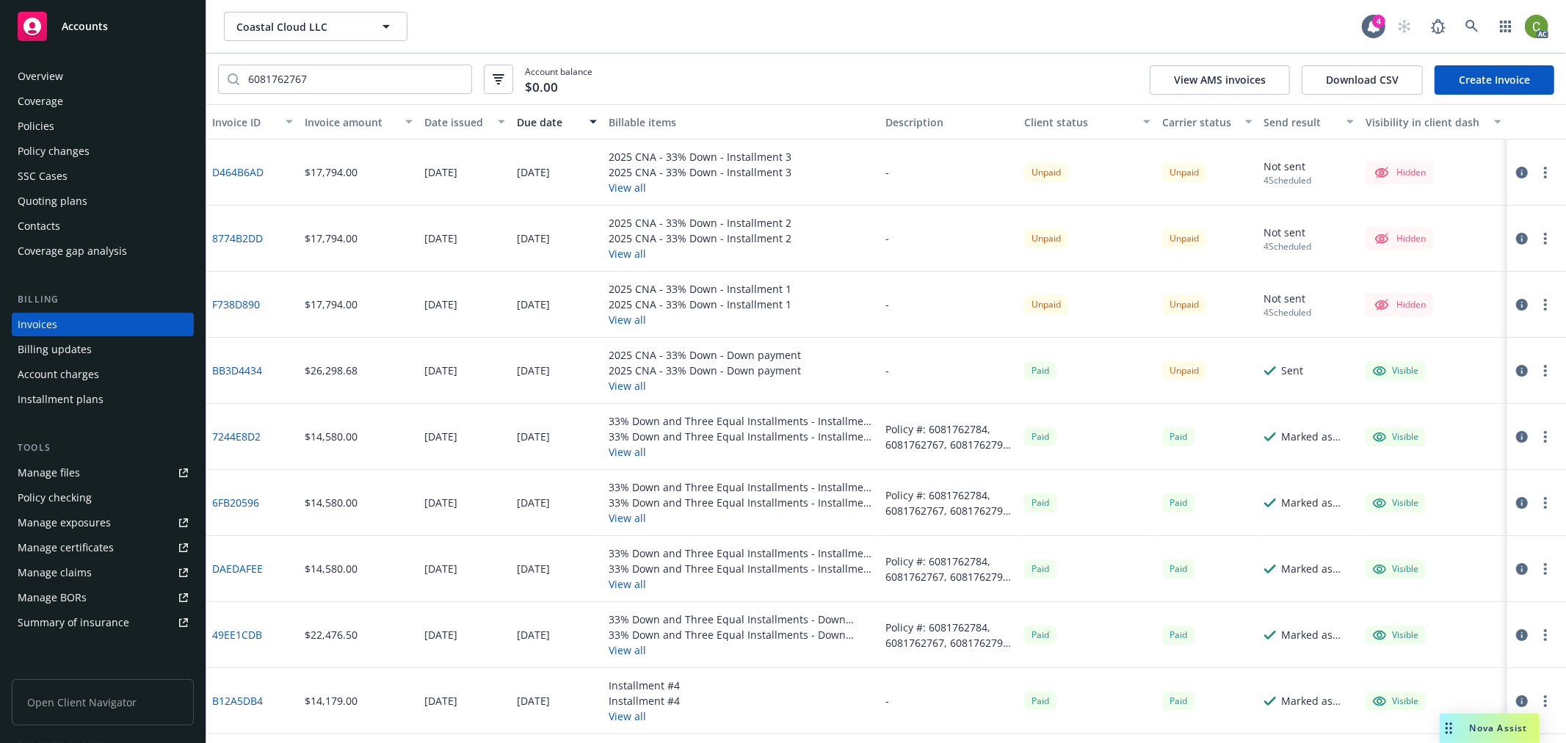
click at [1516, 303] on icon "button" at bounding box center [1522, 305] width 12 height 12
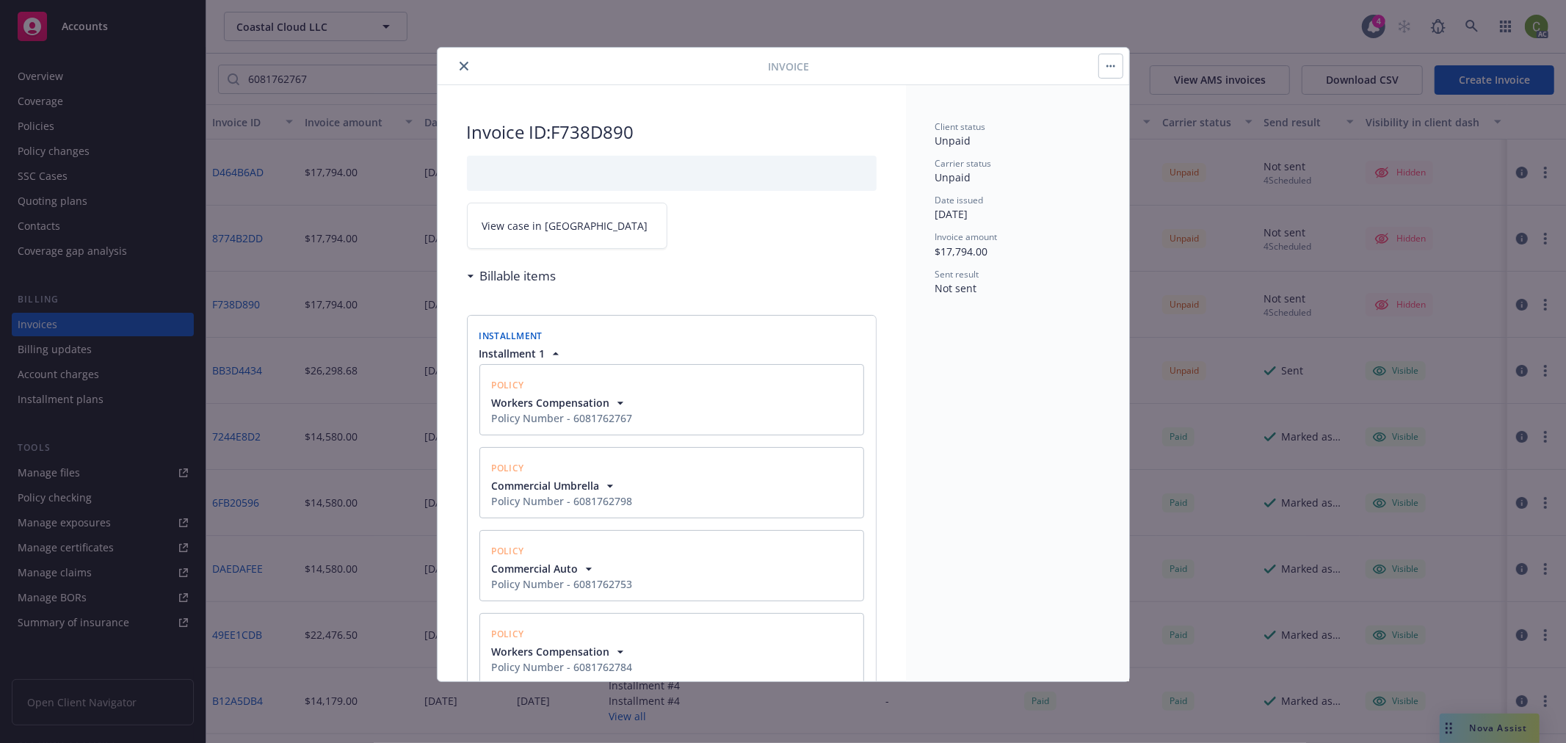
click at [570, 225] on link "View case in [GEOGRAPHIC_DATA]" at bounding box center [567, 226] width 200 height 46
click at [469, 65] on button "close" at bounding box center [464, 66] width 18 height 18
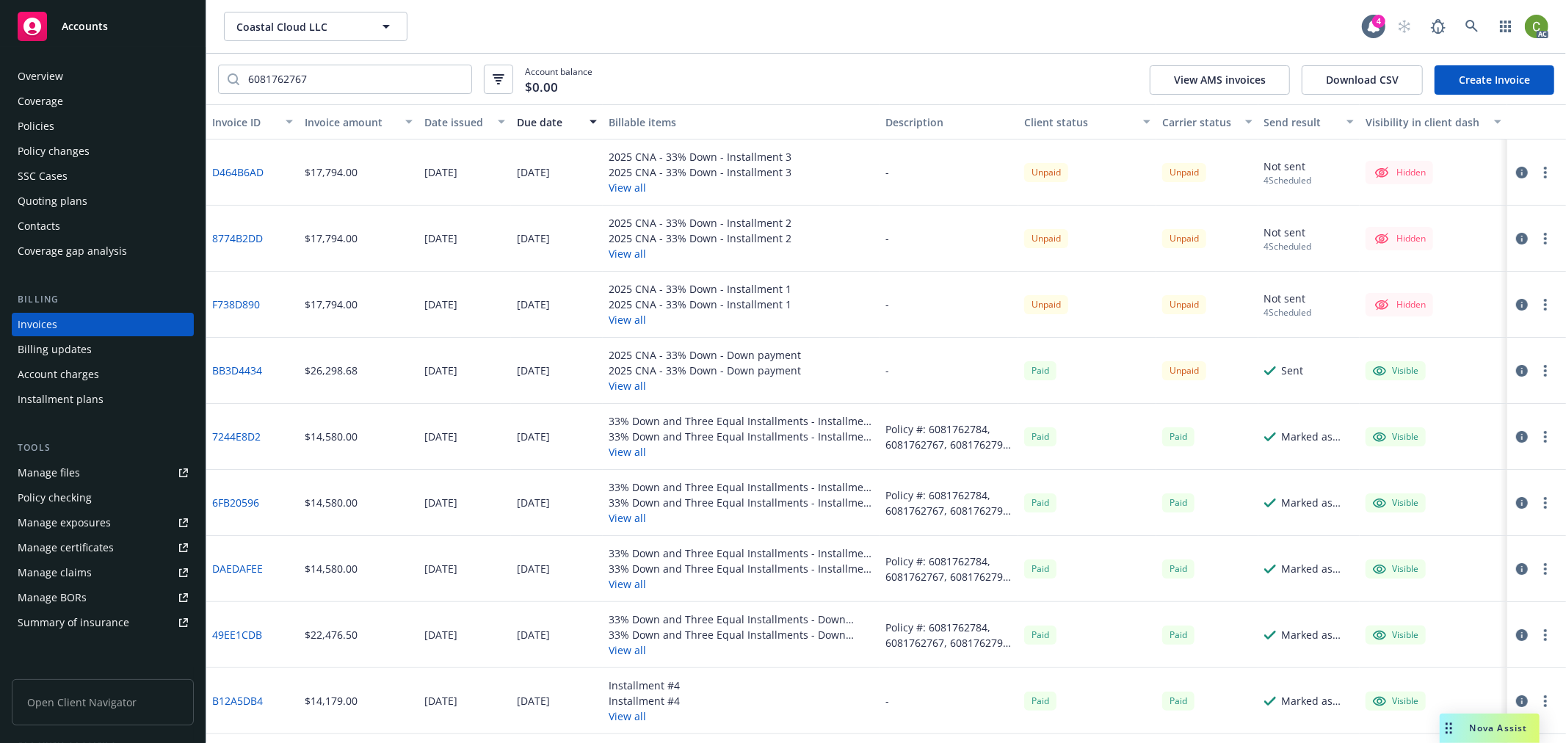
click at [109, 130] on div "Policies" at bounding box center [103, 126] width 170 height 23
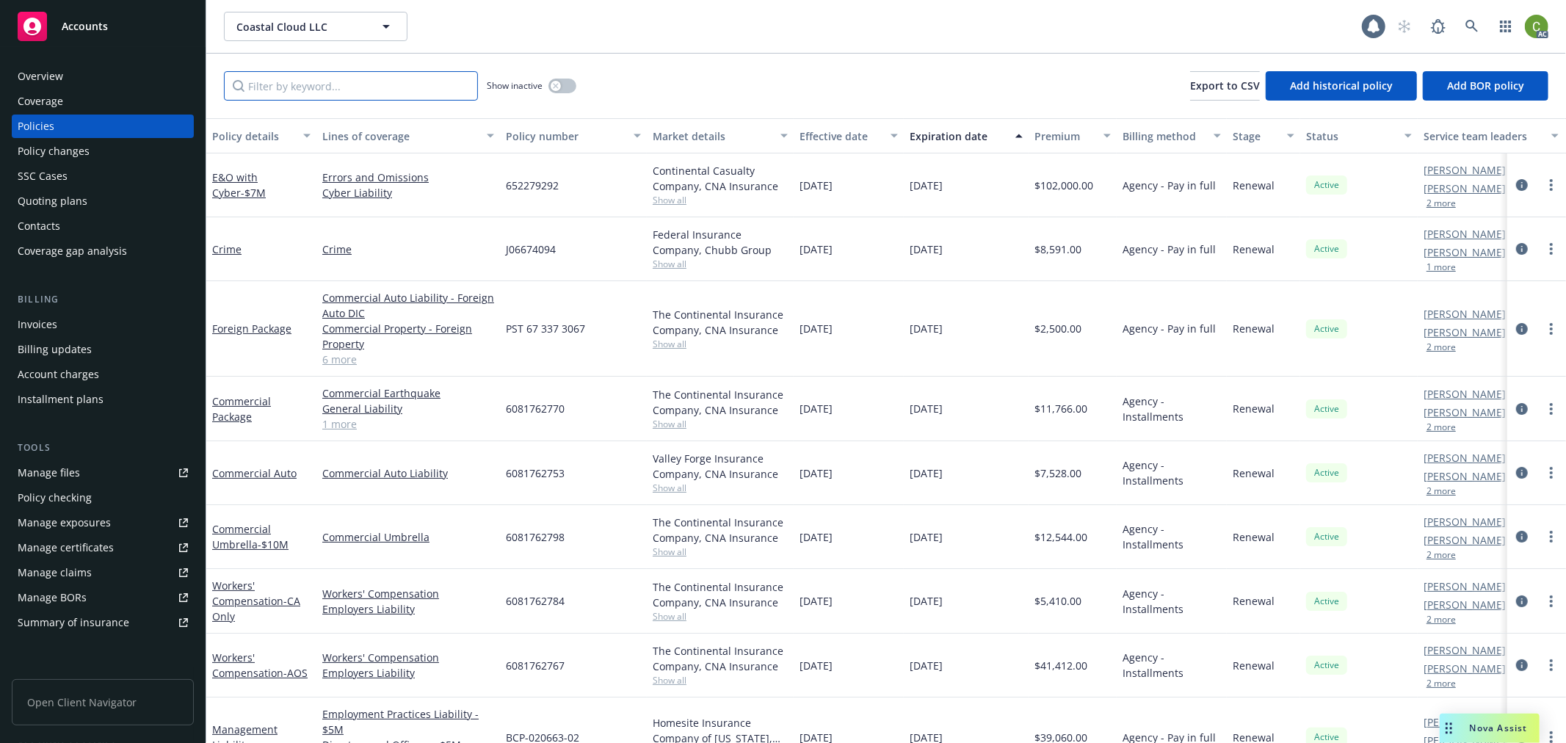
click at [269, 77] on input "Filter by keyword..." at bounding box center [351, 85] width 254 height 29
paste input "6081762767"
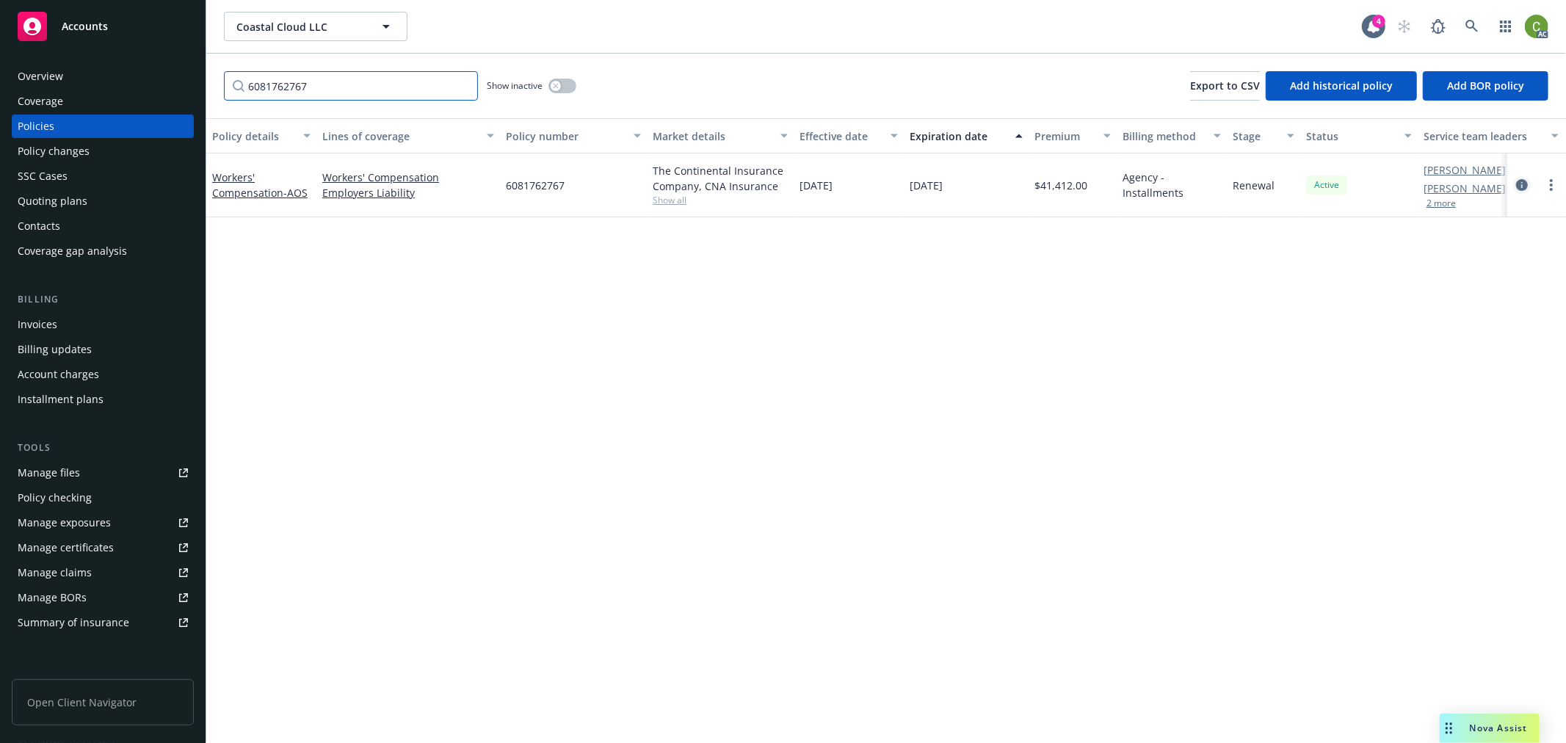
type input "6081762767"
click at [1522, 181] on icon "circleInformation" at bounding box center [1522, 185] width 12 height 12
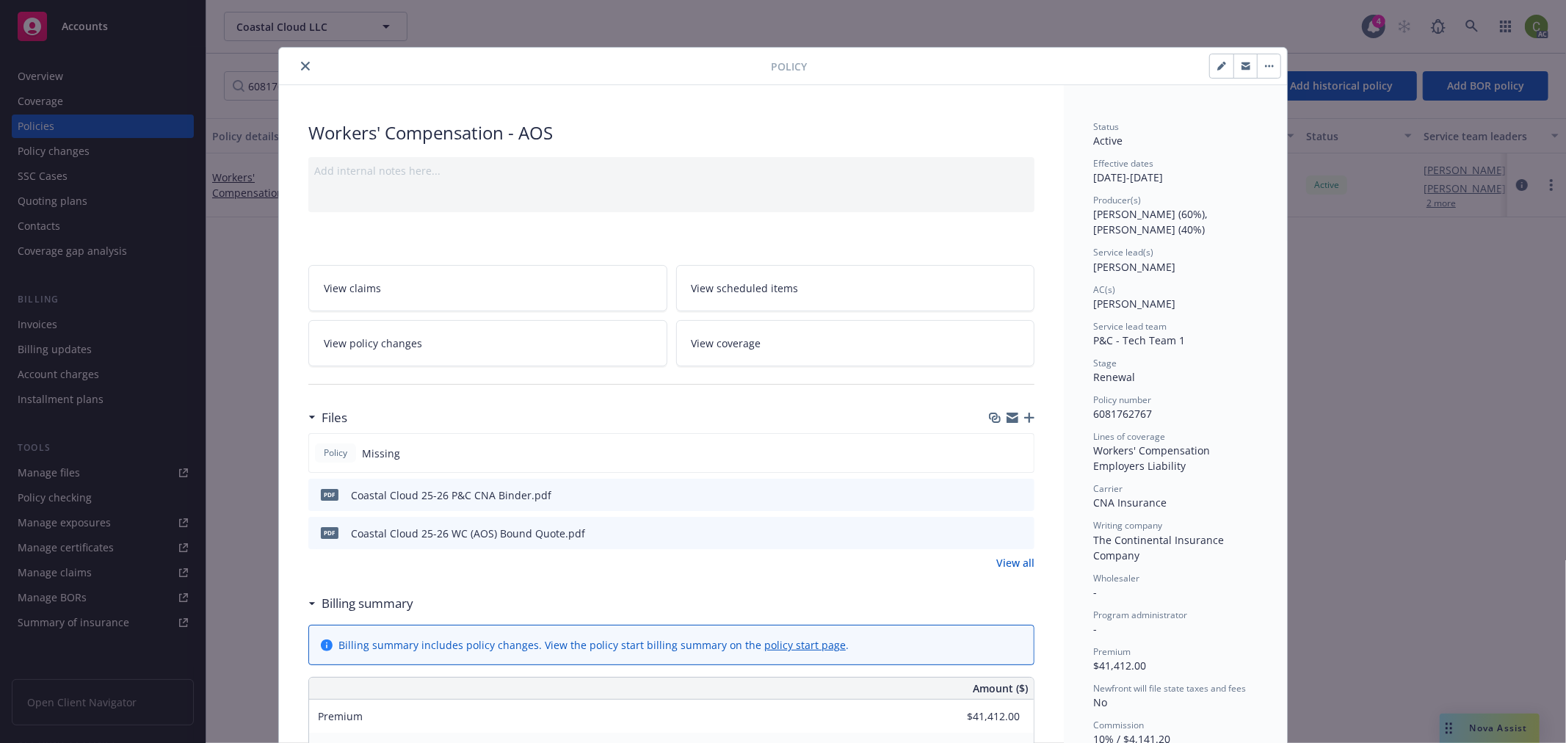
click at [1218, 68] on icon "button" at bounding box center [1222, 66] width 9 height 9
select select "RENEWAL"
select select "12"
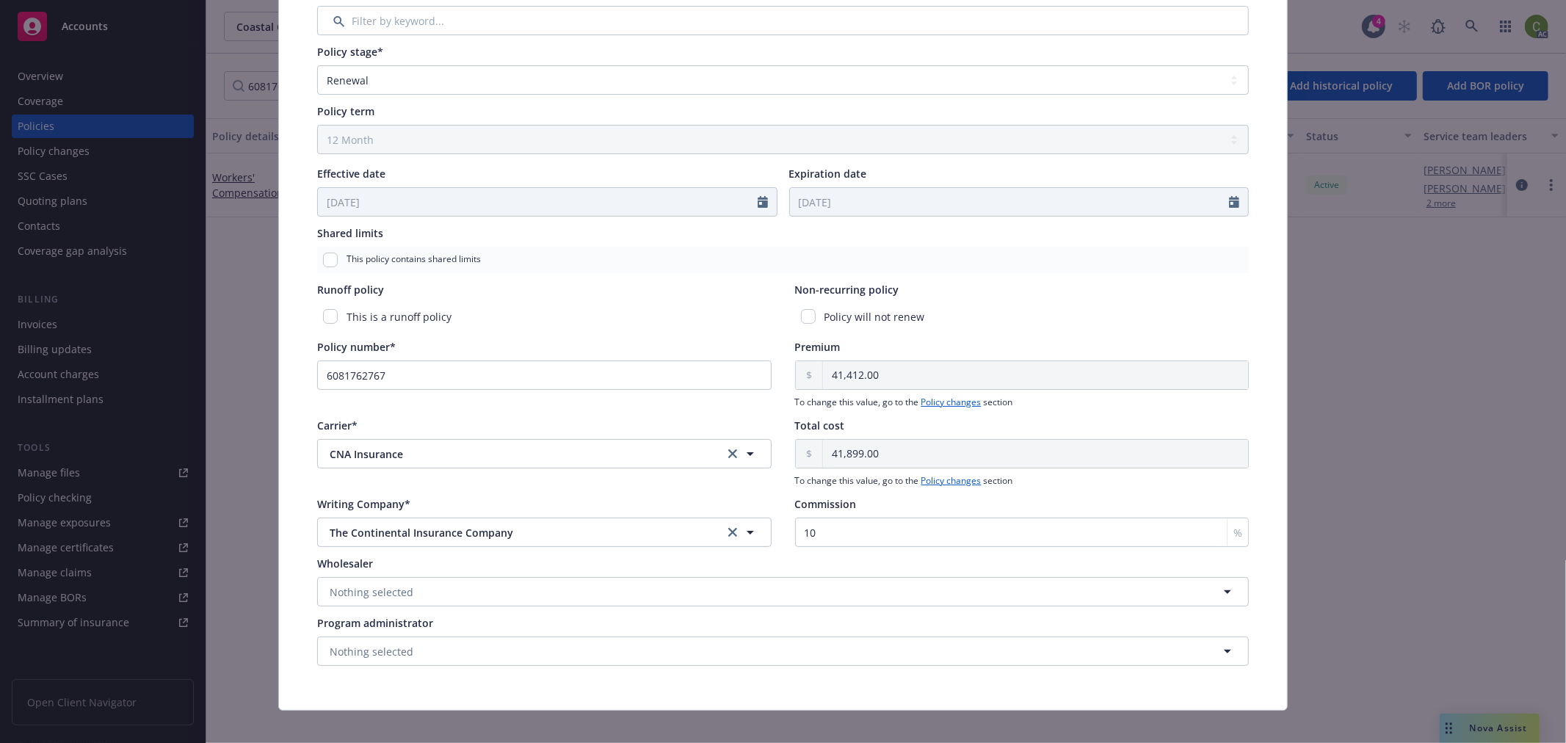
scroll to position [507, 0]
click at [859, 535] on input "10" at bounding box center [1022, 531] width 455 height 29
type input "1"
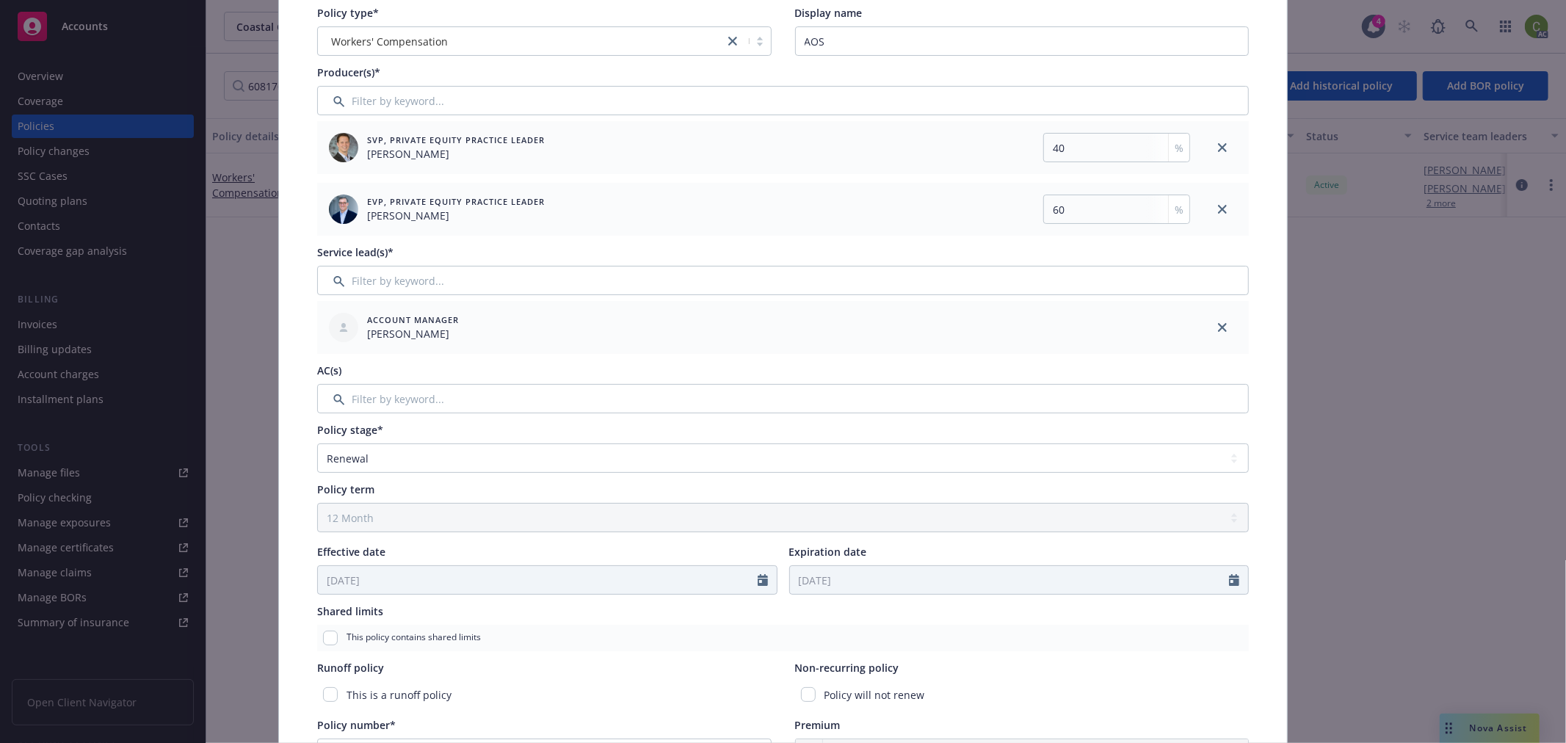
scroll to position [0, 0]
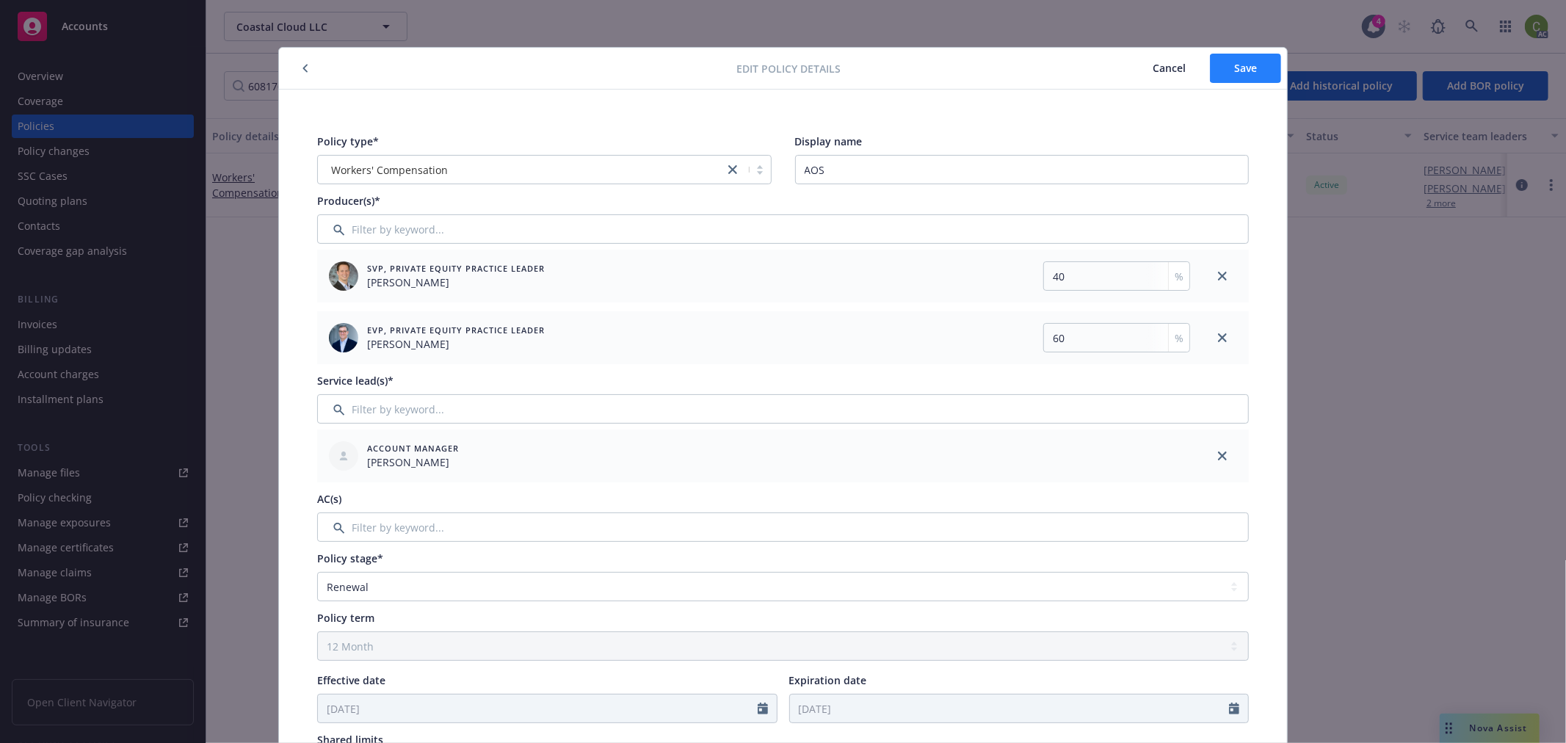
type input "7.50"
click at [1243, 63] on span "Save" at bounding box center [1245, 68] width 23 height 14
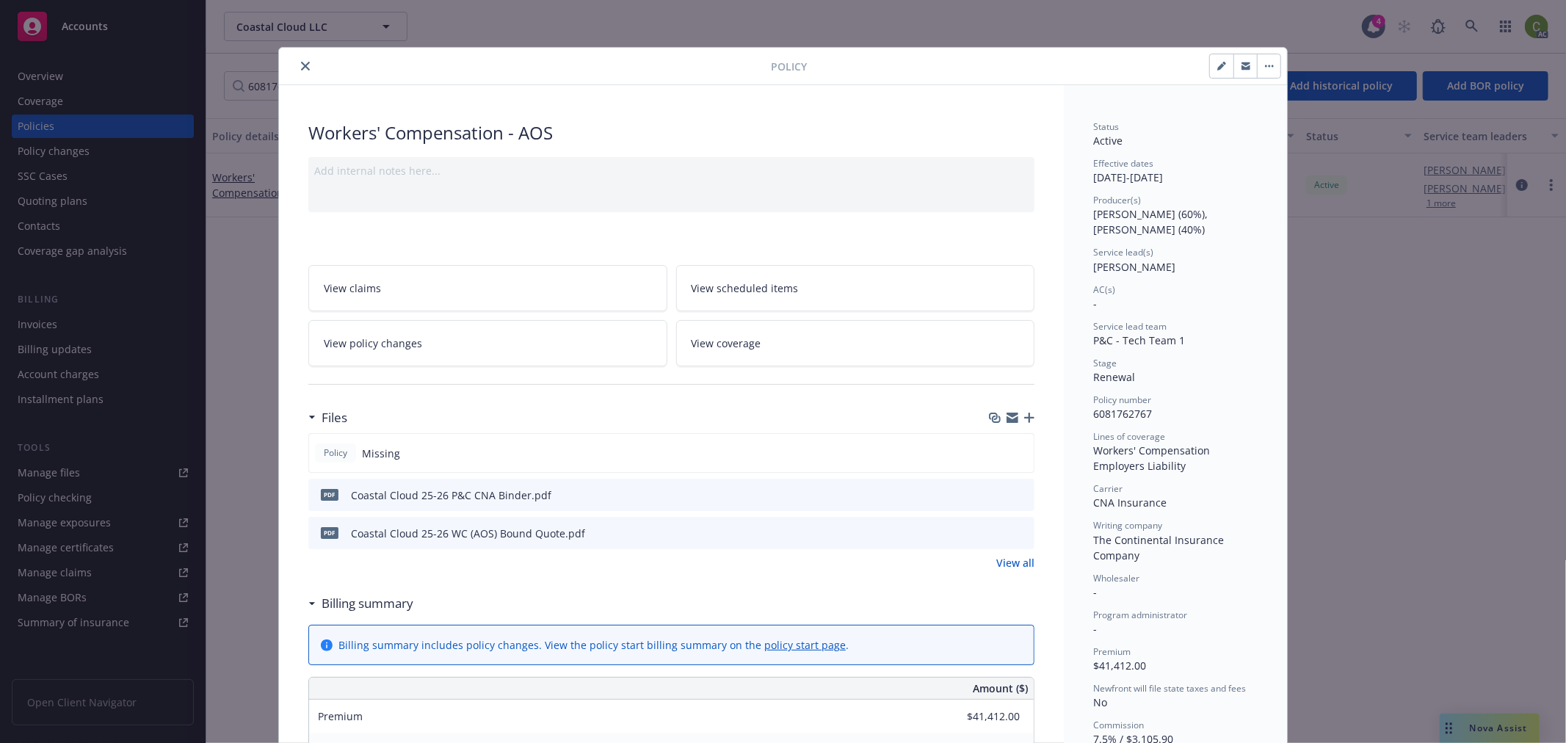
click at [297, 57] on button "close" at bounding box center [306, 66] width 18 height 18
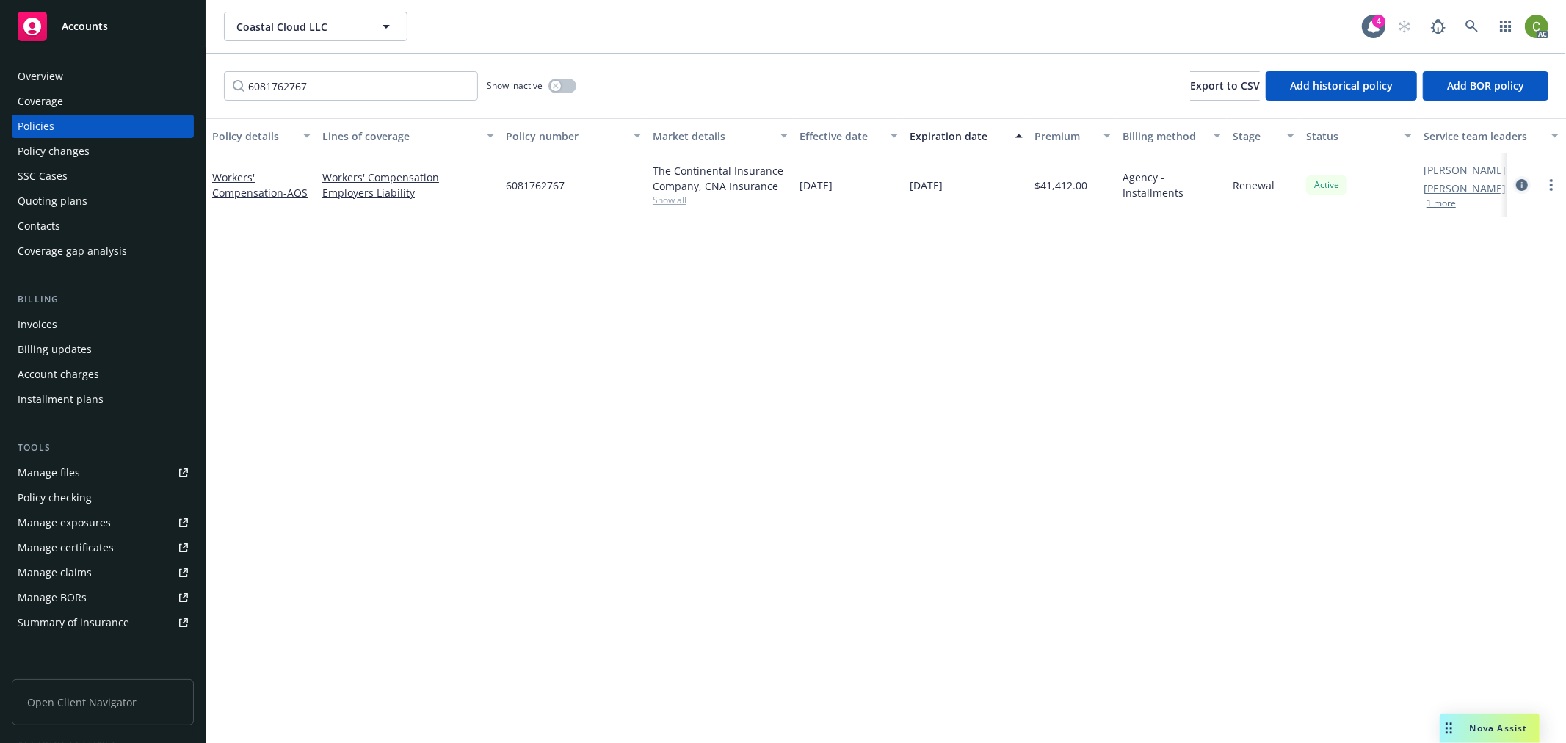
click at [1519, 185] on icon "circleInformation" at bounding box center [1522, 185] width 12 height 12
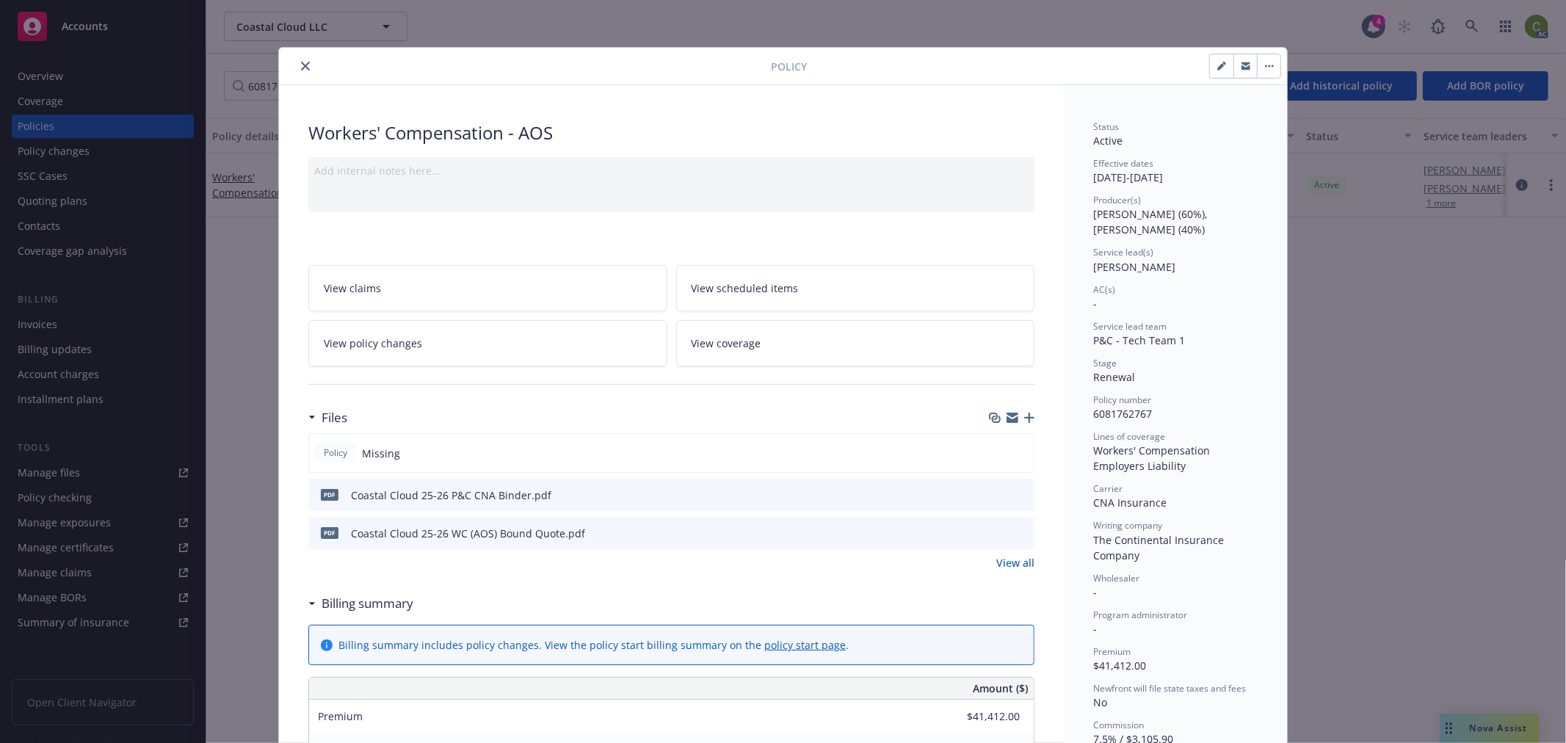
scroll to position [44, 0]
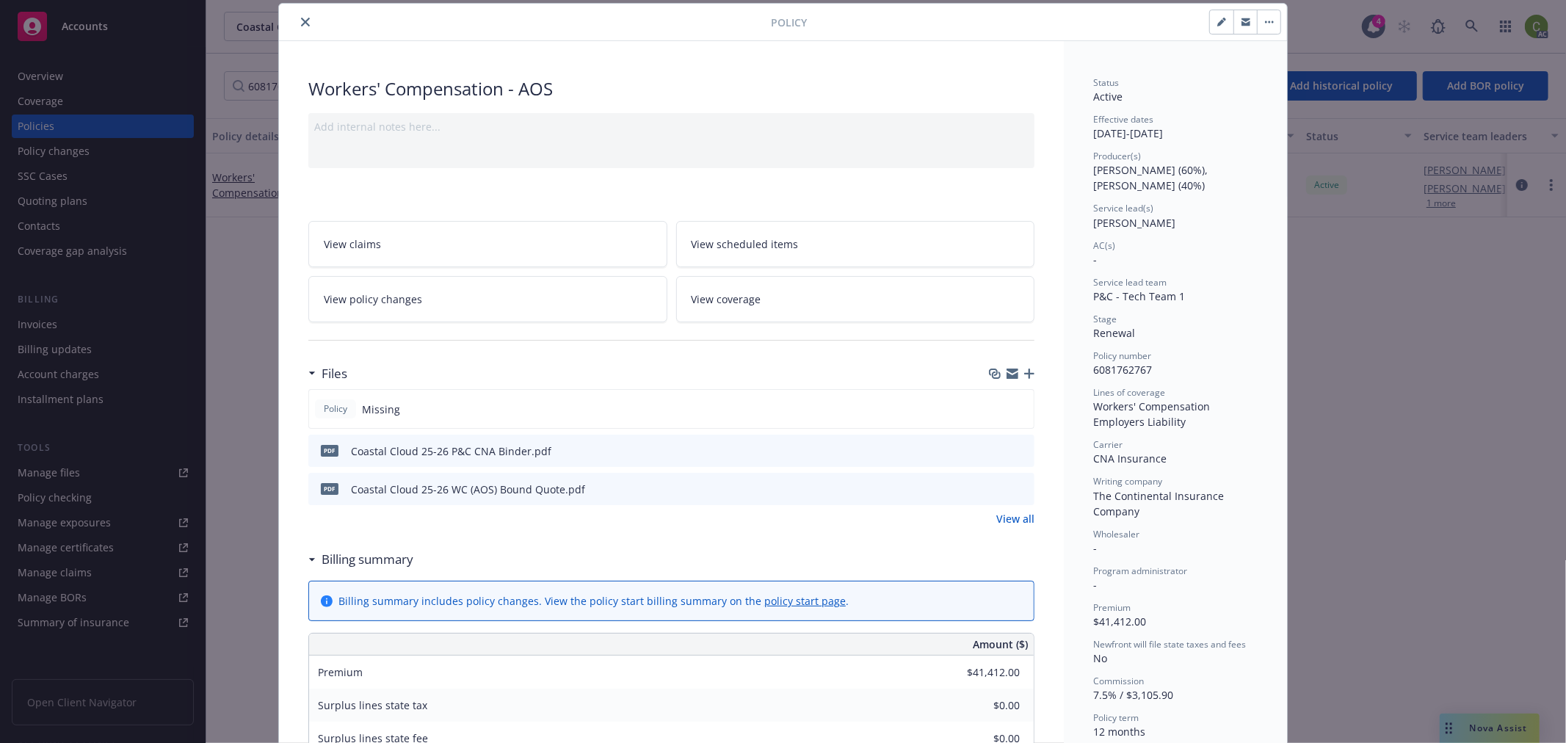
click at [297, 18] on button "close" at bounding box center [306, 22] width 18 height 18
